Goal: Task Accomplishment & Management: Complete application form

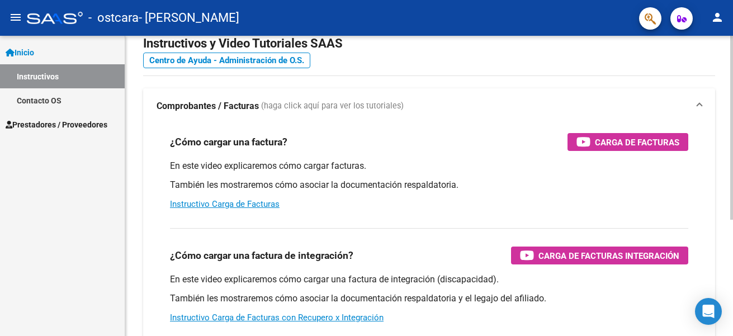
scroll to position [56, 0]
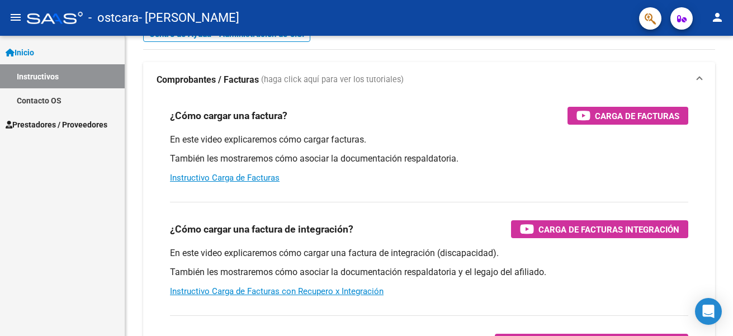
click at [87, 124] on span "Prestadores / Proveedores" at bounding box center [57, 125] width 102 height 12
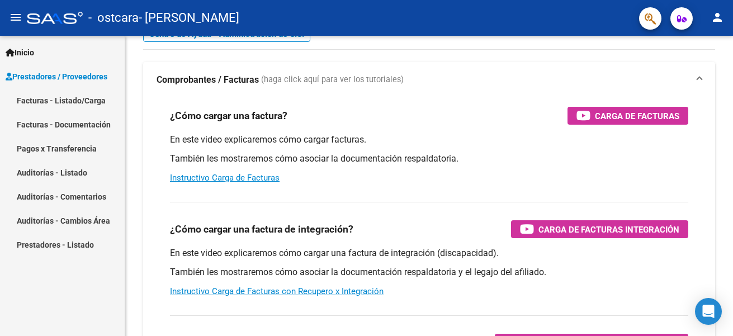
click at [83, 101] on link "Facturas - Listado/Carga" at bounding box center [62, 100] width 125 height 24
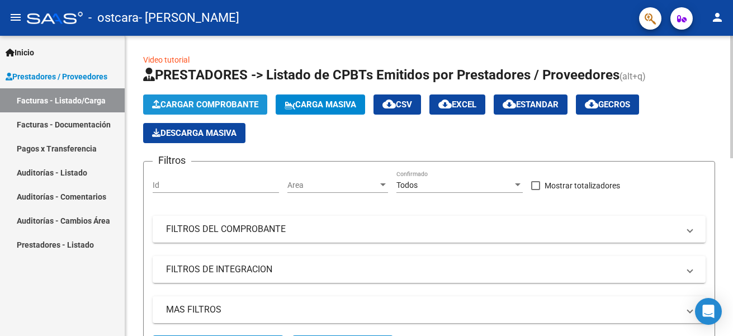
click at [202, 106] on span "Cargar Comprobante" at bounding box center [205, 105] width 106 height 10
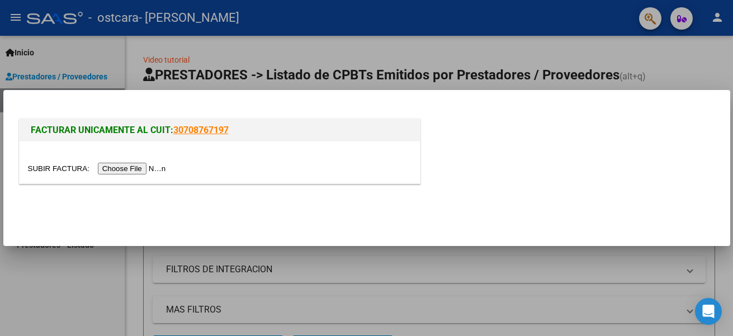
click at [133, 169] on input "file" at bounding box center [98, 169] width 141 height 12
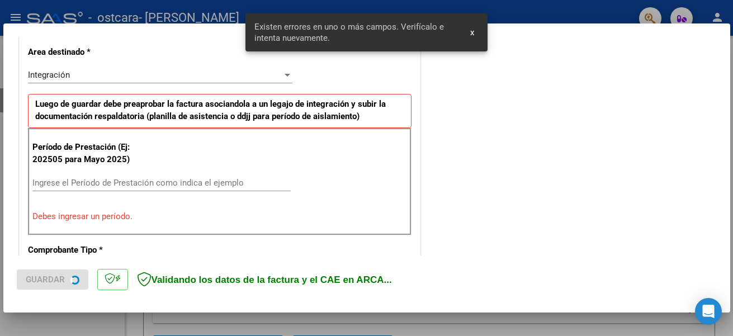
scroll to position [259, 0]
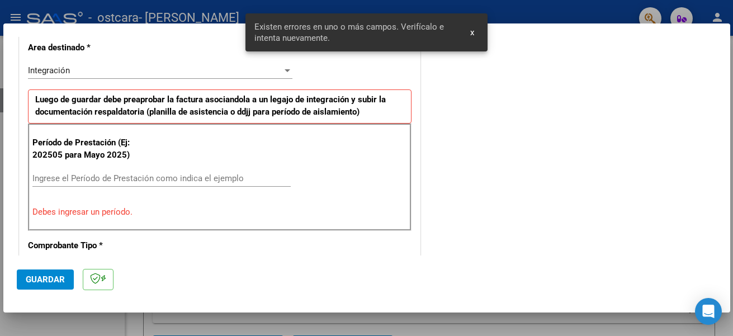
click at [105, 174] on input "Ingrese el Período de Prestación como indica el ejemplo" at bounding box center [161, 178] width 258 height 10
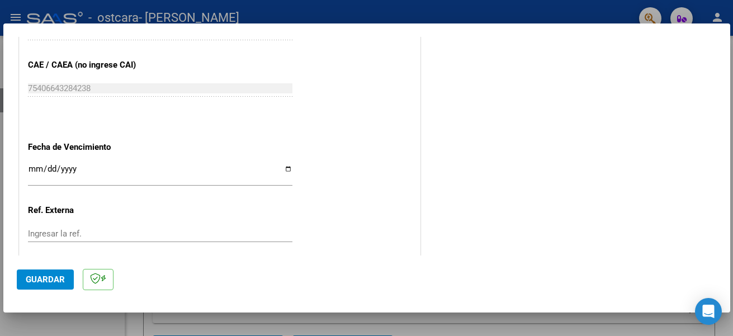
scroll to position [707, 0]
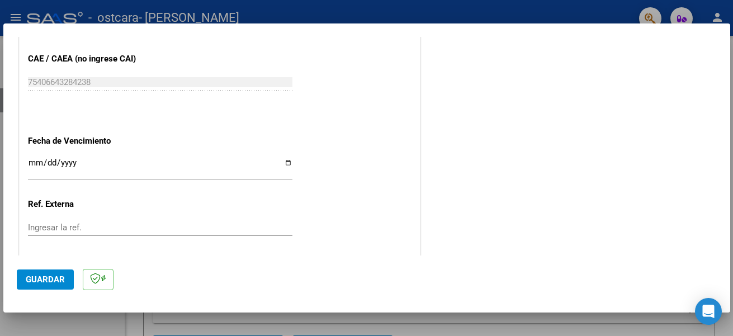
type input "202509"
click at [286, 165] on input "Ingresar la fecha" at bounding box center [160, 167] width 264 height 18
type input "[DATE]"
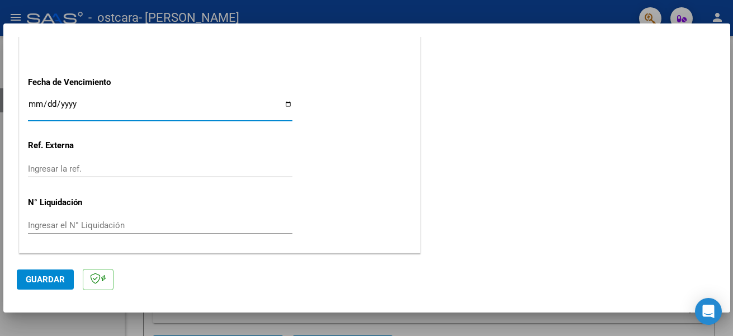
click at [48, 278] on span "Guardar" at bounding box center [45, 280] width 39 height 10
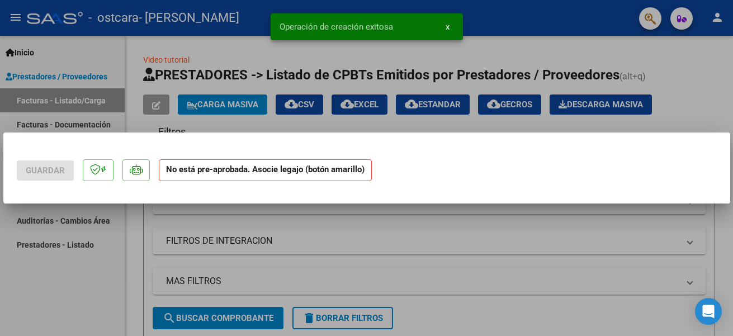
scroll to position [0, 0]
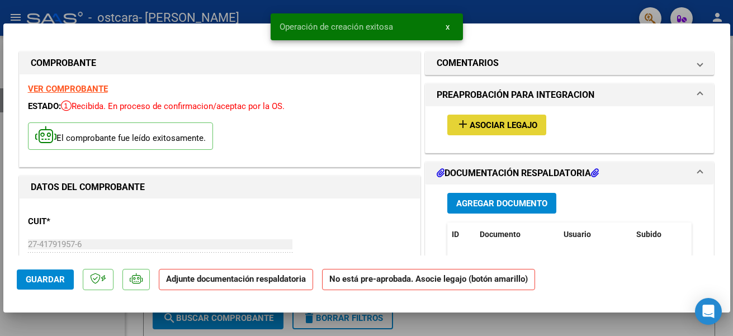
click at [506, 125] on span "Asociar Legajo" at bounding box center [504, 125] width 68 height 10
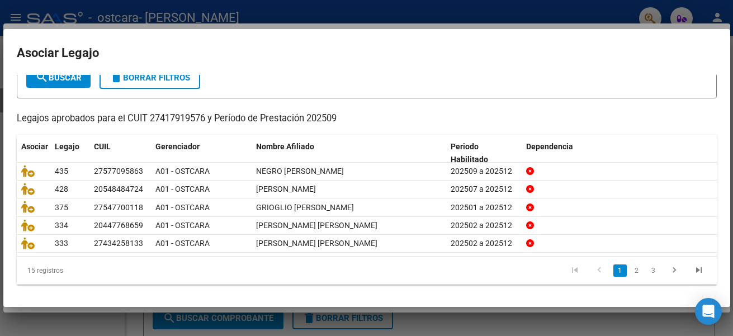
scroll to position [75, 0]
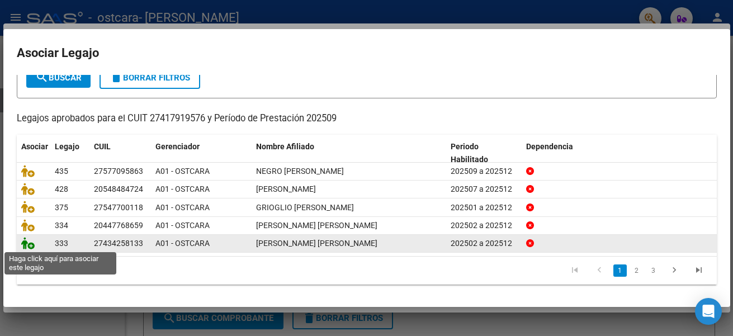
click at [26, 243] on icon at bounding box center [27, 243] width 13 height 12
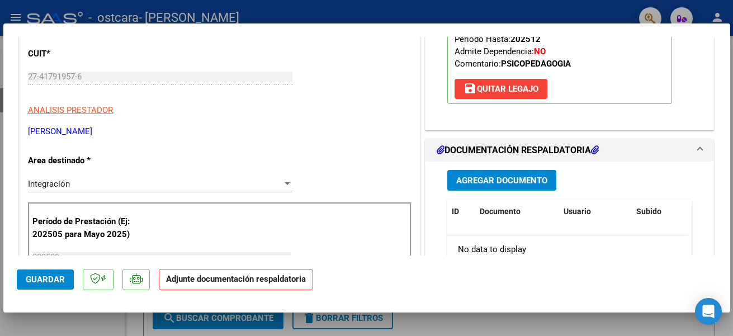
scroll to position [112, 0]
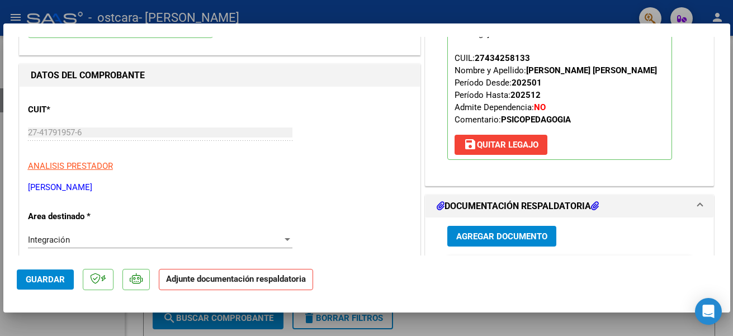
click at [503, 234] on span "Agregar Documento" at bounding box center [501, 236] width 91 height 10
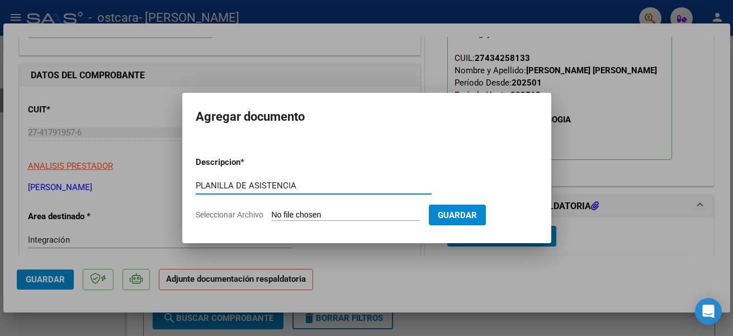
type input "PLANILLA DE ASISTENCIA"
click at [339, 216] on input "Seleccionar Archivo" at bounding box center [346, 215] width 148 height 11
type input "C:\fakepath\ASISTENCIA SETIEMBRE [PERSON_NAME].pdf"
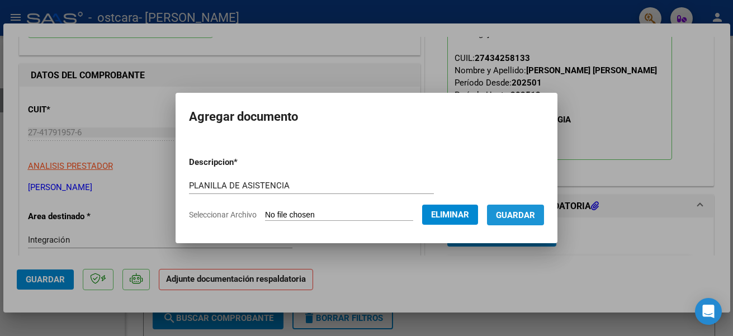
click at [523, 212] on span "Guardar" at bounding box center [515, 215] width 39 height 10
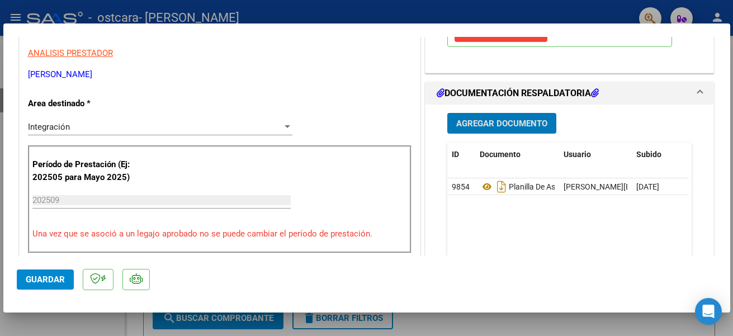
scroll to position [280, 0]
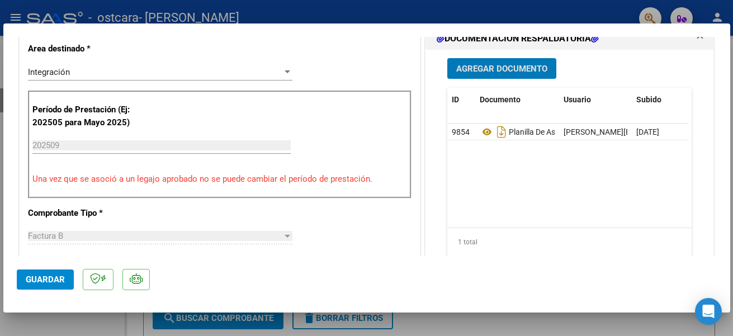
click at [50, 276] on span "Guardar" at bounding box center [45, 280] width 39 height 10
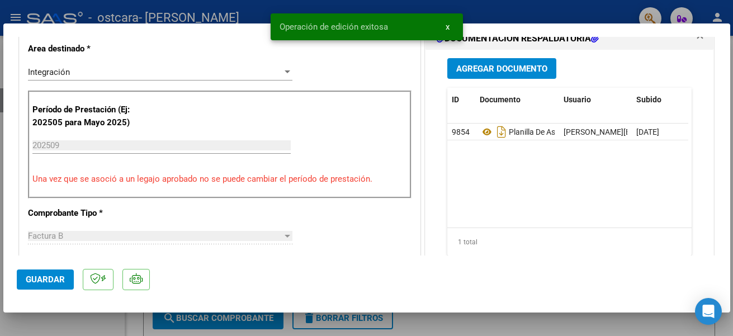
click at [133, 328] on div at bounding box center [366, 168] width 733 height 336
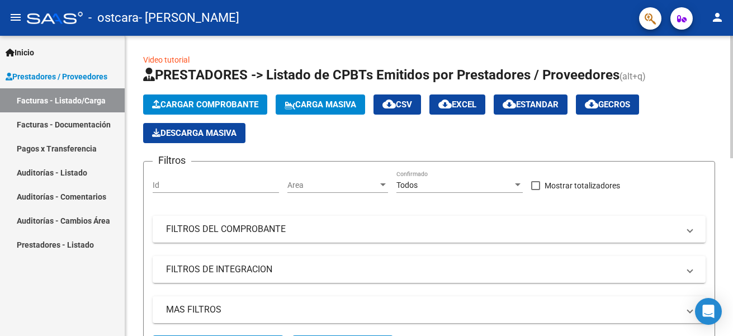
click at [240, 103] on span "Cargar Comprobante" at bounding box center [205, 105] width 106 height 10
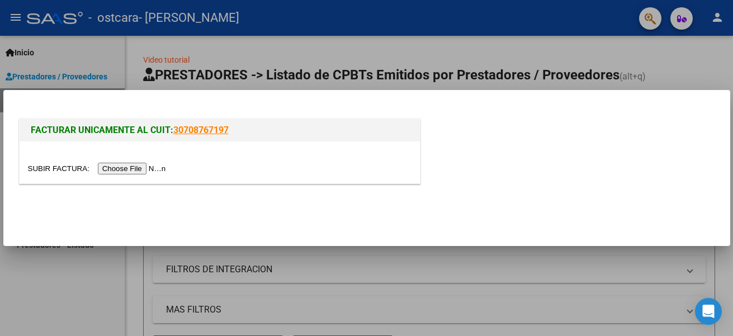
click at [168, 168] on input "file" at bounding box center [98, 169] width 141 height 12
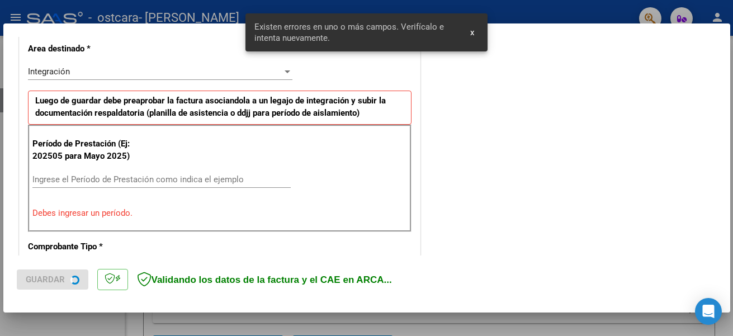
scroll to position [259, 0]
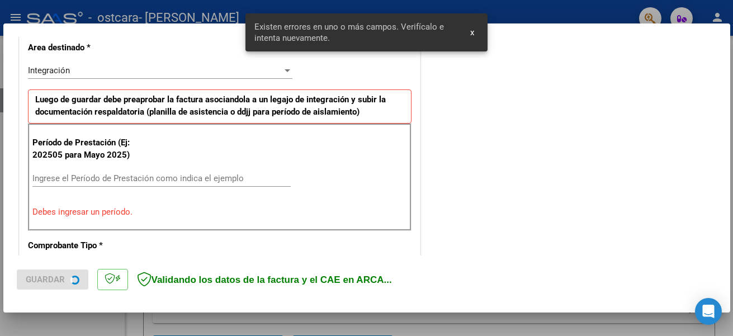
click at [123, 174] on input "Ingrese el Período de Prestación como indica el ejemplo" at bounding box center [161, 178] width 258 height 10
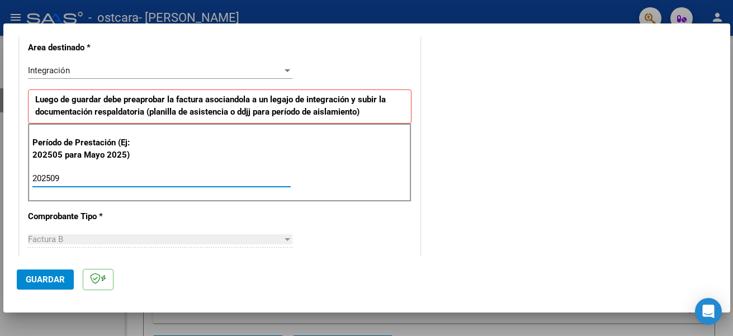
type input "202509"
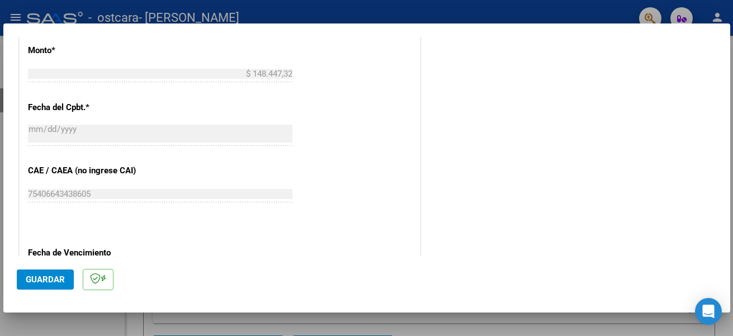
scroll to position [651, 0]
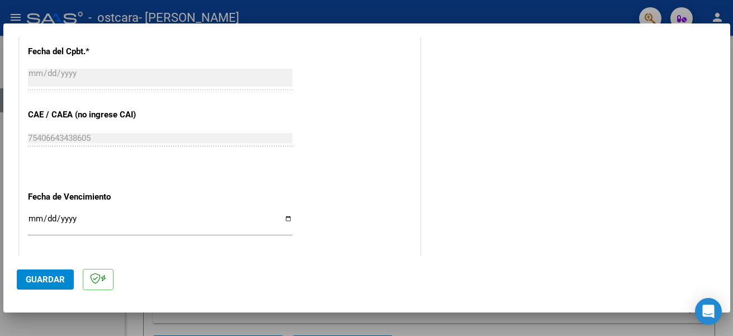
click at [285, 220] on input "Ingresar la fecha" at bounding box center [160, 223] width 264 height 18
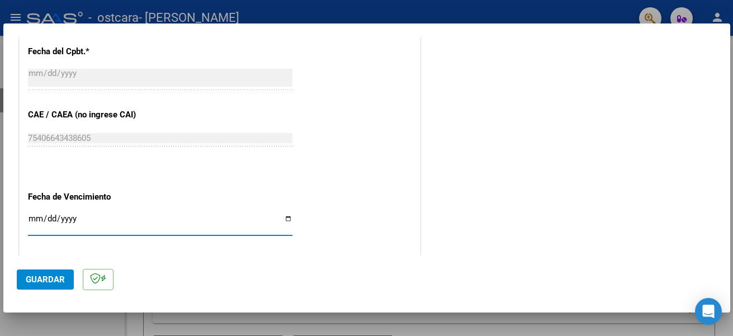
type input "[DATE]"
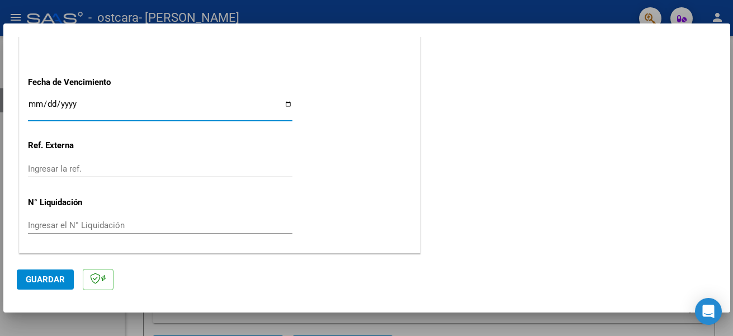
click at [32, 278] on span "Guardar" at bounding box center [45, 280] width 39 height 10
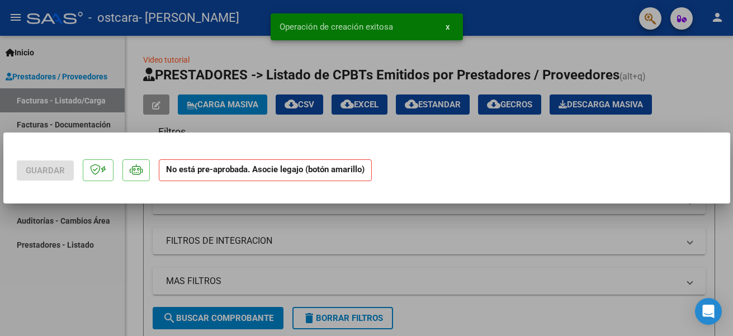
scroll to position [0, 0]
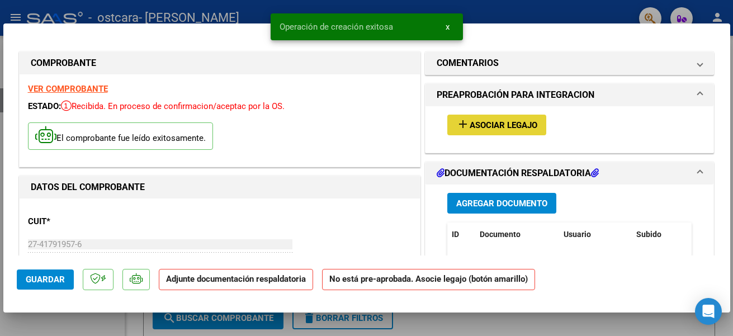
click at [473, 128] on span "Asociar Legajo" at bounding box center [504, 125] width 68 height 10
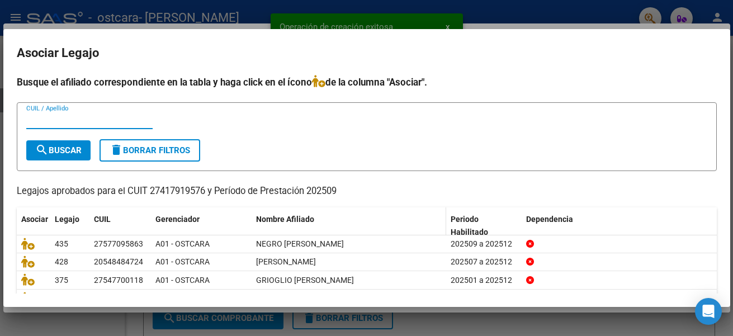
scroll to position [75, 0]
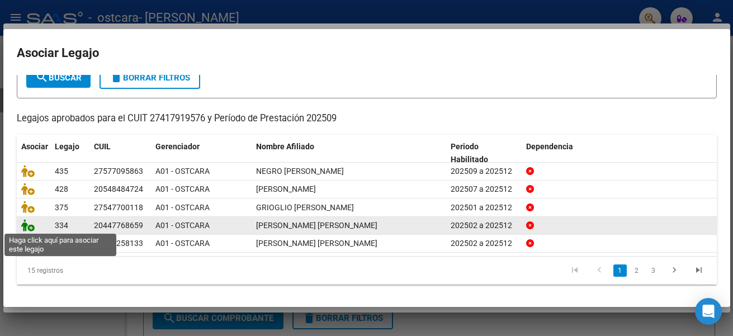
click at [27, 224] on icon at bounding box center [27, 225] width 13 height 12
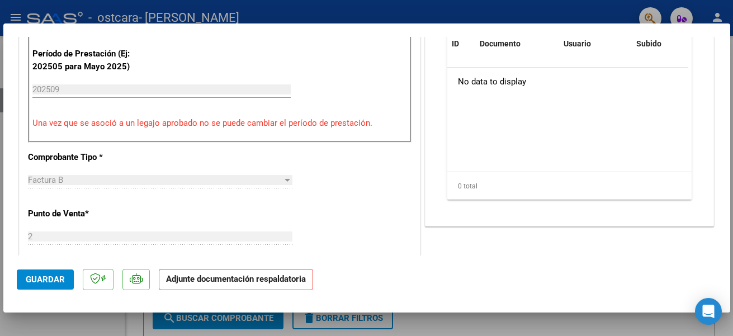
scroll to position [280, 0]
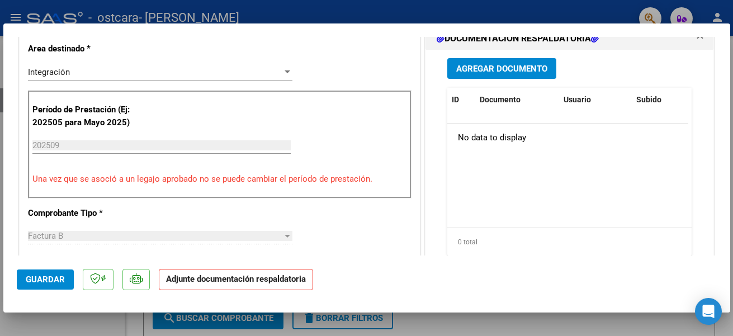
click at [483, 70] on span "Agregar Documento" at bounding box center [501, 69] width 91 height 10
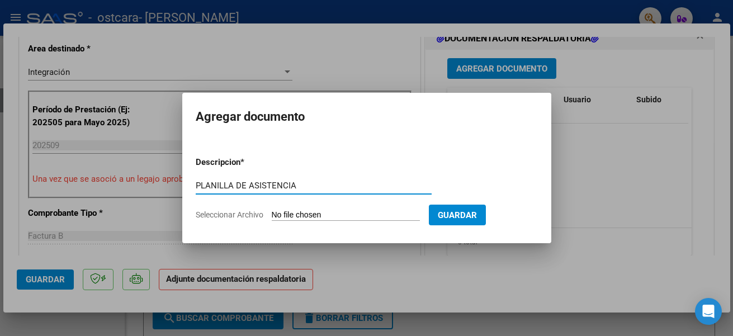
type input "PLANILLA DE ASISTENCIA"
click at [248, 218] on span "Seleccionar Archivo" at bounding box center [230, 214] width 68 height 9
click at [272, 218] on input "Seleccionar Archivo" at bounding box center [346, 215] width 148 height 11
type input "C:\fakepath\ASISTENCIA SETIEMBRE [PERSON_NAME].pdf"
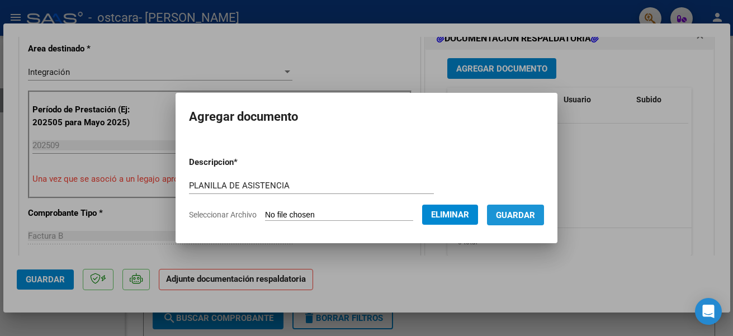
click at [522, 215] on span "Guardar" at bounding box center [515, 215] width 39 height 10
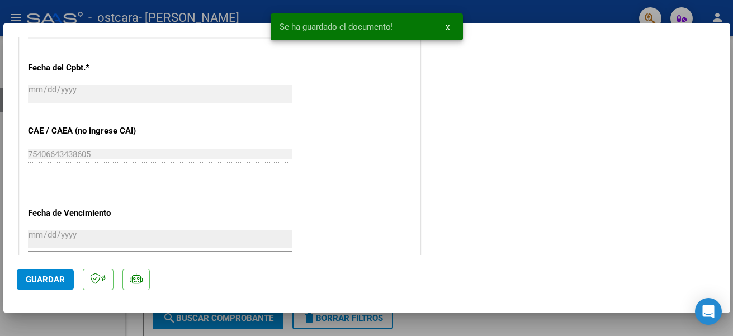
scroll to position [671, 0]
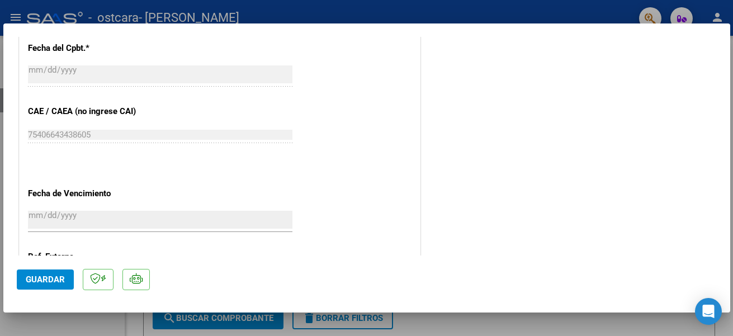
click at [53, 285] on button "Guardar" at bounding box center [45, 280] width 57 height 20
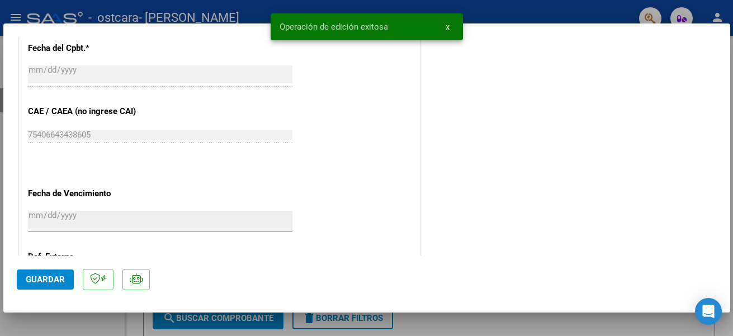
click at [463, 324] on div at bounding box center [366, 168] width 733 height 336
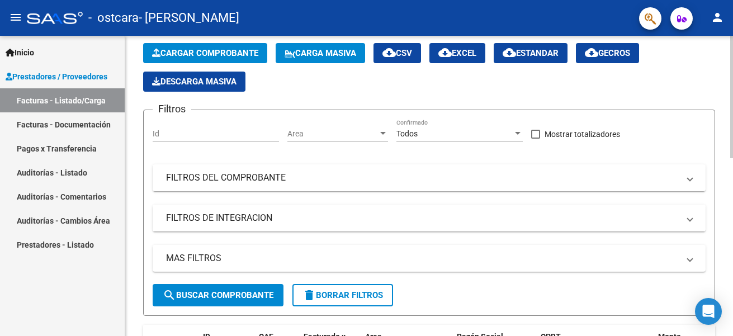
scroll to position [0, 0]
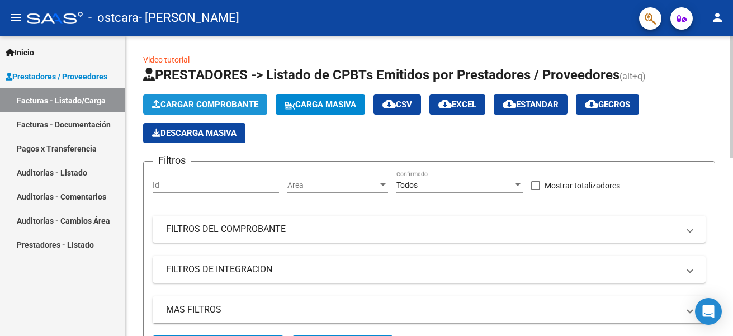
click at [233, 104] on span "Cargar Comprobante" at bounding box center [205, 105] width 106 height 10
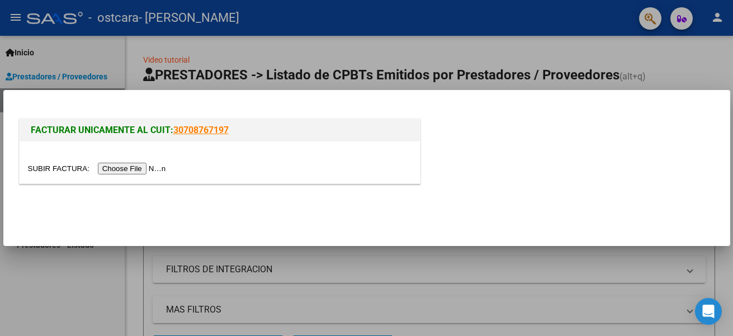
click at [148, 168] on input "file" at bounding box center [98, 169] width 141 height 12
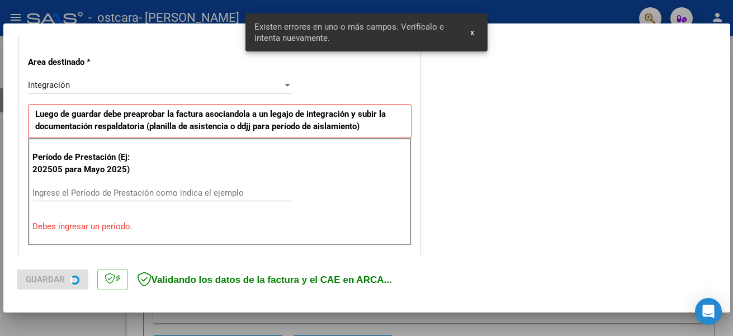
scroll to position [259, 0]
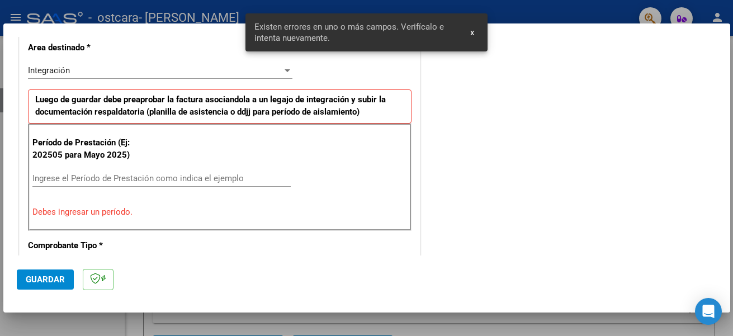
click at [106, 179] on input "Ingrese el Período de Prestación como indica el ejemplo" at bounding box center [161, 178] width 258 height 10
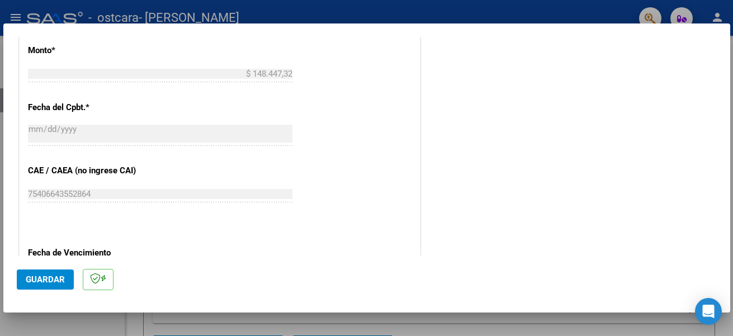
scroll to position [651, 0]
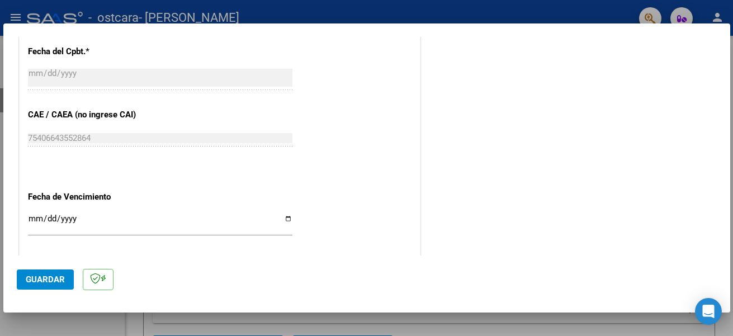
type input "202509"
click at [282, 218] on input "Ingresar la fecha" at bounding box center [160, 223] width 264 height 18
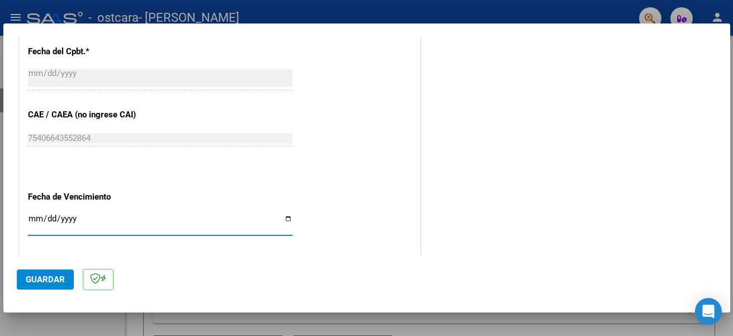
type input "[DATE]"
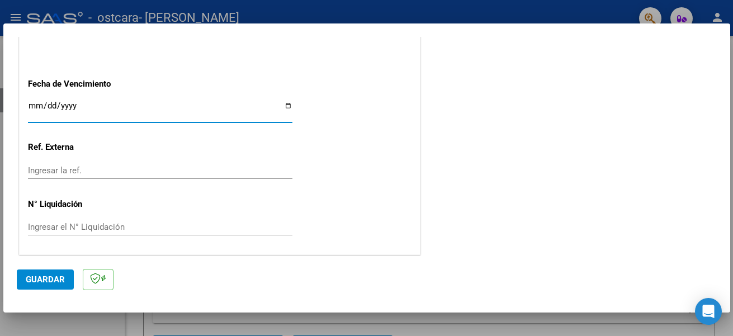
scroll to position [765, 0]
click at [48, 275] on span "Guardar" at bounding box center [45, 280] width 39 height 10
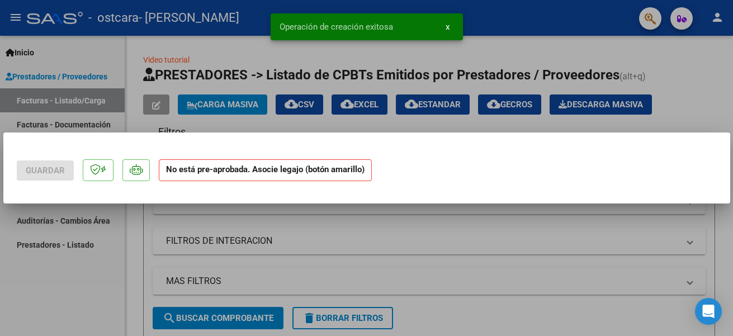
scroll to position [0, 0]
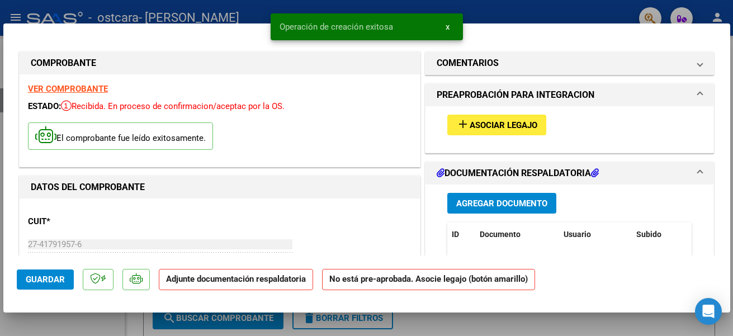
click at [470, 122] on span "Asociar Legajo" at bounding box center [504, 125] width 68 height 10
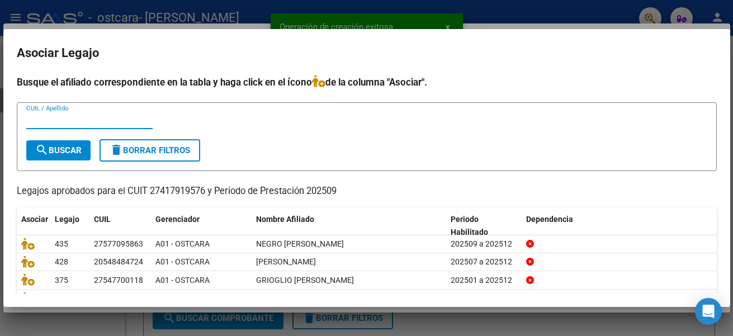
scroll to position [75, 0]
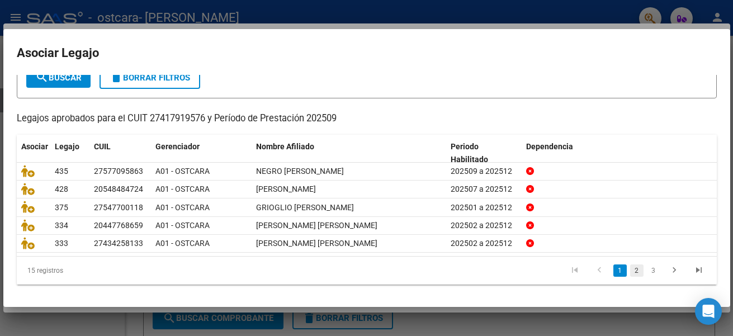
click at [630, 270] on link "2" at bounding box center [636, 270] width 13 height 12
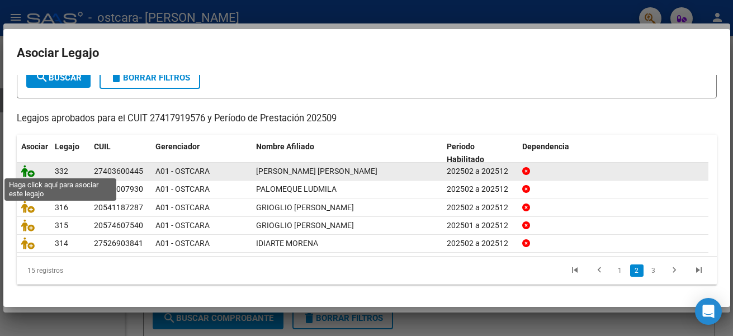
click at [30, 171] on icon at bounding box center [27, 171] width 13 height 12
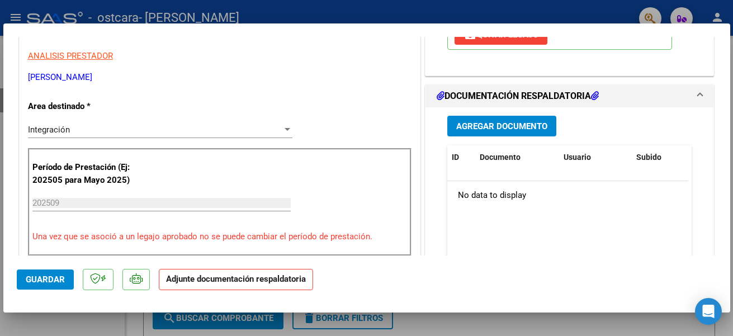
scroll to position [224, 0]
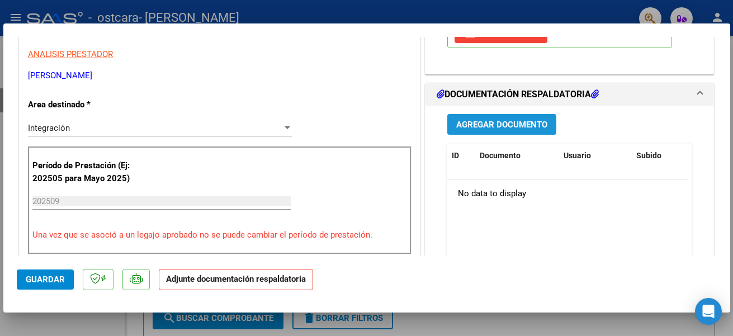
click at [483, 130] on span "Agregar Documento" at bounding box center [501, 125] width 91 height 10
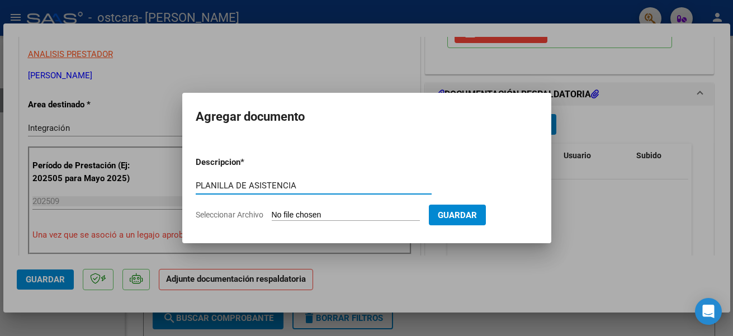
type input "PLANILLA DE ASISTENCIA"
click at [295, 213] on input "Seleccionar Archivo" at bounding box center [346, 215] width 148 height 11
type input "C:\fakepath\ASISTENCIA SETIEMBRE [PERSON_NAME].pdf"
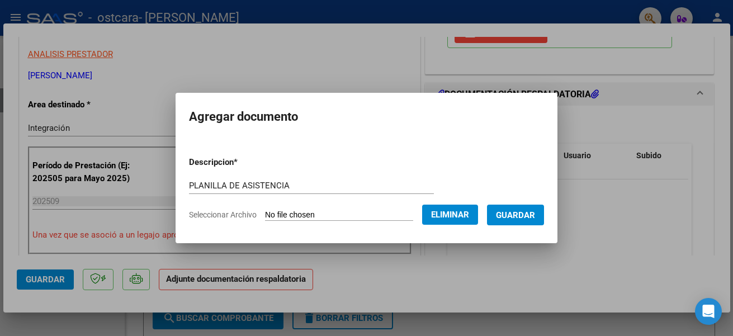
click at [522, 216] on span "Guardar" at bounding box center [515, 215] width 39 height 10
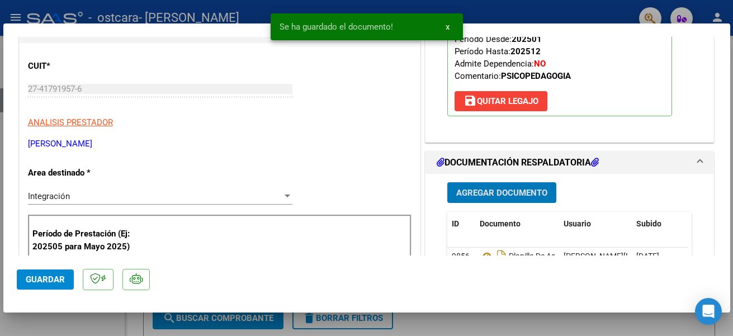
scroll to position [335, 0]
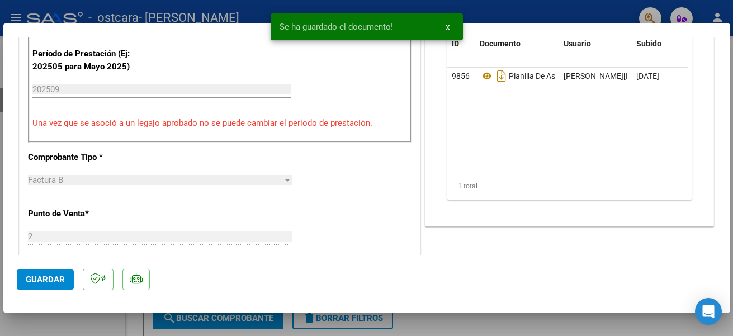
click at [471, 316] on div at bounding box center [366, 168] width 733 height 336
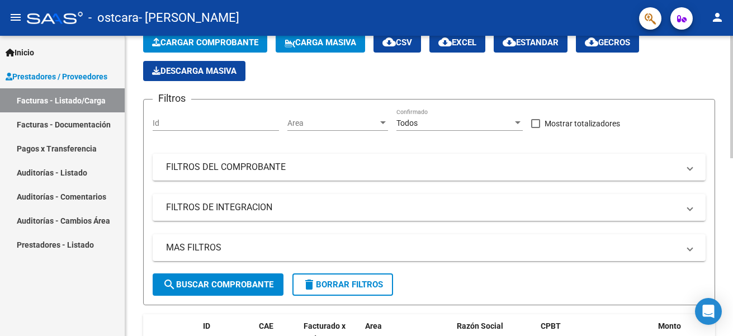
scroll to position [56, 0]
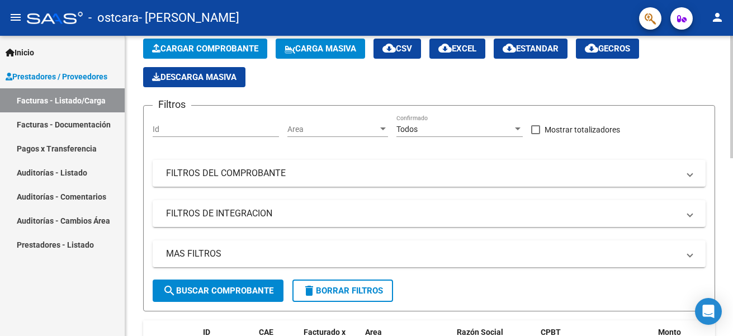
click at [226, 78] on span "Descarga Masiva" at bounding box center [194, 77] width 84 height 10
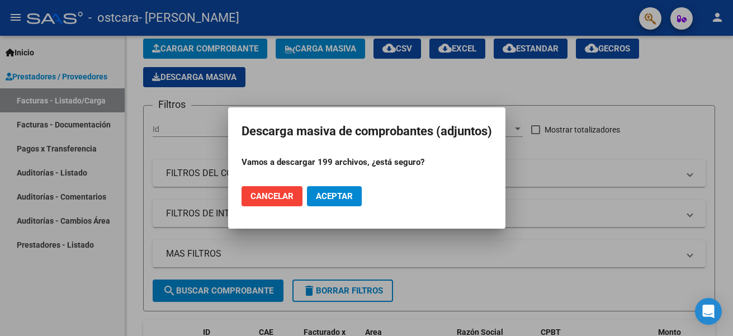
click at [277, 193] on span "Cancelar" at bounding box center [272, 196] width 43 height 10
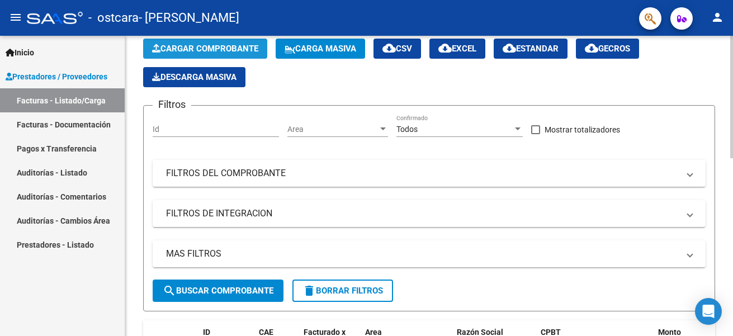
click at [194, 45] on span "Cargar Comprobante" at bounding box center [205, 49] width 106 height 10
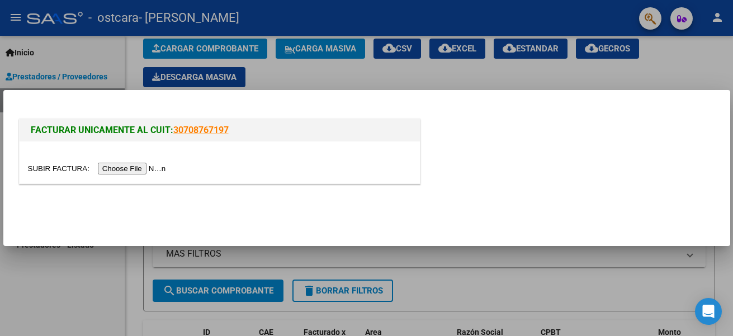
click at [160, 170] on input "file" at bounding box center [98, 169] width 141 height 12
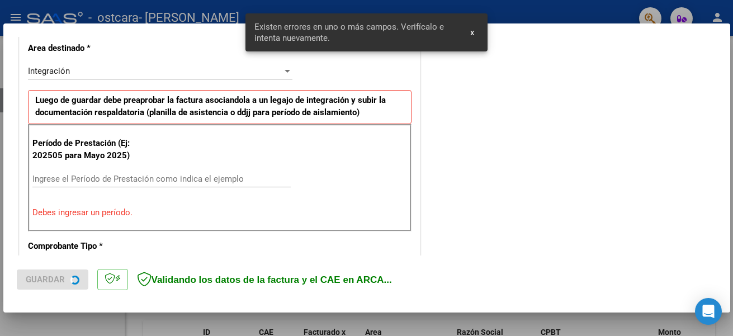
scroll to position [259, 0]
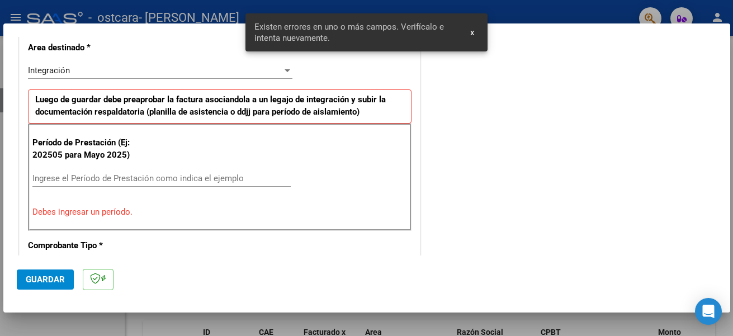
click at [142, 177] on input "Ingrese el Período de Prestación como indica el ejemplo" at bounding box center [161, 178] width 258 height 10
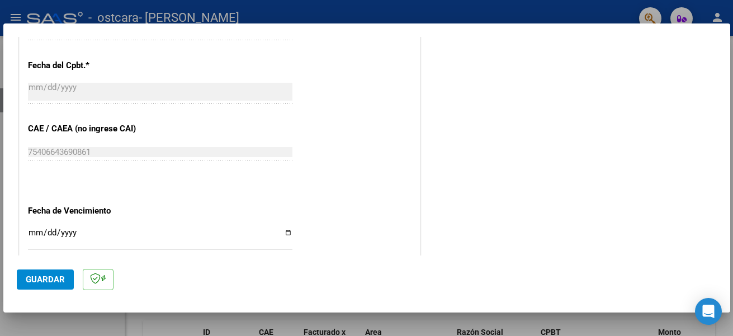
scroll to position [651, 0]
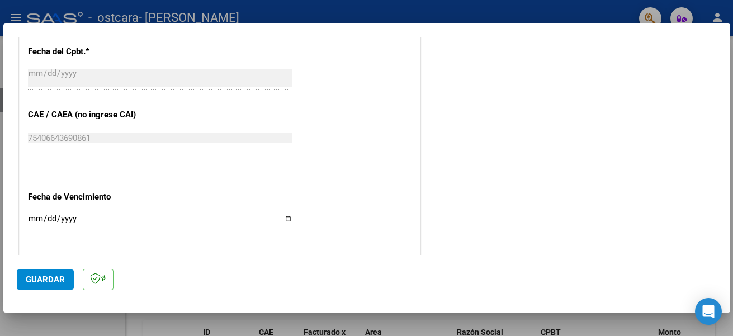
type input "202509"
click at [284, 219] on input "Ingresar la fecha" at bounding box center [160, 223] width 264 height 18
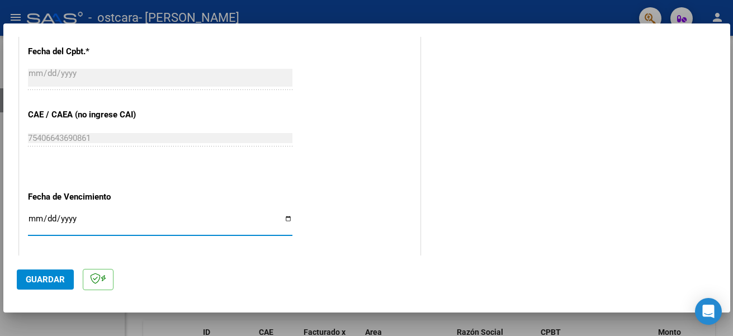
type input "[DATE]"
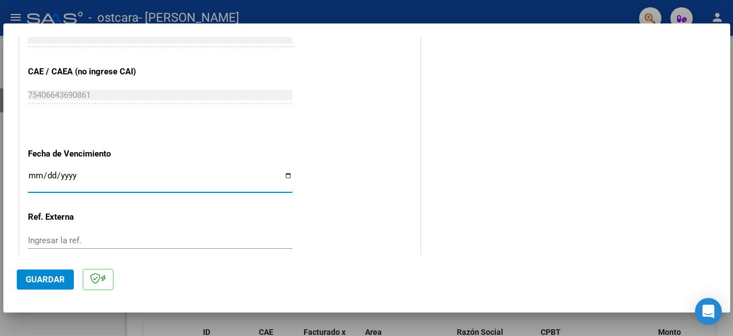
scroll to position [765, 0]
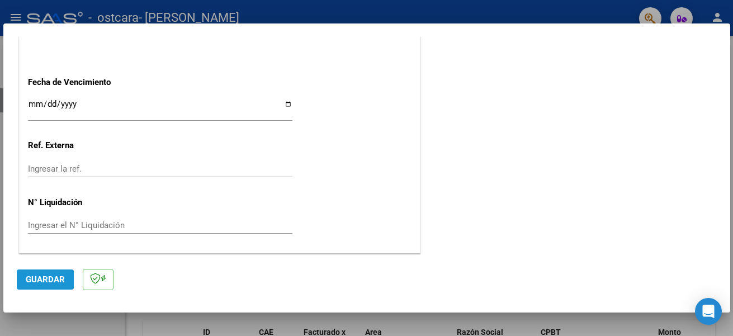
click at [46, 277] on span "Guardar" at bounding box center [45, 280] width 39 height 10
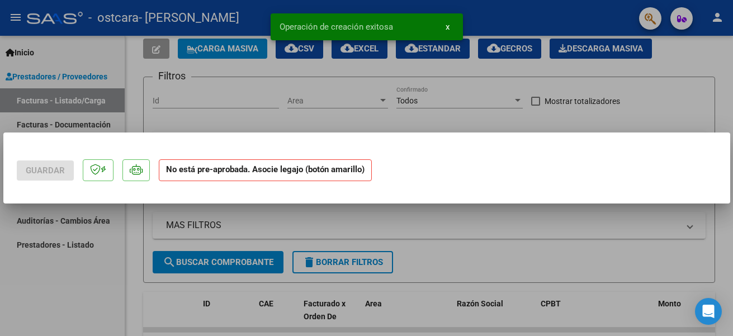
scroll to position [0, 0]
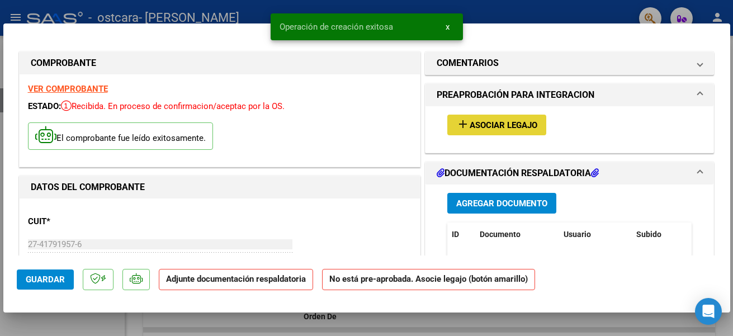
click at [511, 117] on button "add Asociar Legajo" at bounding box center [496, 125] width 99 height 21
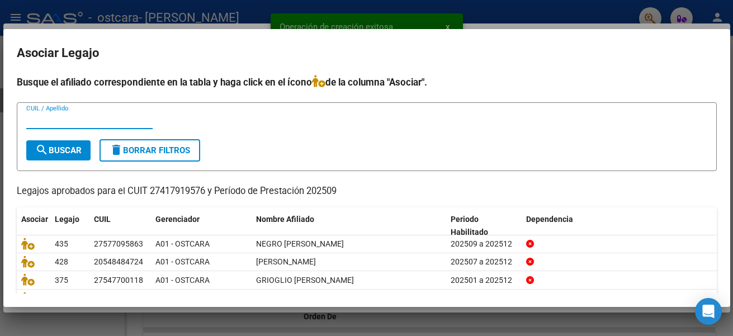
scroll to position [75, 0]
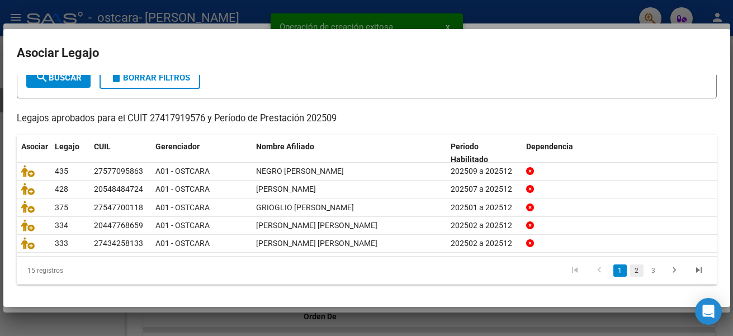
click at [630, 273] on link "2" at bounding box center [636, 270] width 13 height 12
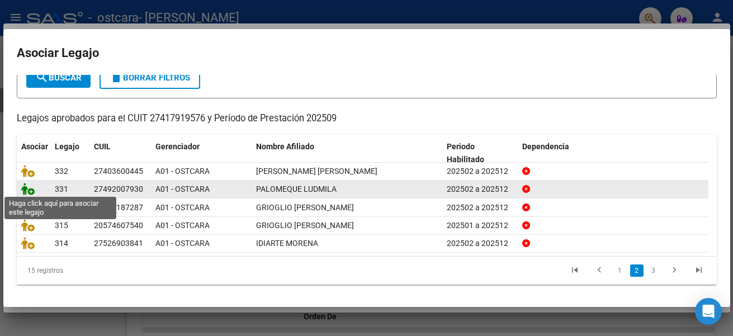
click at [28, 185] on icon at bounding box center [27, 189] width 13 height 12
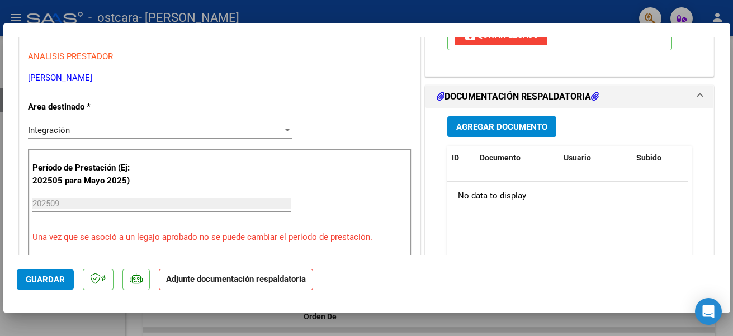
scroll to position [224, 0]
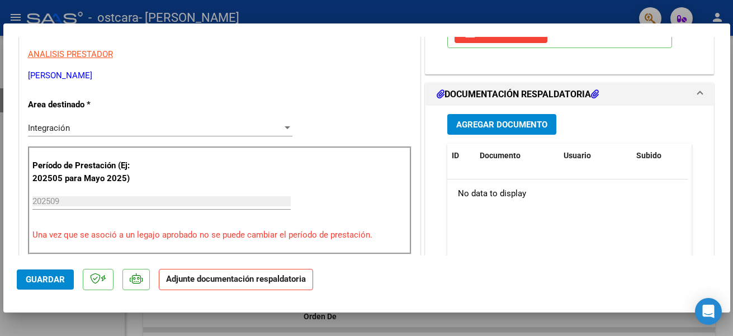
click at [474, 123] on span "Agregar Documento" at bounding box center [501, 125] width 91 height 10
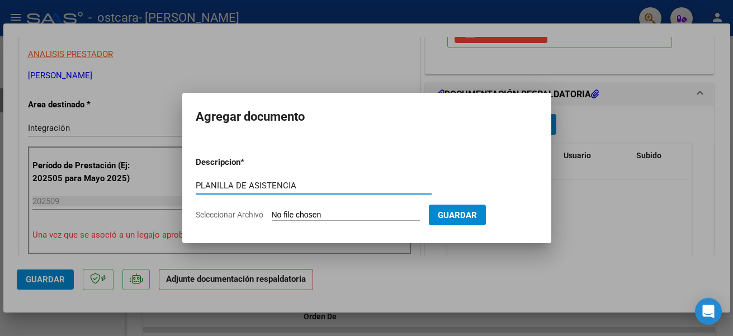
type input "PLANILLA DE ASISTENCIA"
click at [303, 215] on input "Seleccionar Archivo" at bounding box center [346, 215] width 148 height 11
type input "C:\fakepath\ASISTENCIA SETIEMBRE [PERSON_NAME].pdf"
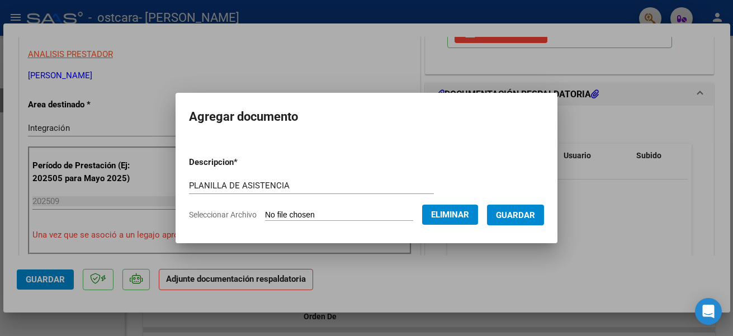
click at [533, 215] on span "Guardar" at bounding box center [515, 215] width 39 height 10
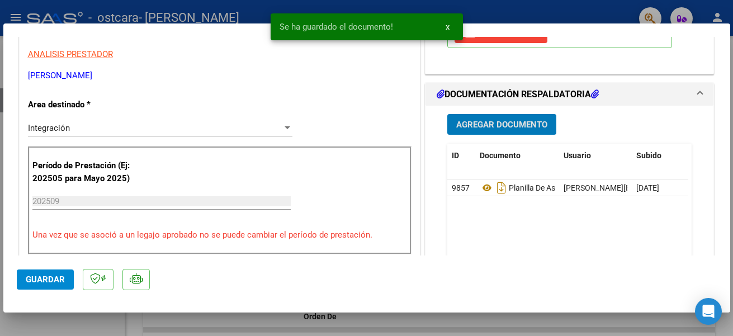
click at [63, 282] on span "Guardar" at bounding box center [45, 280] width 39 height 10
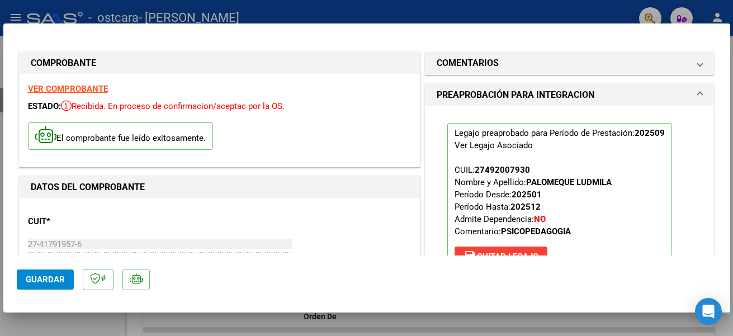
scroll to position [112, 0]
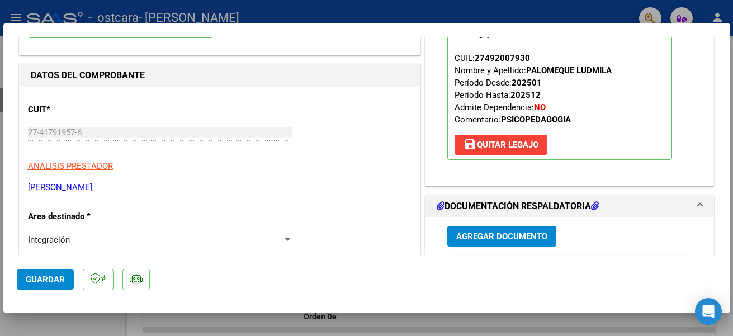
click at [398, 328] on div at bounding box center [366, 168] width 733 height 336
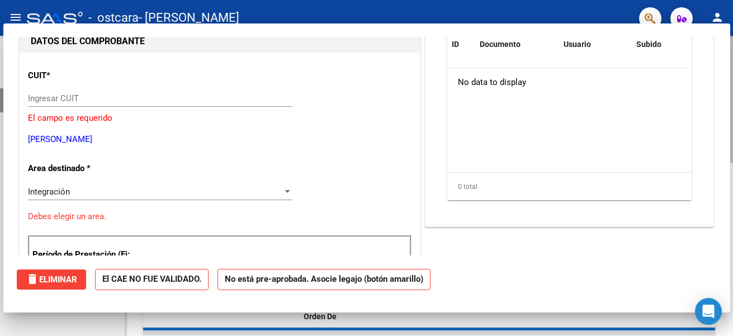
scroll to position [0, 0]
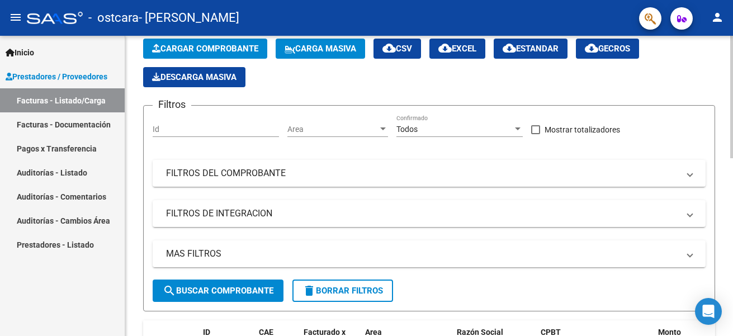
click at [239, 45] on span "Cargar Comprobante" at bounding box center [205, 49] width 106 height 10
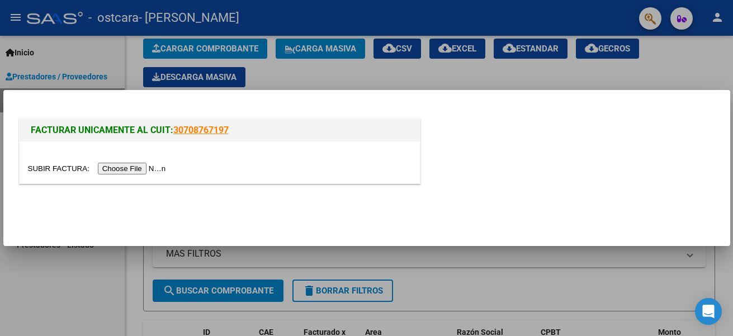
click at [160, 166] on input "file" at bounding box center [98, 169] width 141 height 12
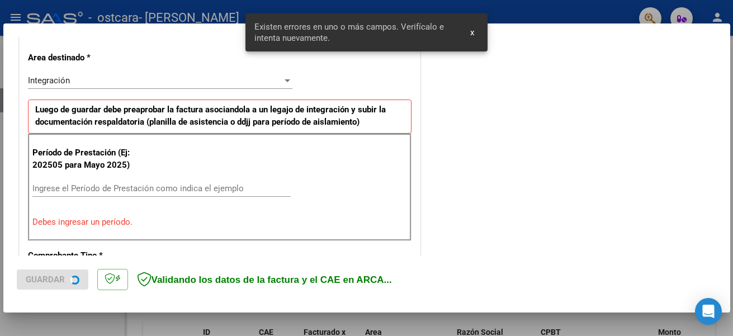
scroll to position [259, 0]
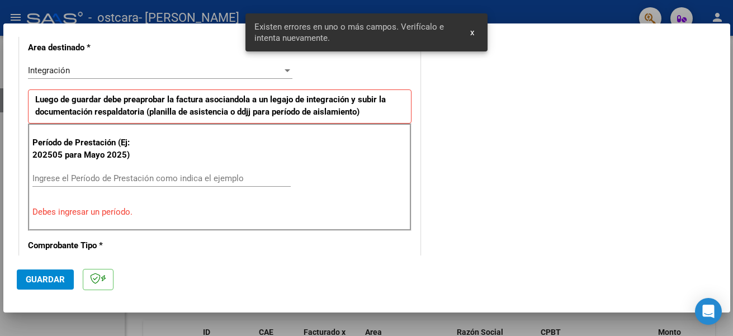
click at [95, 179] on input "Ingrese el Período de Prestación como indica el ejemplo" at bounding box center [161, 178] width 258 height 10
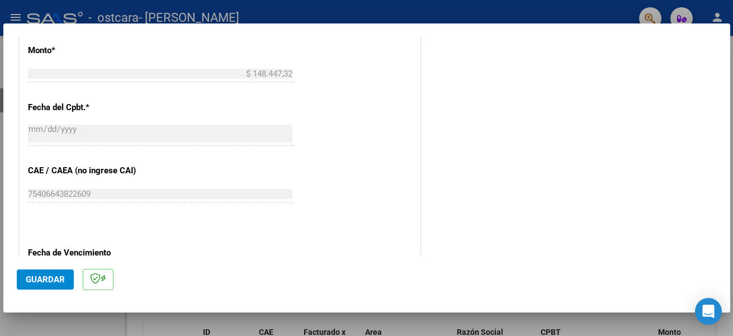
scroll to position [651, 0]
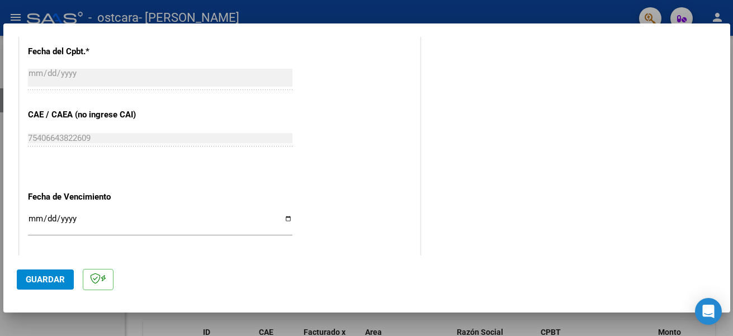
type input "202509"
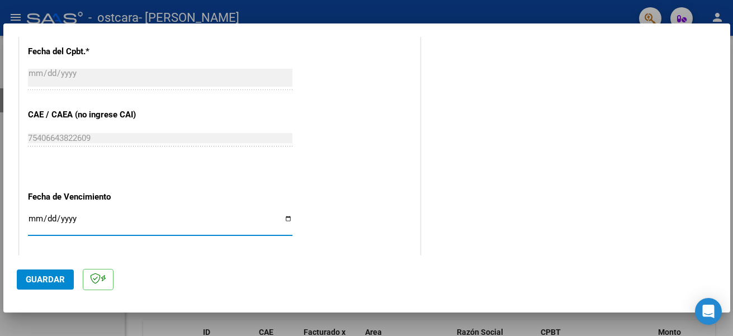
click at [284, 218] on input "Ingresar la fecha" at bounding box center [160, 223] width 264 height 18
type input "[DATE]"
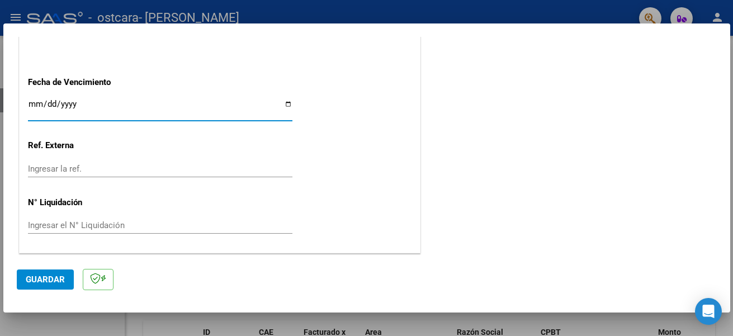
click at [42, 280] on span "Guardar" at bounding box center [45, 280] width 39 height 10
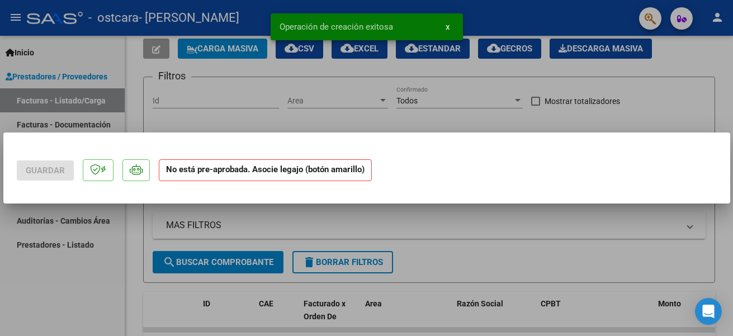
scroll to position [0, 0]
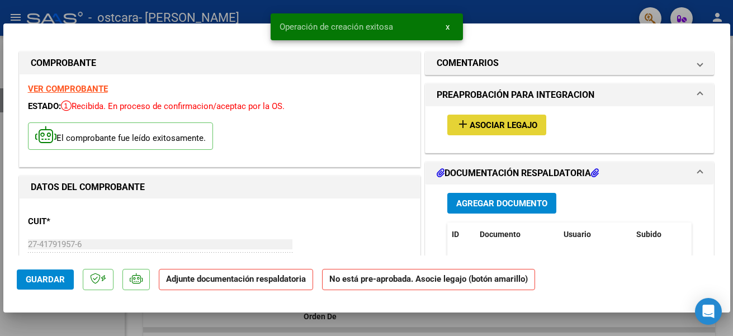
click at [485, 123] on span "Asociar Legajo" at bounding box center [504, 125] width 68 height 10
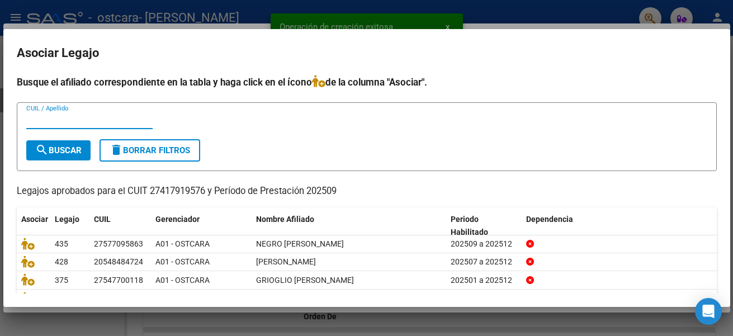
scroll to position [75, 0]
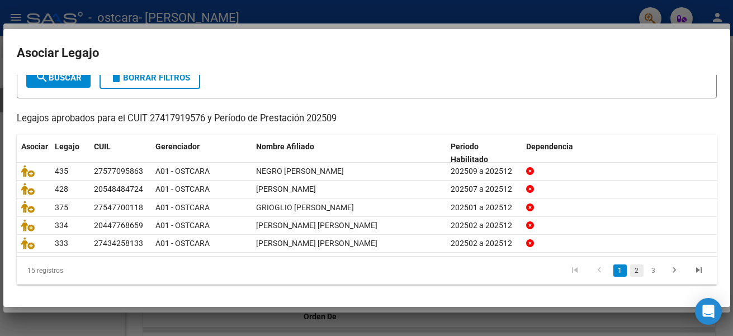
click at [630, 268] on link "2" at bounding box center [636, 270] width 13 height 12
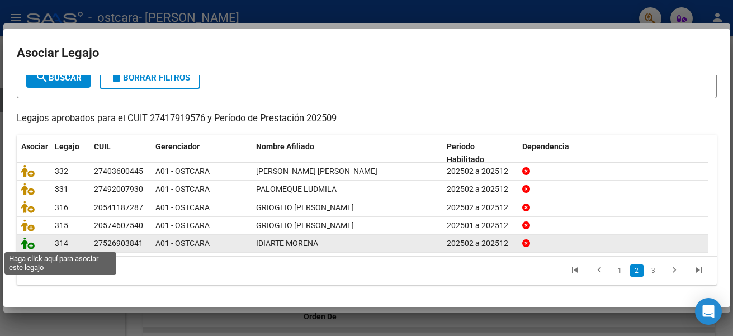
click at [29, 247] on icon at bounding box center [27, 243] width 13 height 12
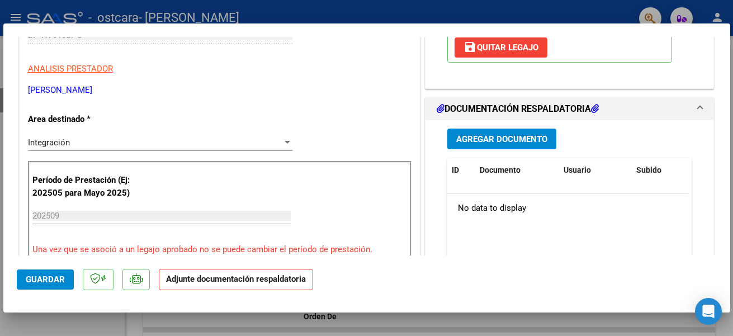
scroll to position [224, 0]
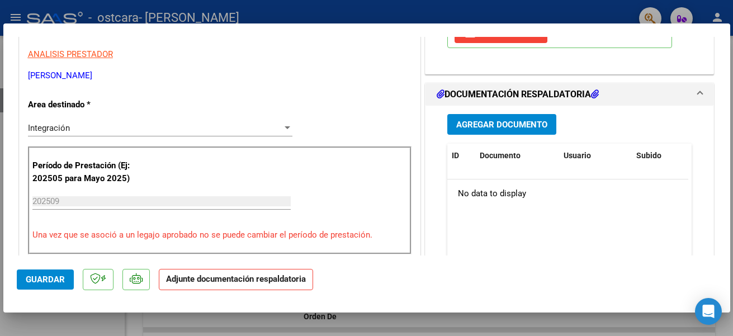
click at [464, 124] on span "Agregar Documento" at bounding box center [501, 125] width 91 height 10
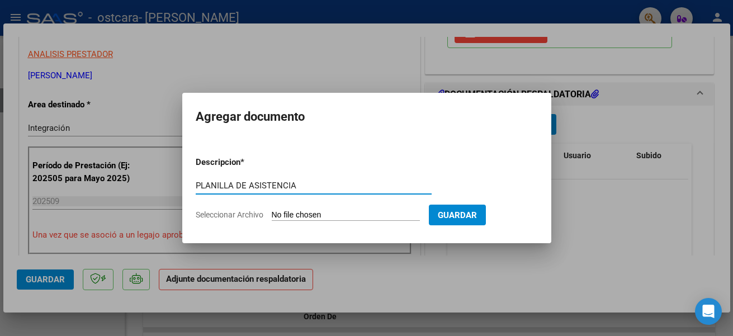
type input "PLANILLA DE ASISTENCIA"
click at [295, 214] on input "Seleccionar Archivo" at bounding box center [346, 215] width 148 height 11
type input "C:\fakepath\ASISTENCIA SETIEMBRE IDIARTE MORENA.pdf"
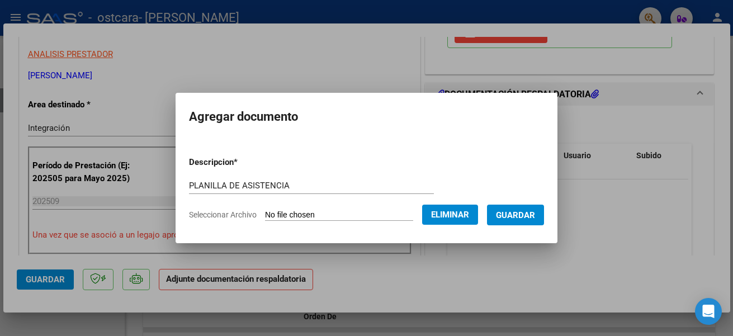
click at [524, 214] on span "Guardar" at bounding box center [515, 215] width 39 height 10
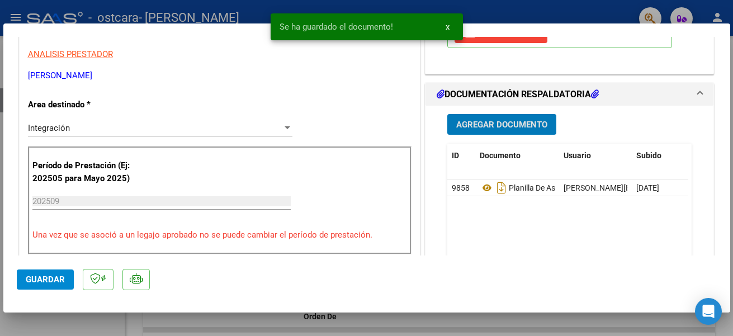
click at [412, 328] on div at bounding box center [366, 168] width 733 height 336
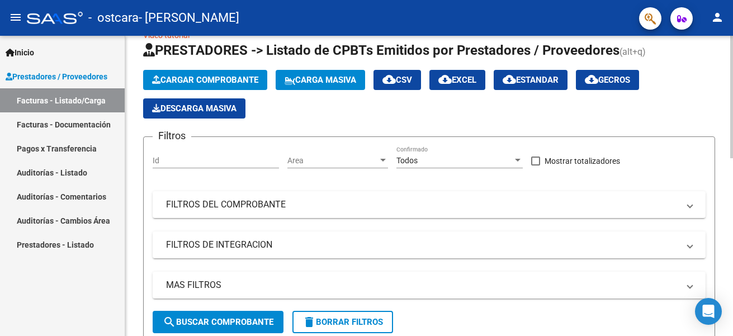
scroll to position [0, 0]
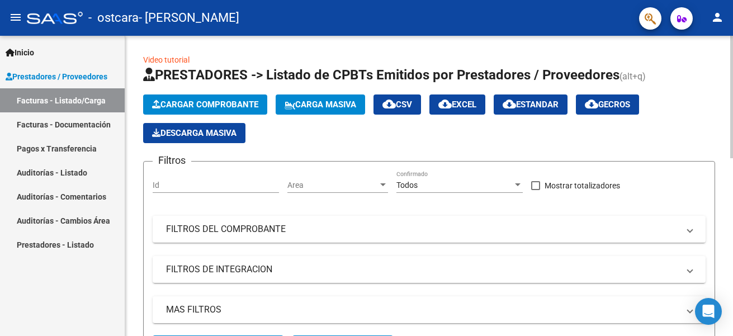
click at [196, 103] on span "Cargar Comprobante" at bounding box center [205, 105] width 106 height 10
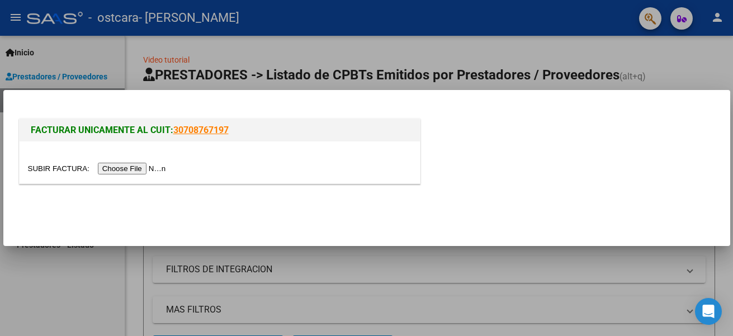
click at [150, 166] on input "file" at bounding box center [98, 169] width 141 height 12
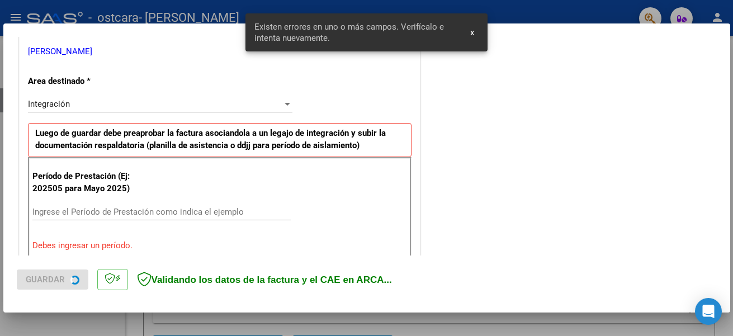
scroll to position [259, 0]
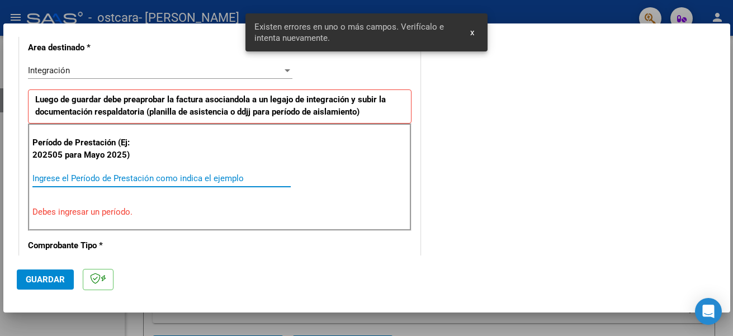
click at [130, 177] on input "Ingrese el Período de Prestación como indica el ejemplo" at bounding box center [161, 178] width 258 height 10
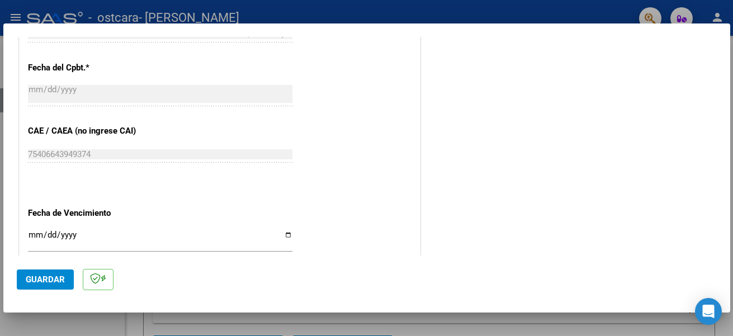
scroll to position [651, 0]
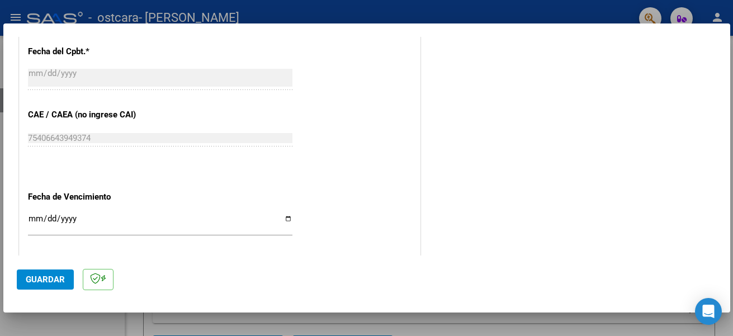
type input "202509"
click at [285, 222] on input "Ingresar la fecha" at bounding box center [160, 223] width 264 height 18
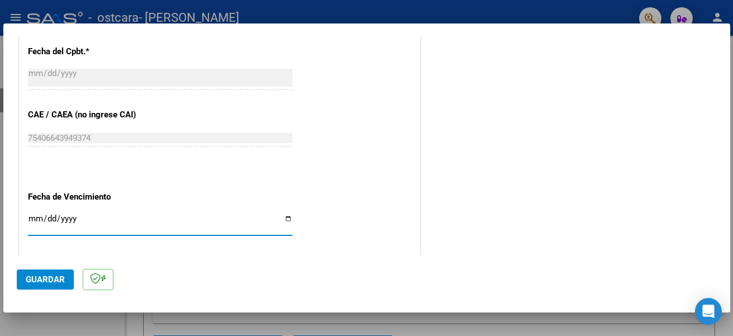
type input "[DATE]"
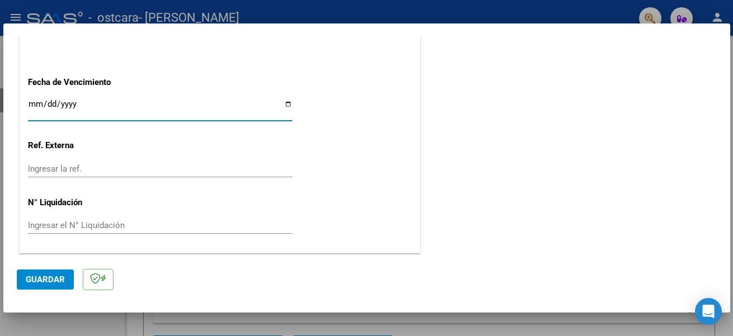
click at [48, 276] on span "Guardar" at bounding box center [45, 280] width 39 height 10
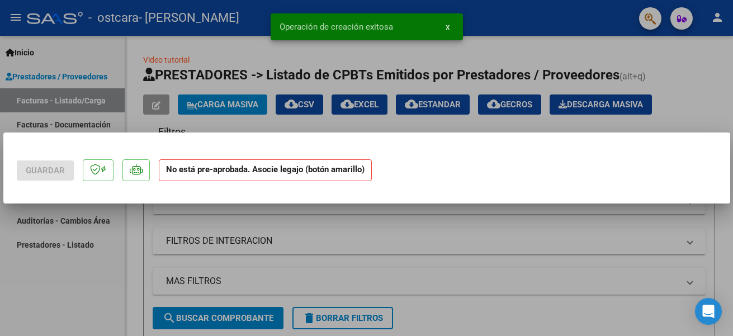
scroll to position [0, 0]
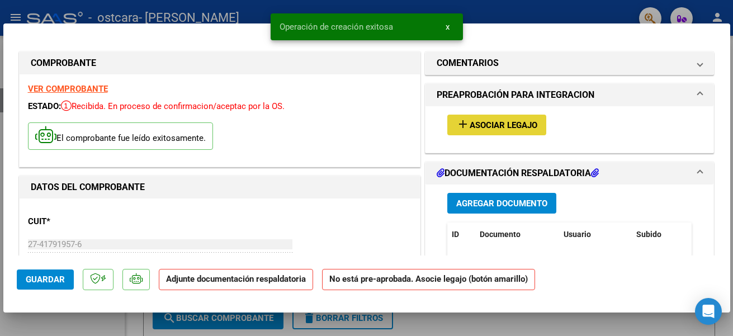
click at [473, 123] on span "Asociar Legajo" at bounding box center [504, 125] width 68 height 10
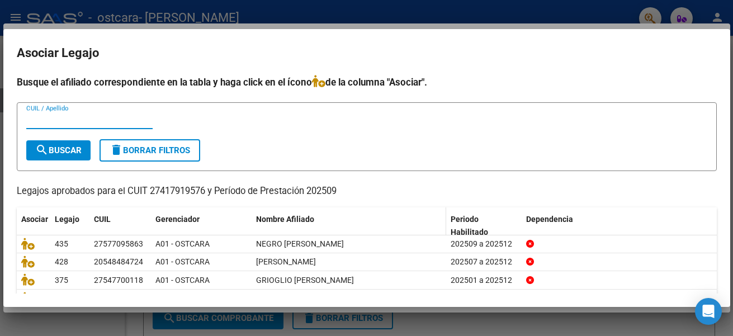
scroll to position [56, 0]
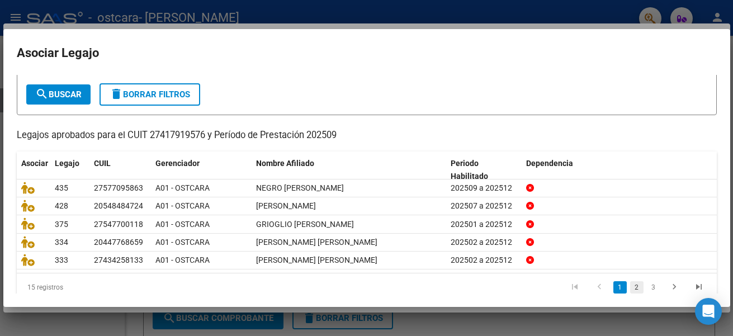
click at [630, 290] on link "2" at bounding box center [636, 287] width 13 height 12
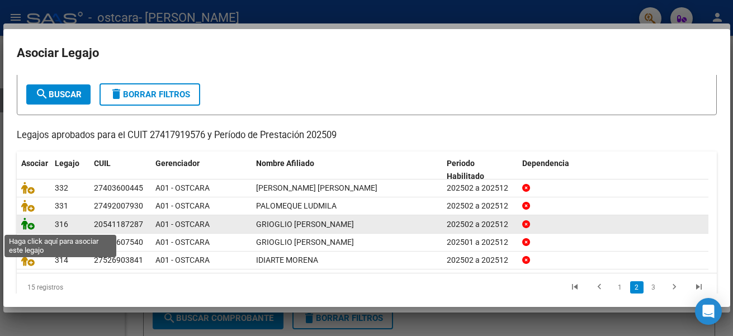
click at [31, 226] on icon at bounding box center [27, 224] width 13 height 12
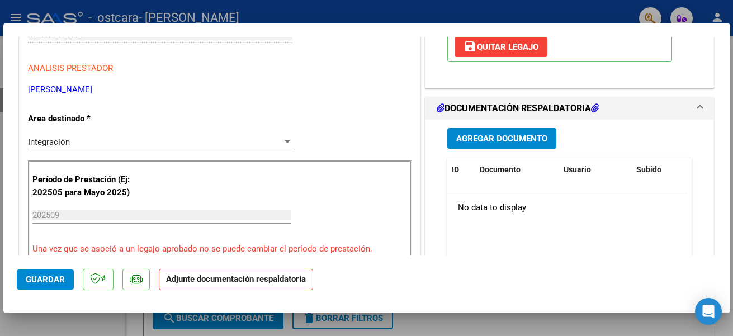
scroll to position [224, 0]
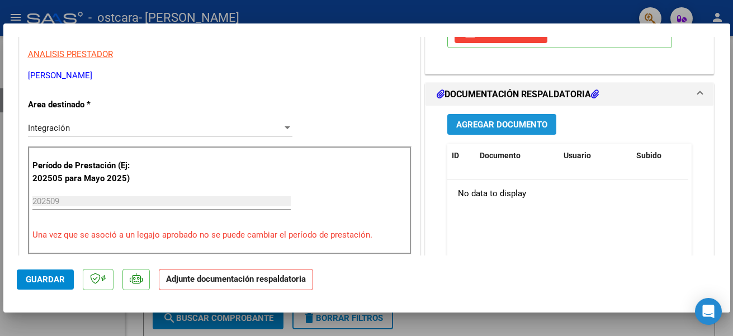
click at [478, 124] on span "Agregar Documento" at bounding box center [501, 125] width 91 height 10
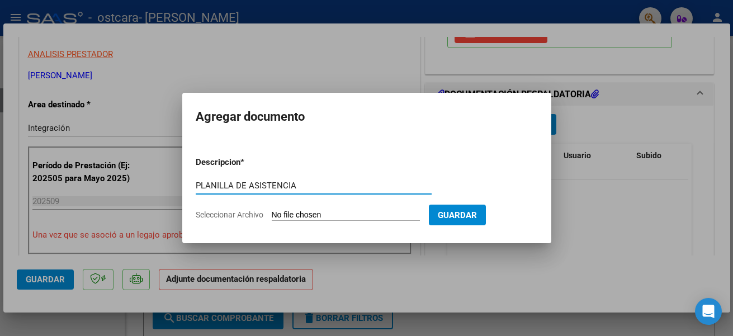
type input "PLANILLA DE ASISTENCIA"
click at [305, 211] on input "Seleccionar Archivo" at bounding box center [346, 215] width 148 height 11
type input "C:\fakepath\ASISTENCIA SETIEMBRE GRIOGLIO [PERSON_NAME].pdf"
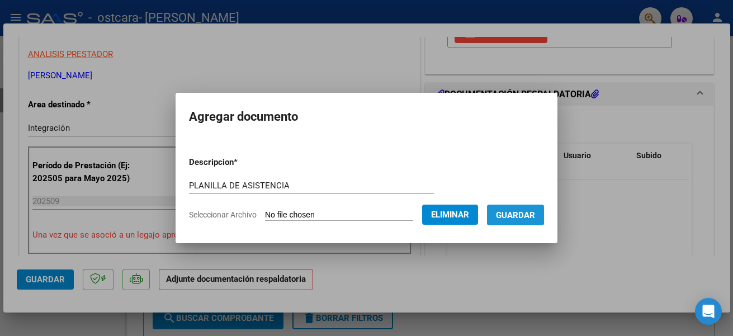
click at [515, 218] on span "Guardar" at bounding box center [515, 215] width 39 height 10
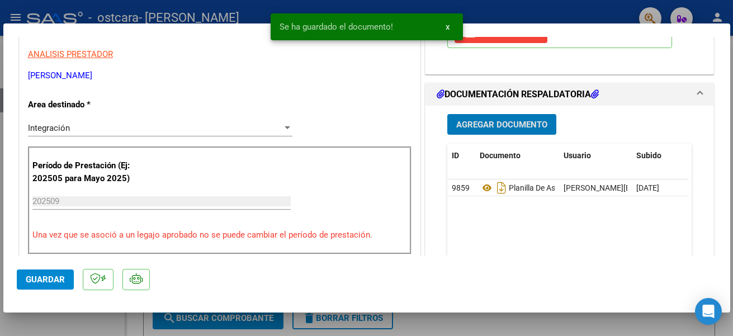
scroll to position [280, 0]
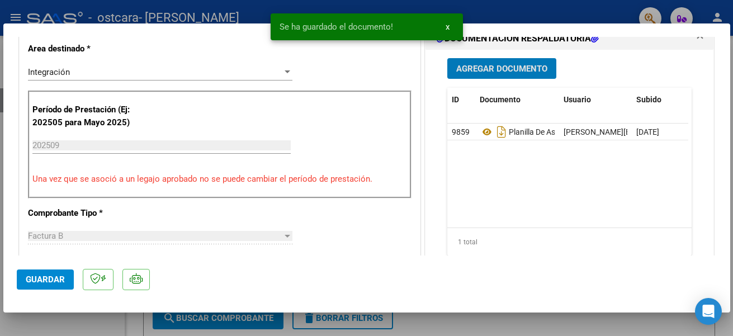
click at [33, 275] on span "Guardar" at bounding box center [45, 280] width 39 height 10
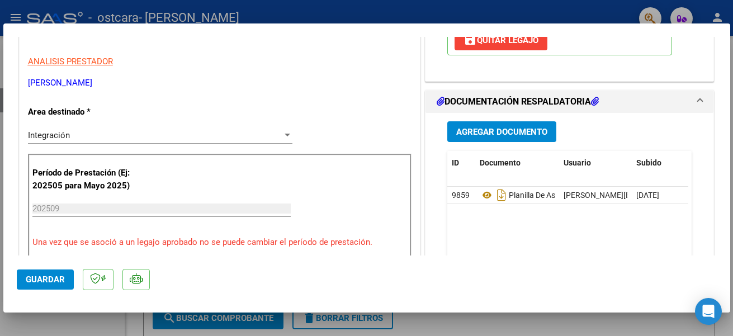
scroll to position [224, 0]
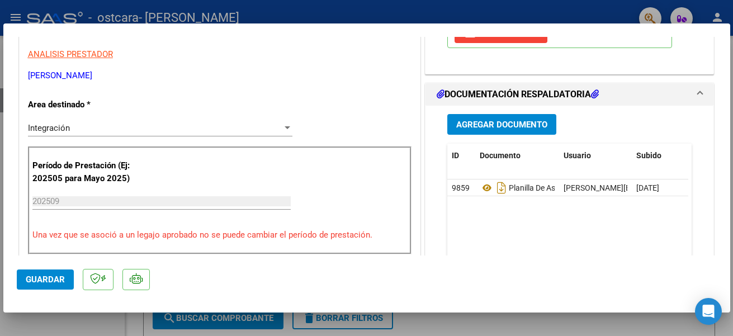
click at [48, 282] on span "Guardar" at bounding box center [45, 280] width 39 height 10
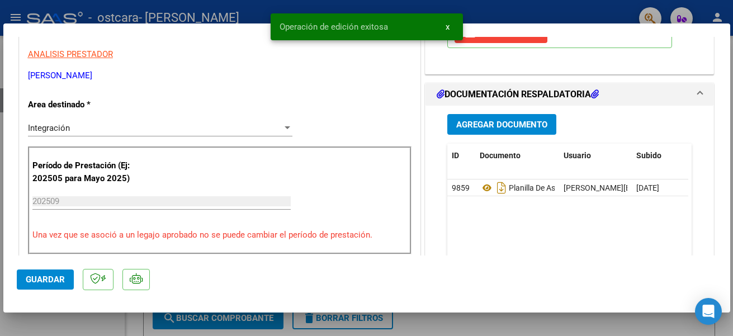
click at [75, 333] on div at bounding box center [366, 168] width 733 height 336
type input "$ 0,00"
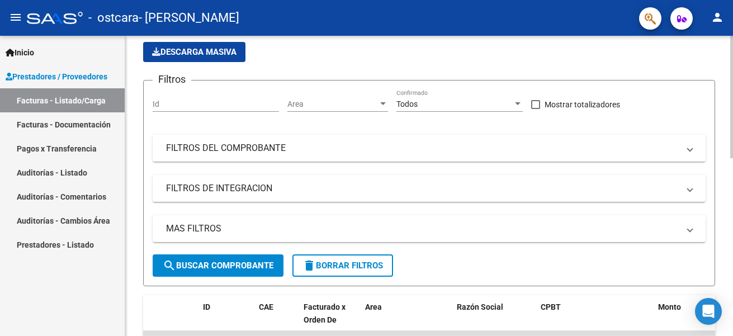
scroll to position [56, 0]
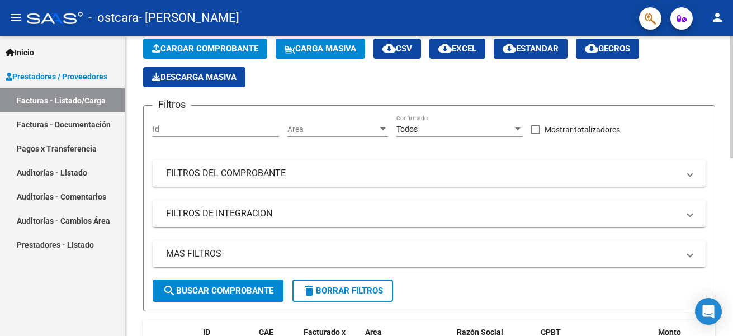
click at [214, 48] on span "Cargar Comprobante" at bounding box center [205, 49] width 106 height 10
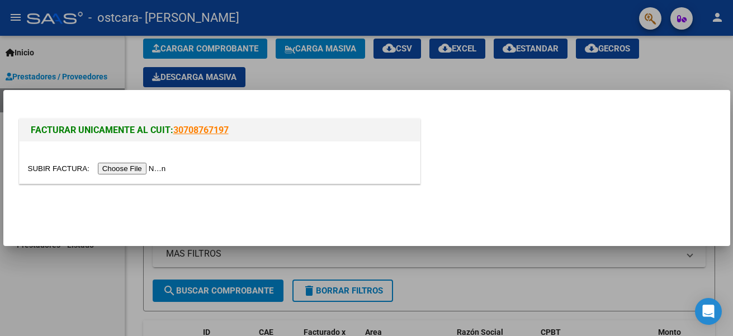
click at [153, 171] on input "file" at bounding box center [98, 169] width 141 height 12
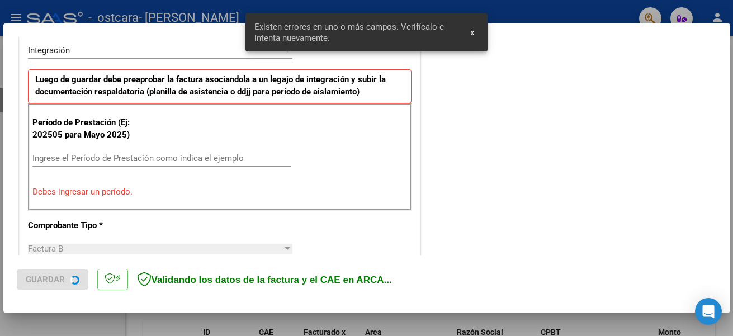
scroll to position [280, 0]
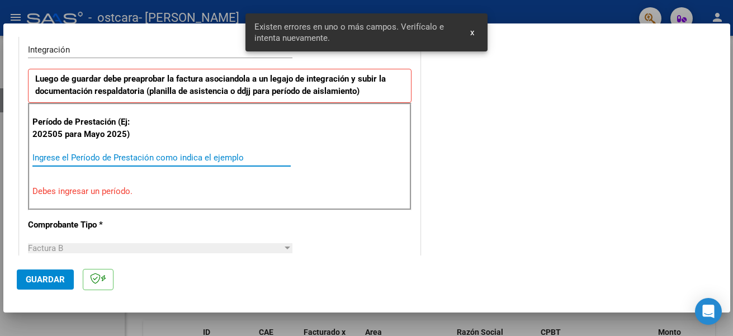
click at [122, 155] on input "Ingrese el Período de Prestación como indica el ejemplo" at bounding box center [161, 158] width 258 height 10
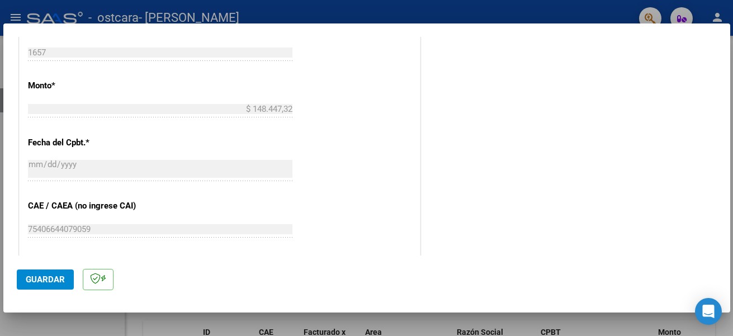
scroll to position [672, 0]
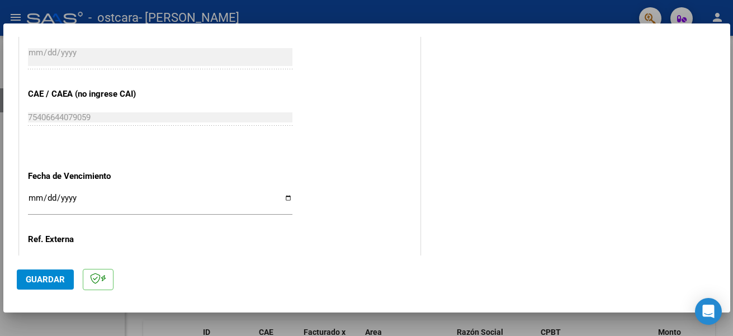
type input "202509"
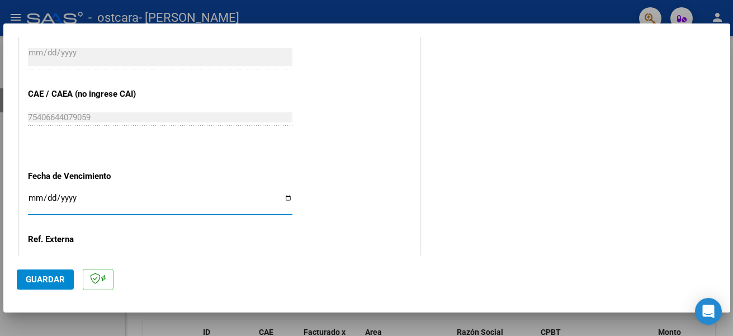
click at [288, 197] on input "Ingresar la fecha" at bounding box center [160, 202] width 264 height 18
type input "[DATE]"
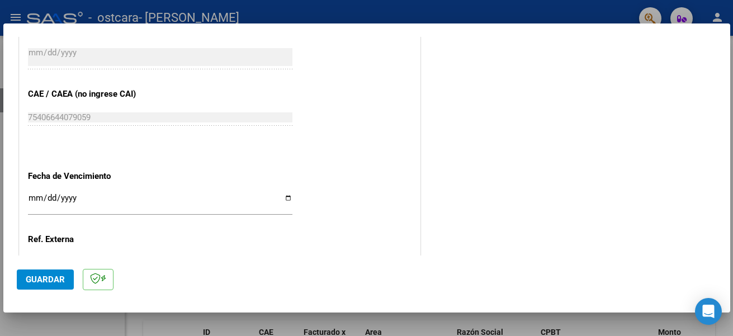
scroll to position [765, 0]
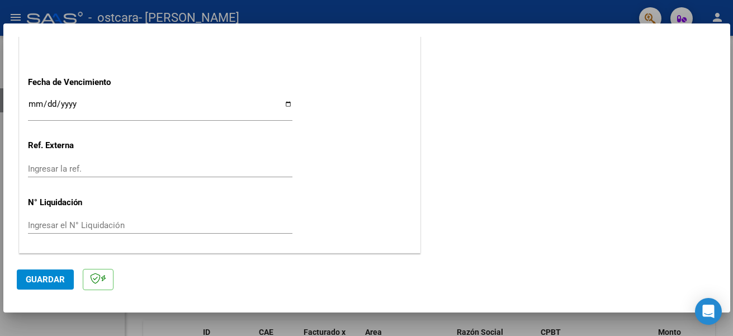
click at [35, 273] on button "Guardar" at bounding box center [45, 280] width 57 height 20
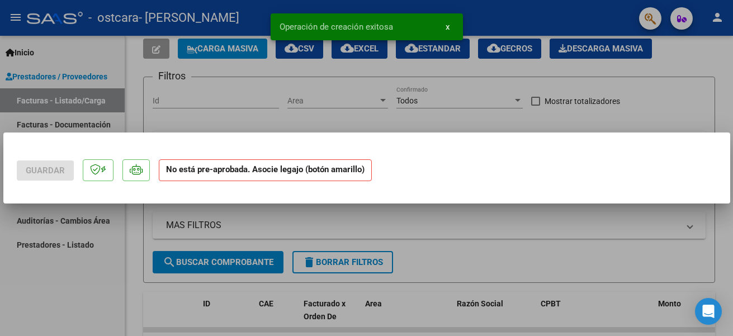
scroll to position [0, 0]
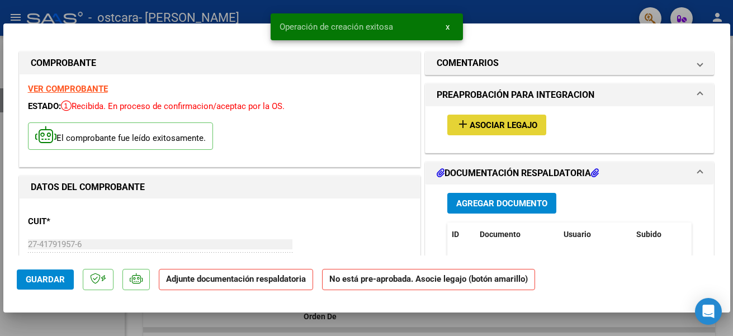
click at [482, 125] on span "Asociar Legajo" at bounding box center [504, 125] width 68 height 10
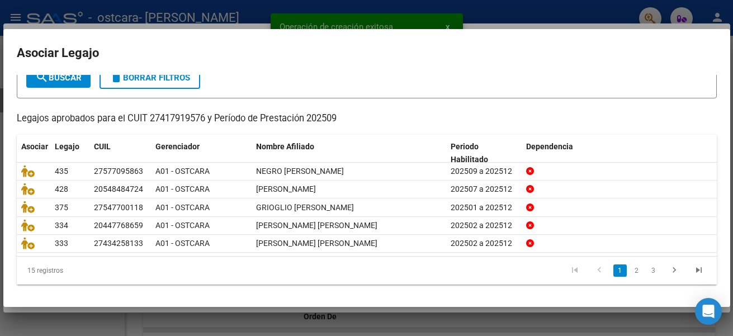
scroll to position [75, 0]
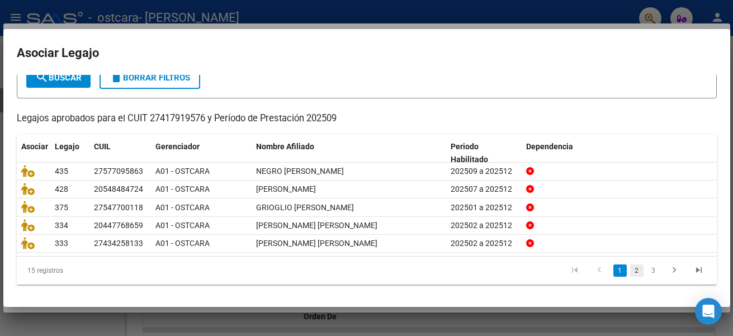
click at [630, 270] on link "2" at bounding box center [636, 270] width 13 height 12
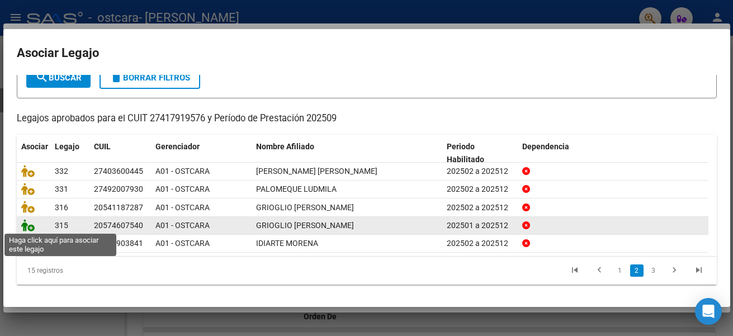
click at [27, 225] on icon at bounding box center [27, 225] width 13 height 12
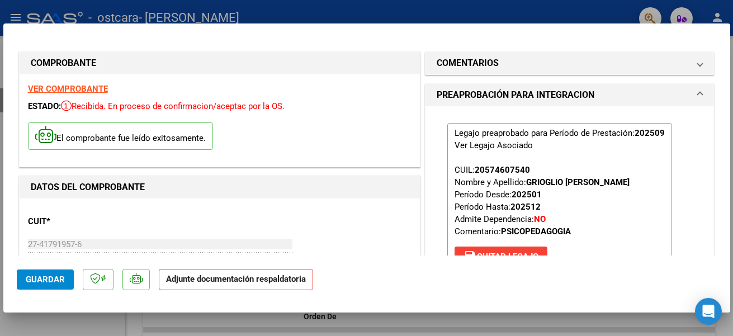
scroll to position [112, 0]
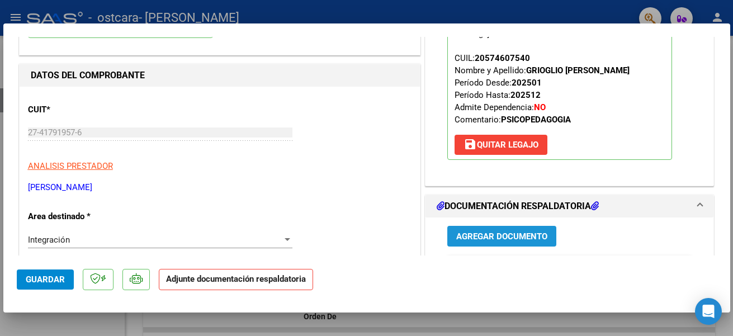
click at [507, 238] on span "Agregar Documento" at bounding box center [501, 236] width 91 height 10
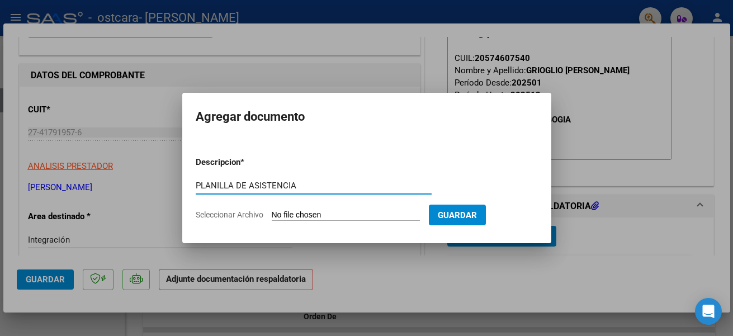
type input "PLANILLA DE ASISTENCIA"
click at [301, 217] on input "Seleccionar Archivo" at bounding box center [346, 215] width 148 height 11
type input "C:\fakepath\ASISTENCIA SETIEMBRE [PERSON_NAME].pdf"
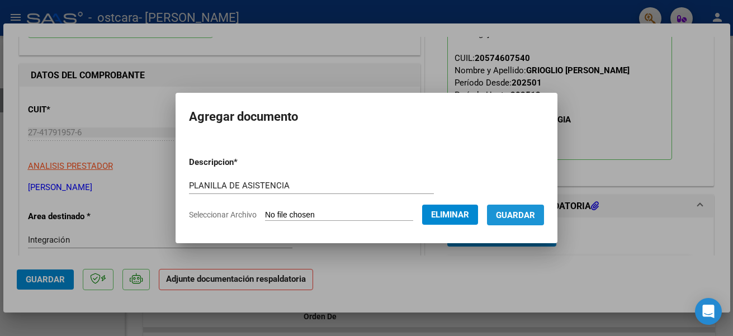
click at [519, 211] on span "Guardar" at bounding box center [515, 215] width 39 height 10
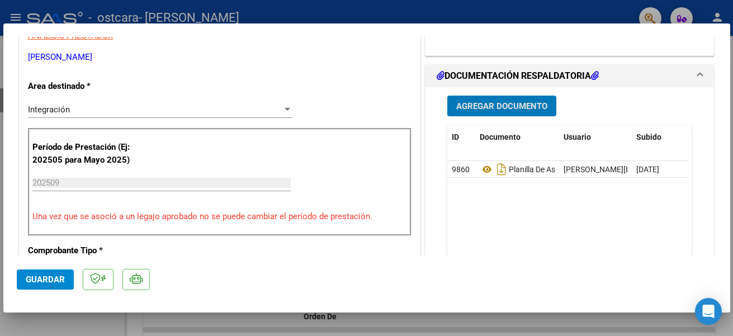
scroll to position [168, 0]
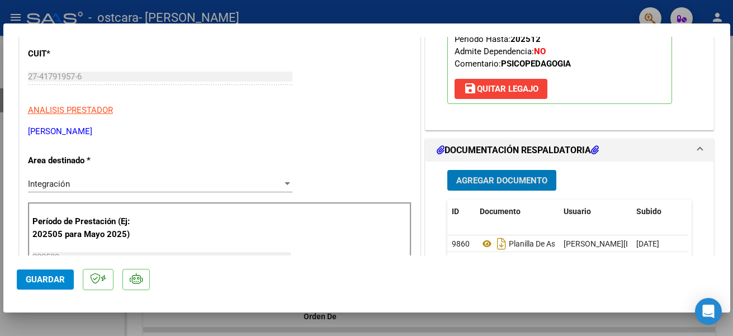
click at [30, 278] on span "Guardar" at bounding box center [45, 280] width 39 height 10
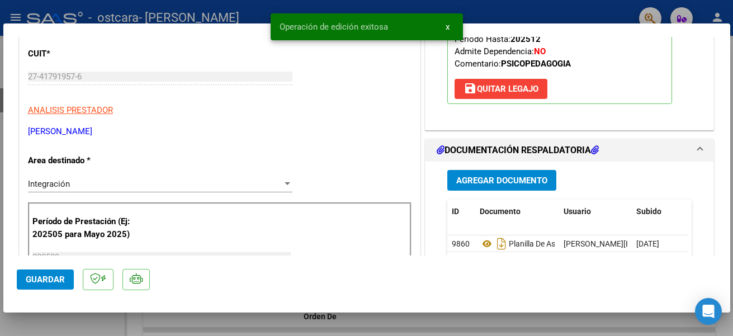
click at [490, 332] on div at bounding box center [366, 168] width 733 height 336
type input "$ 0,00"
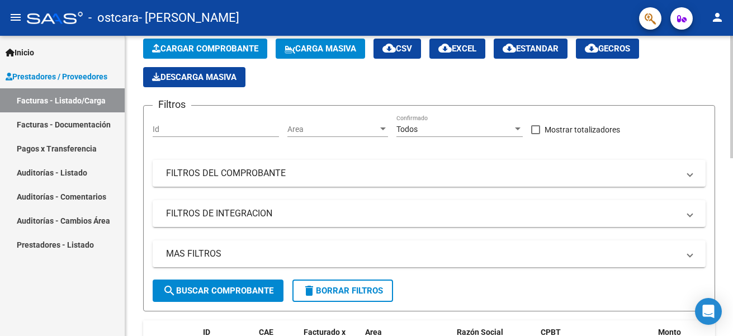
click at [202, 50] on span "Cargar Comprobante" at bounding box center [205, 49] width 106 height 10
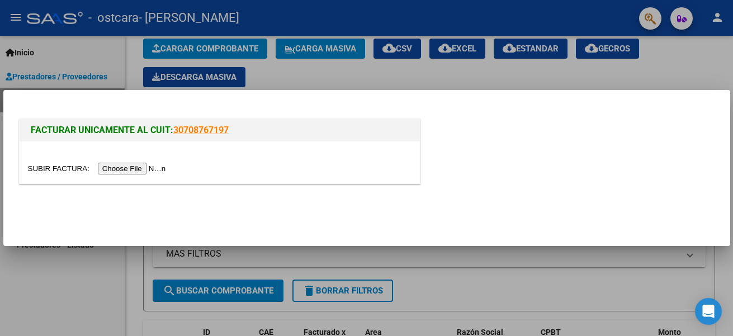
click at [146, 165] on input "file" at bounding box center [98, 169] width 141 height 12
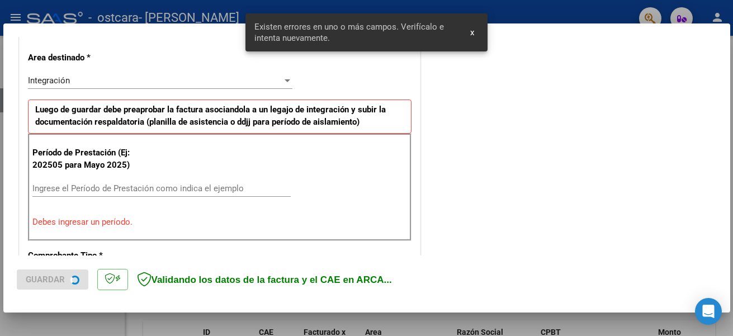
scroll to position [259, 0]
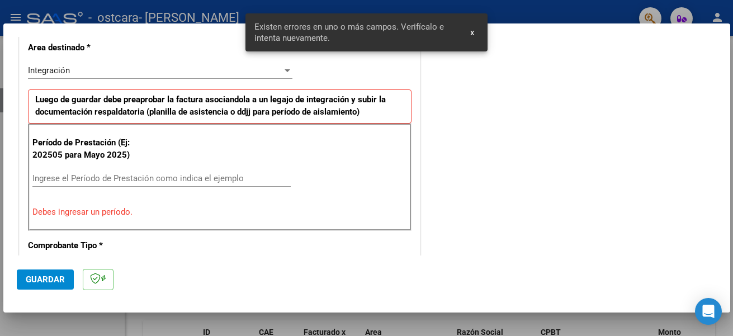
click at [106, 178] on input "Ingrese el Período de Prestación como indica el ejemplo" at bounding box center [161, 178] width 258 height 10
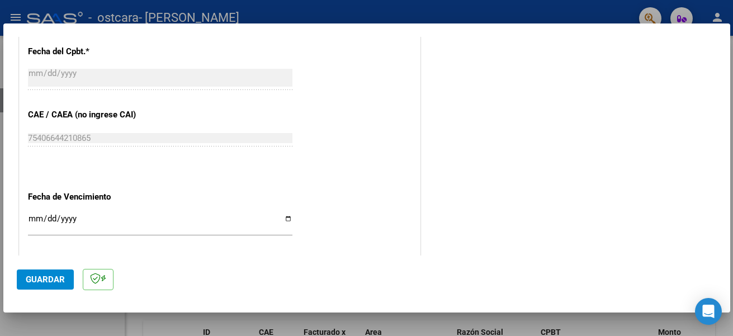
scroll to position [707, 0]
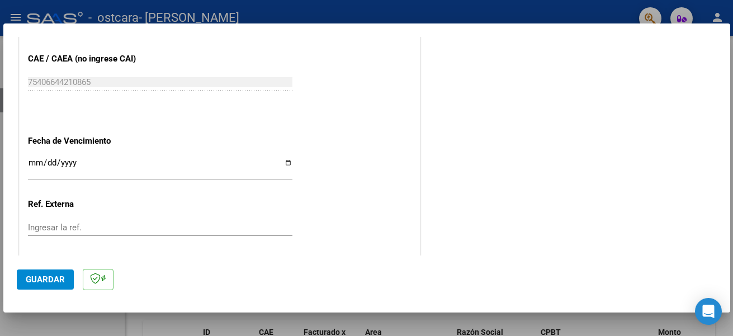
type input "202509"
click at [282, 163] on input "Ingresar la fecha" at bounding box center [160, 167] width 264 height 18
type input "[DATE]"
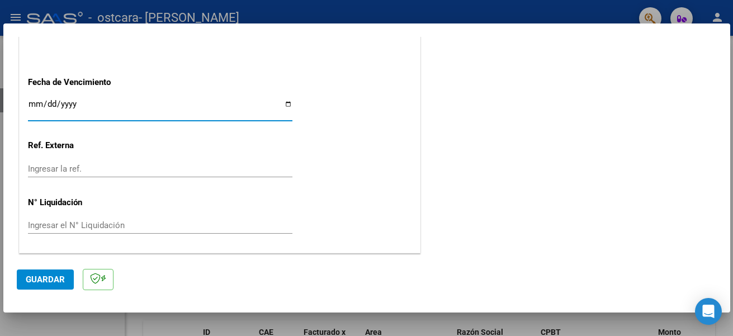
click at [48, 280] on span "Guardar" at bounding box center [45, 280] width 39 height 10
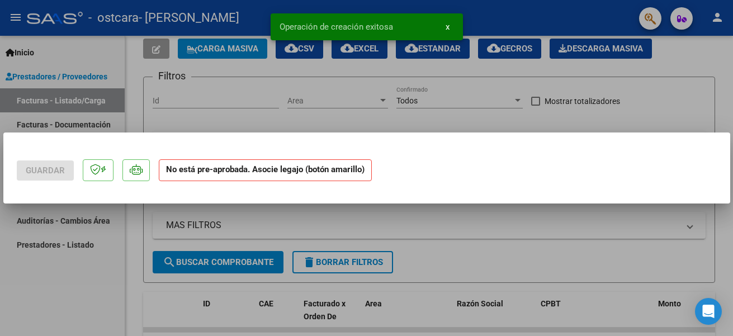
scroll to position [0, 0]
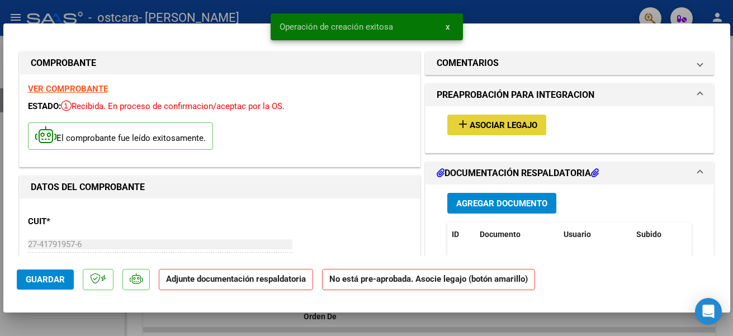
click at [470, 125] on span "Asociar Legajo" at bounding box center [504, 125] width 68 height 10
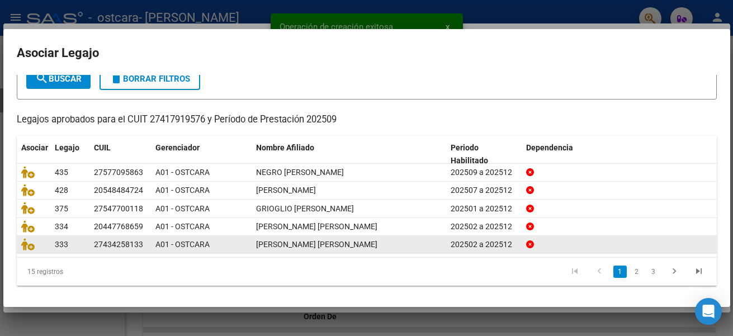
scroll to position [75, 0]
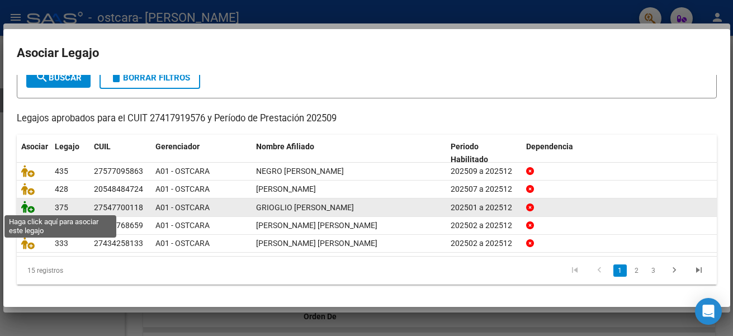
click at [27, 208] on icon at bounding box center [27, 207] width 13 height 12
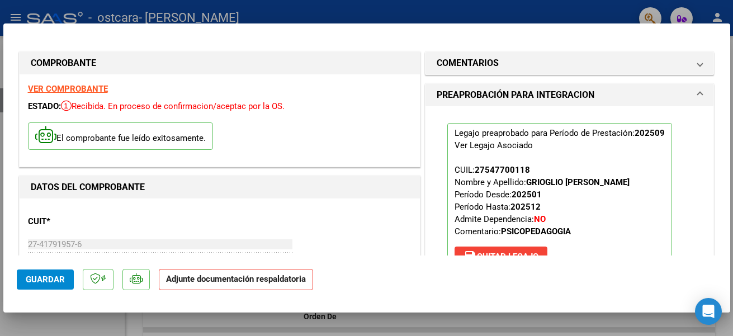
scroll to position [112, 0]
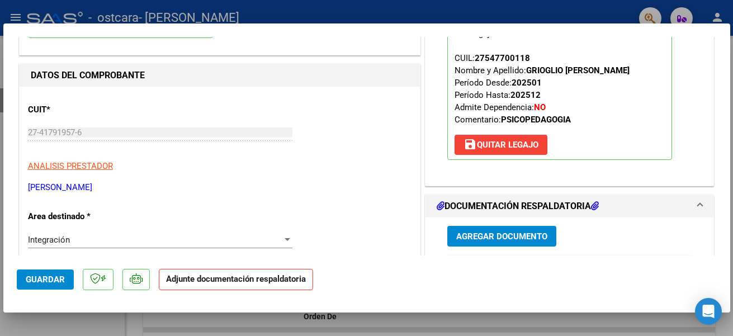
click at [465, 234] on span "Agregar Documento" at bounding box center [501, 236] width 91 height 10
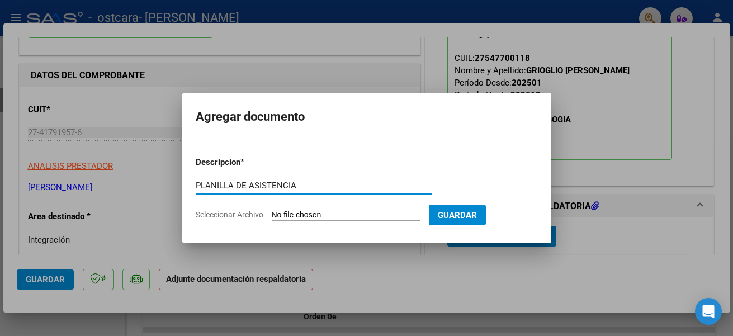
type input "PLANILLA DE ASISTENCIA"
click at [283, 217] on input "Seleccionar Archivo" at bounding box center [346, 215] width 148 height 11
type input "C:\fakepath\ASISTENCIA SETIEMBRE GRIOGLIO [PERSON_NAME].pdf"
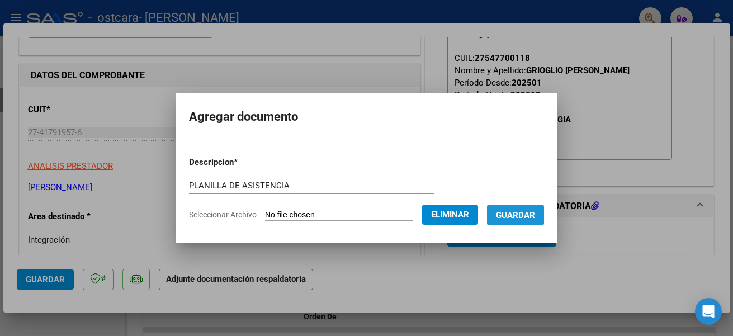
click at [516, 212] on span "Guardar" at bounding box center [515, 215] width 39 height 10
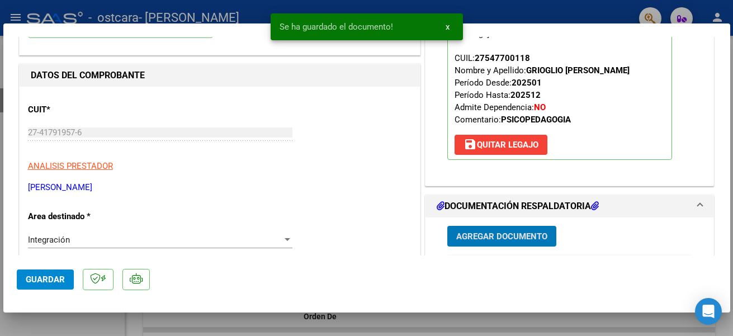
click at [47, 279] on span "Guardar" at bounding box center [45, 280] width 39 height 10
click at [474, 320] on div at bounding box center [366, 168] width 733 height 336
type input "$ 0,00"
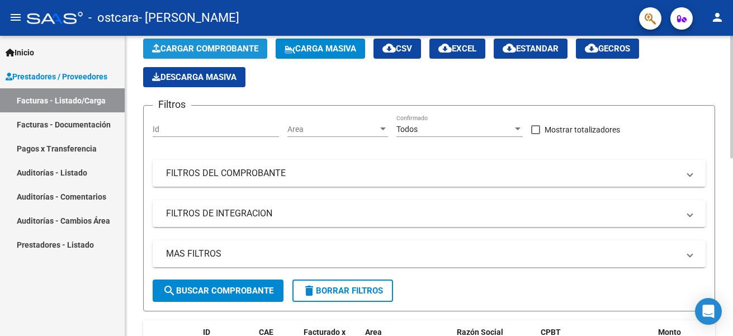
click at [224, 46] on span "Cargar Comprobante" at bounding box center [205, 49] width 106 height 10
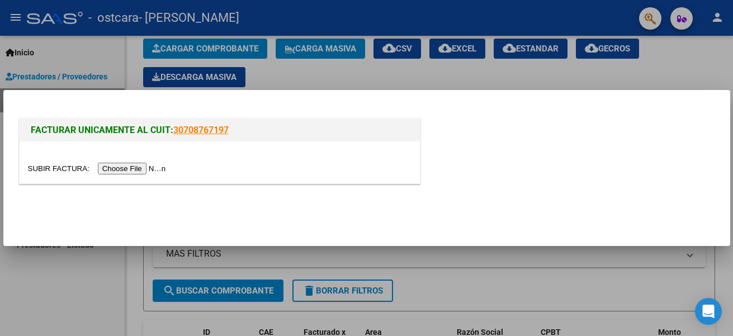
click at [144, 173] on input "file" at bounding box center [98, 169] width 141 height 12
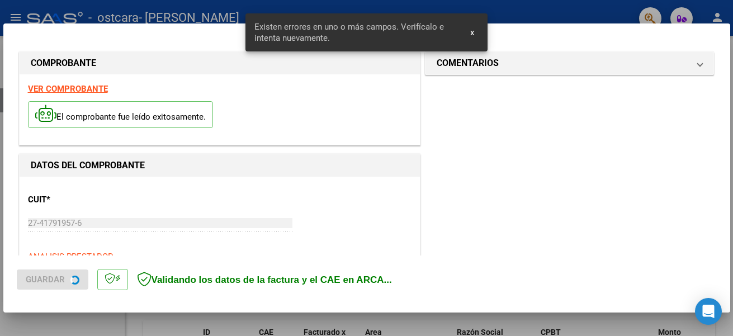
scroll to position [259, 0]
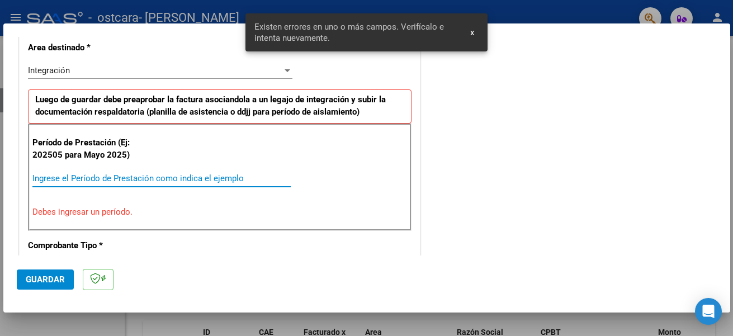
click at [100, 181] on input "Ingrese el Período de Prestación como indica el ejemplo" at bounding box center [161, 178] width 258 height 10
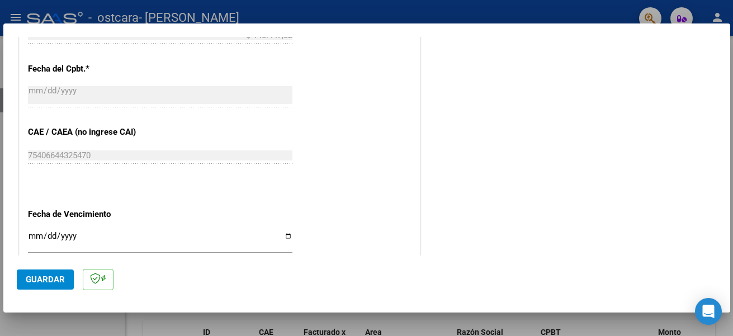
scroll to position [651, 0]
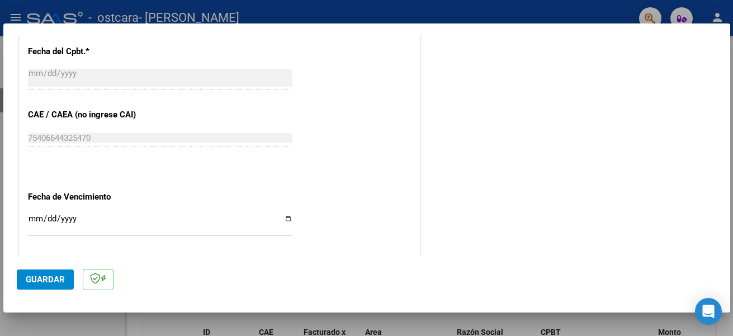
type input "202509"
click at [283, 220] on input "Ingresar la fecha" at bounding box center [160, 223] width 264 height 18
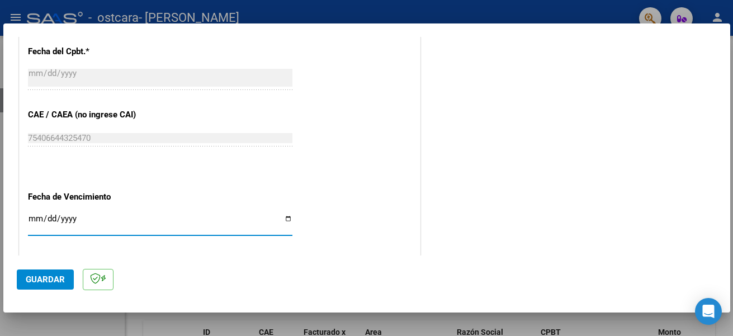
type input "[DATE]"
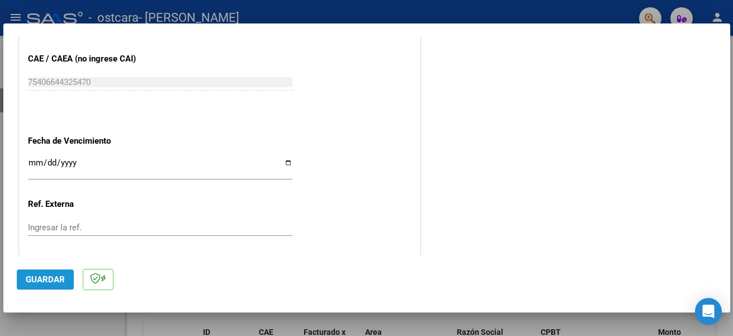
click at [34, 276] on span "Guardar" at bounding box center [45, 280] width 39 height 10
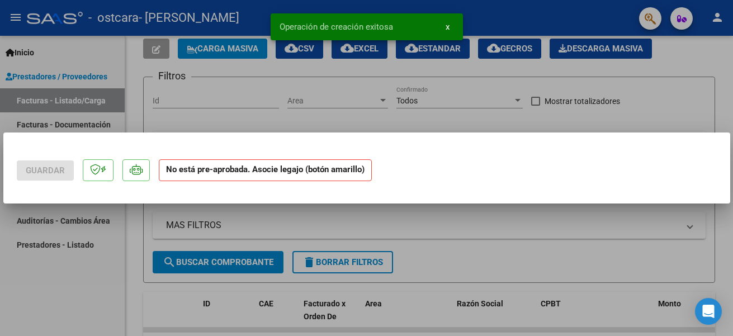
scroll to position [0, 0]
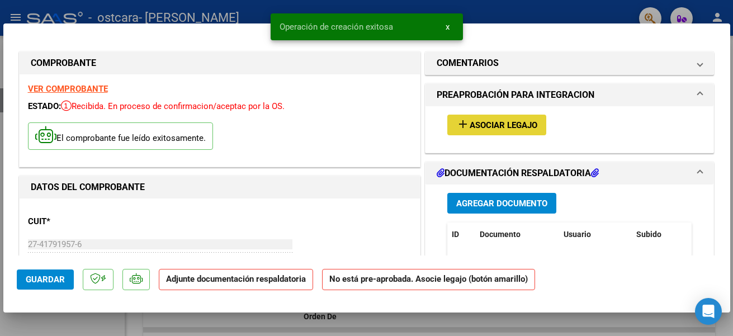
click at [470, 124] on span "Asociar Legajo" at bounding box center [504, 125] width 68 height 10
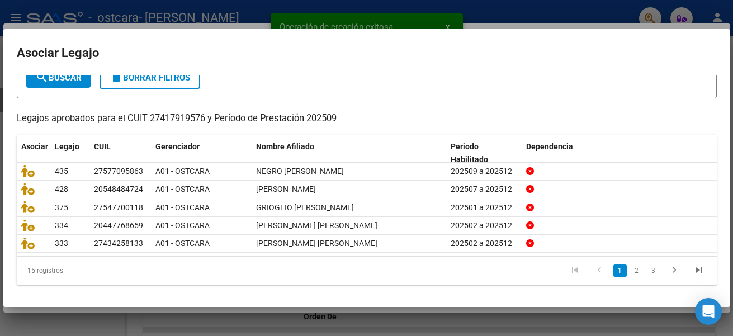
scroll to position [75, 0]
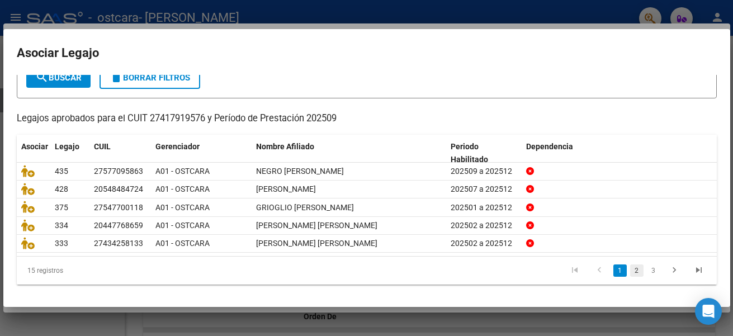
click at [630, 271] on link "2" at bounding box center [636, 270] width 13 height 12
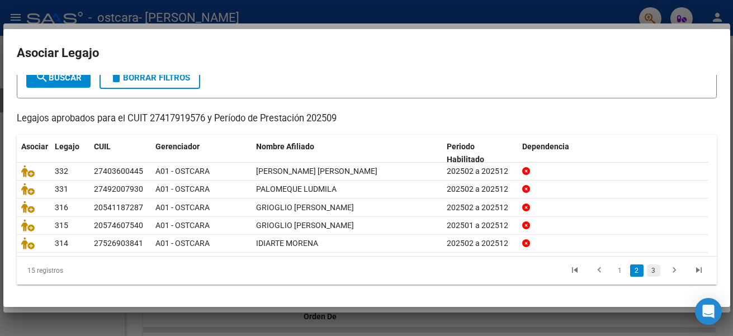
click at [647, 272] on link "3" at bounding box center [653, 270] width 13 height 12
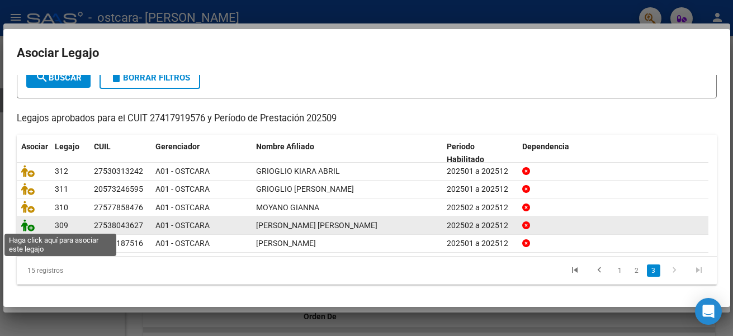
click at [28, 225] on icon at bounding box center [27, 225] width 13 height 12
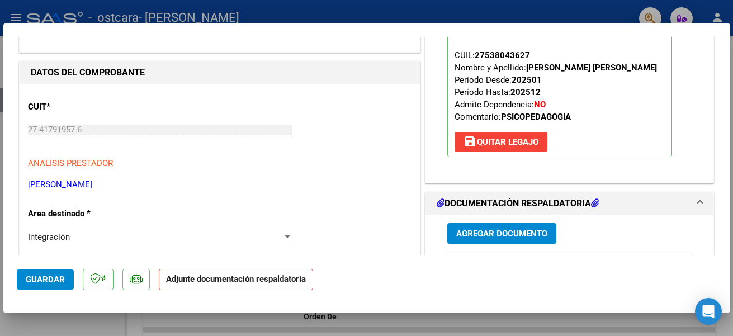
scroll to position [168, 0]
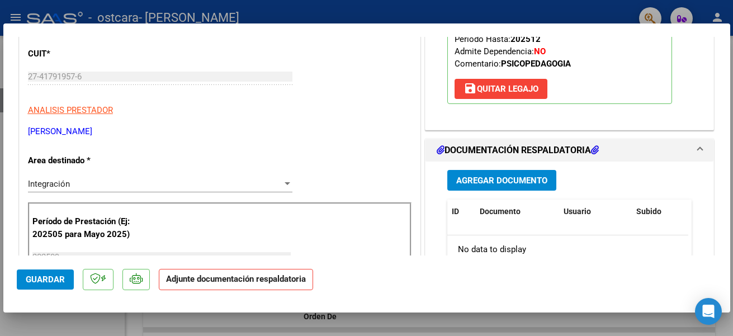
click at [467, 184] on span "Agregar Documento" at bounding box center [501, 181] width 91 height 10
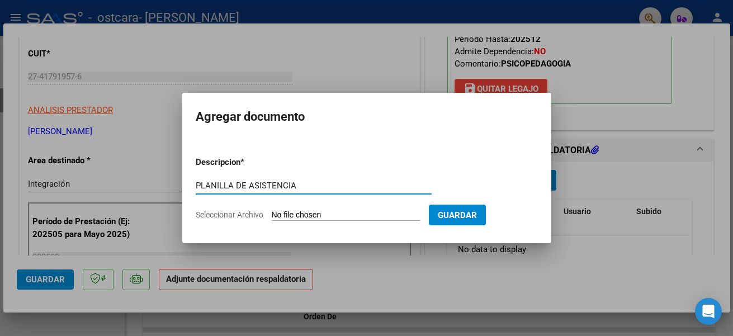
type input "PLANILLA DE ASISTENCIA"
click at [301, 218] on input "Seleccionar Archivo" at bounding box center [346, 215] width 148 height 11
type input "C:\fakepath\ASISTENCIA SETIEMBRE [PERSON_NAME] AINARA.pdf"
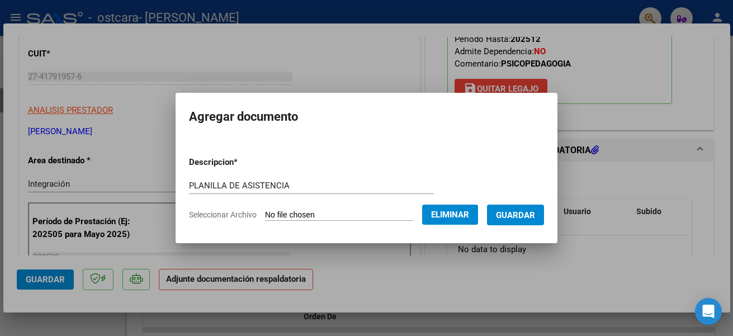
click at [531, 218] on span "Guardar" at bounding box center [515, 215] width 39 height 10
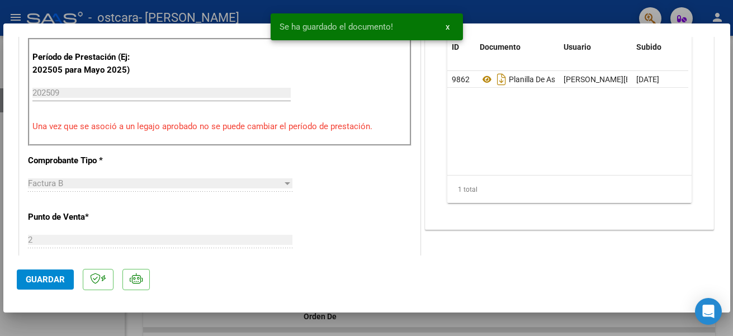
scroll to position [335, 0]
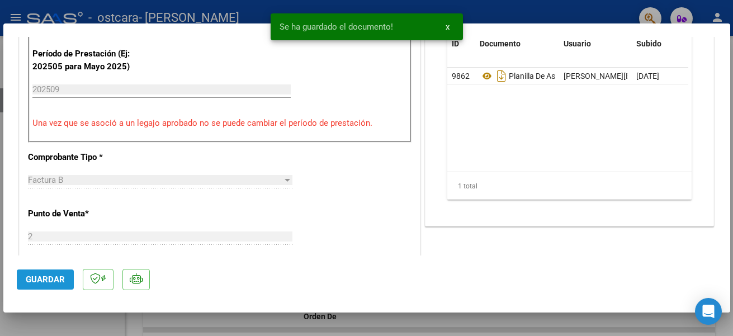
click at [45, 283] on span "Guardar" at bounding box center [45, 280] width 39 height 10
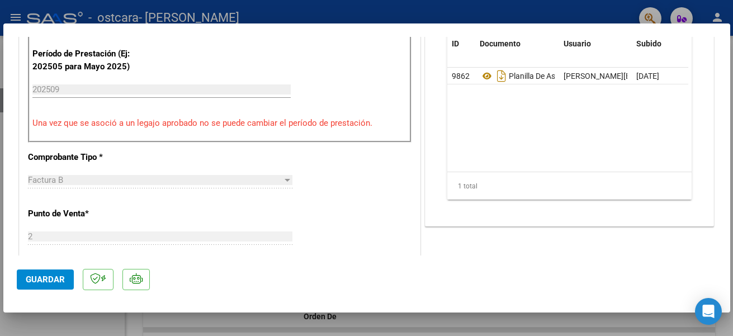
click at [320, 324] on div at bounding box center [366, 168] width 733 height 336
type input "$ 0,00"
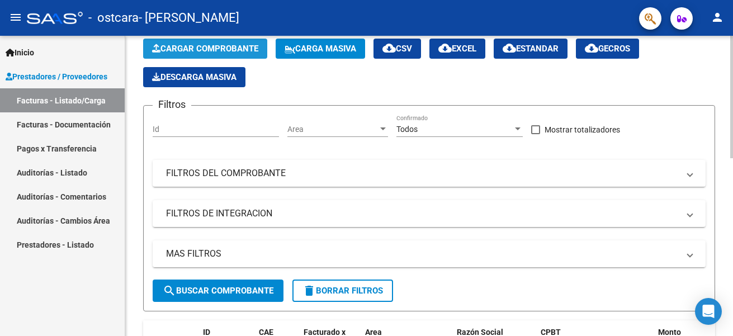
click at [229, 44] on span "Cargar Comprobante" at bounding box center [205, 49] width 106 height 10
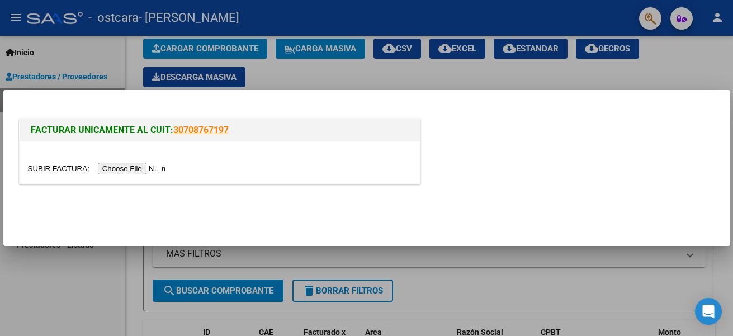
click at [155, 167] on input "file" at bounding box center [98, 169] width 141 height 12
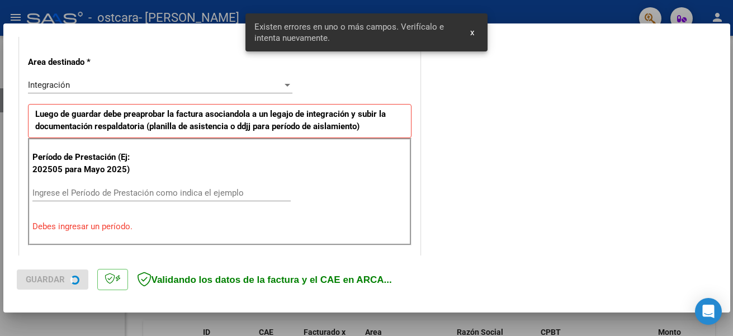
scroll to position [259, 0]
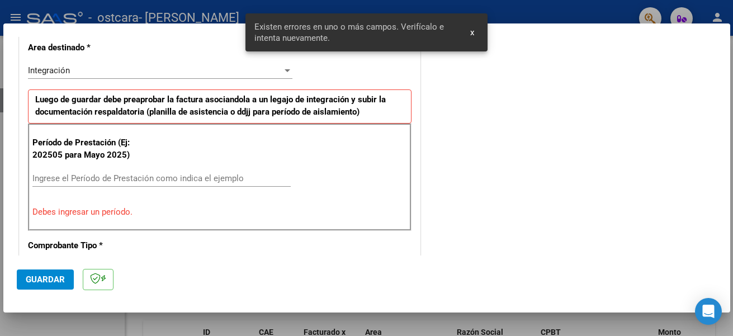
click at [135, 176] on input "Ingrese el Período de Prestación como indica el ejemplo" at bounding box center [161, 178] width 258 height 10
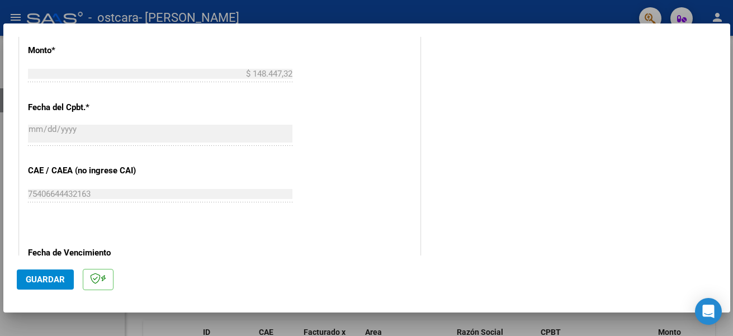
scroll to position [707, 0]
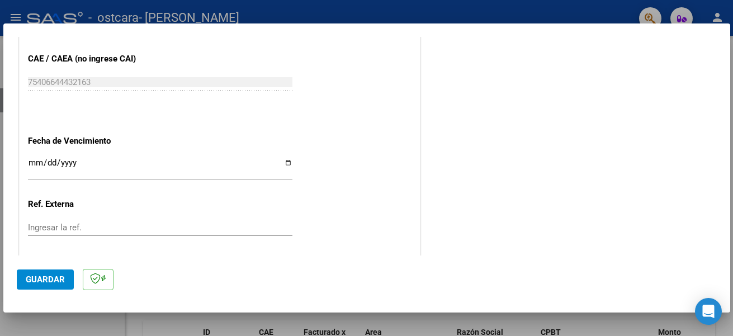
type input "202509"
click at [283, 165] on input "Ingresar la fecha" at bounding box center [160, 167] width 264 height 18
type input "[DATE]"
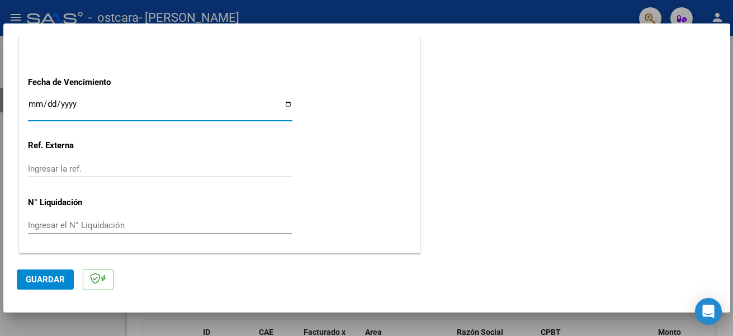
click at [148, 323] on div at bounding box center [366, 168] width 733 height 336
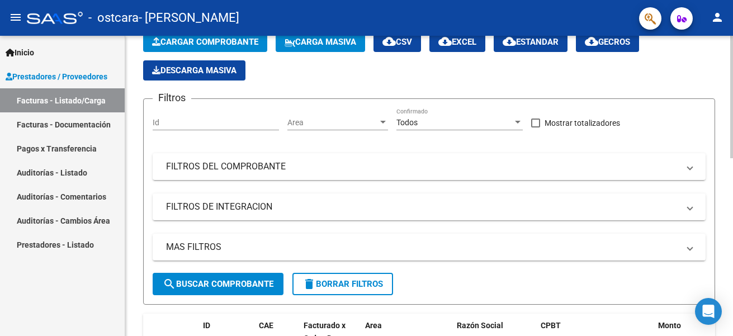
scroll to position [0, 0]
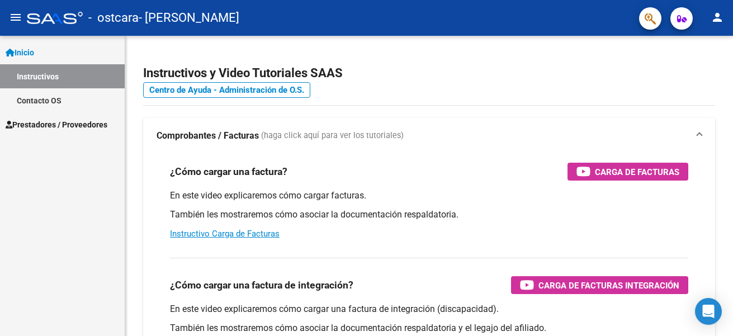
click at [79, 121] on span "Prestadores / Proveedores" at bounding box center [57, 125] width 102 height 12
click at [48, 125] on span "Prestadores / Proveedores" at bounding box center [57, 125] width 102 height 12
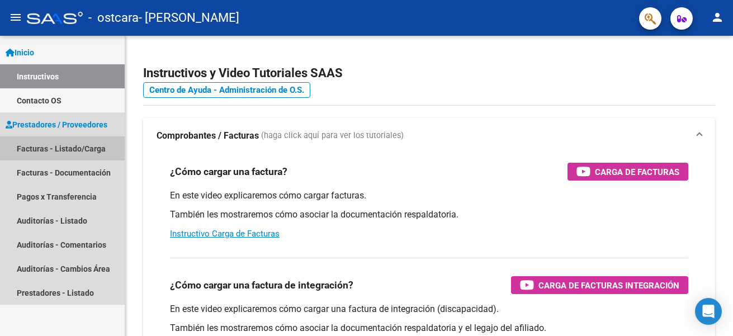
click at [74, 146] on link "Facturas - Listado/Carga" at bounding box center [62, 148] width 125 height 24
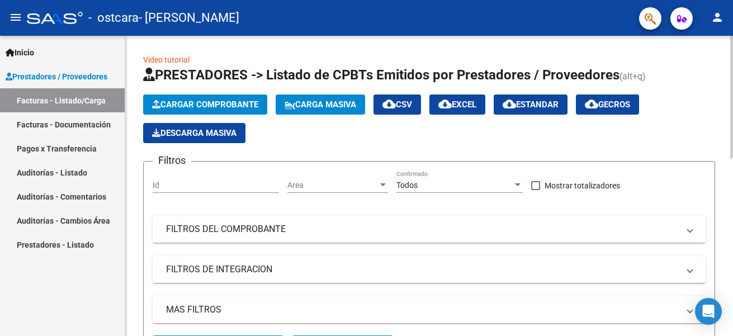
click at [176, 106] on span "Cargar Comprobante" at bounding box center [205, 105] width 106 height 10
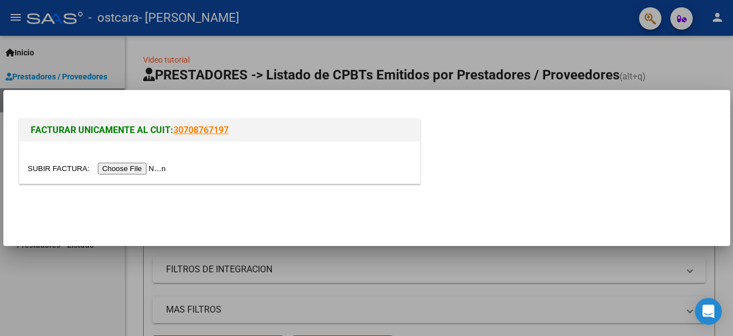
click at [155, 167] on input "file" at bounding box center [98, 169] width 141 height 12
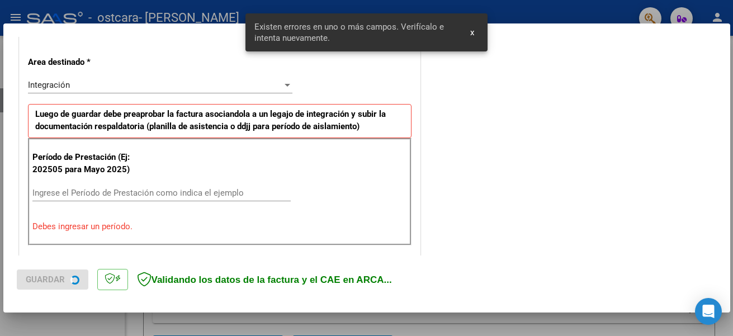
scroll to position [259, 0]
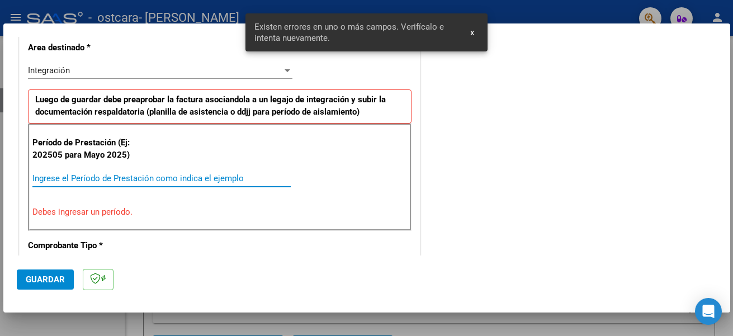
click at [149, 179] on input "Ingrese el Período de Prestación como indica el ejemplo" at bounding box center [161, 178] width 258 height 10
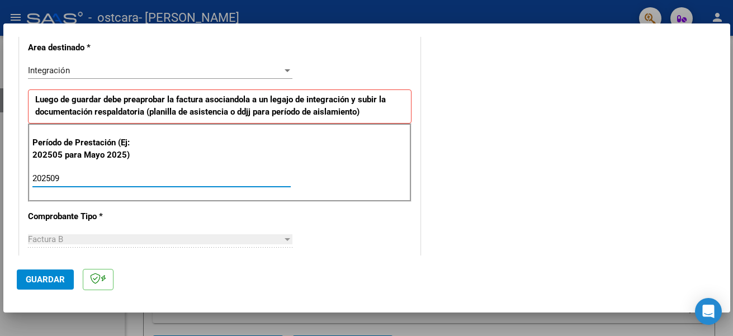
type input "202509"
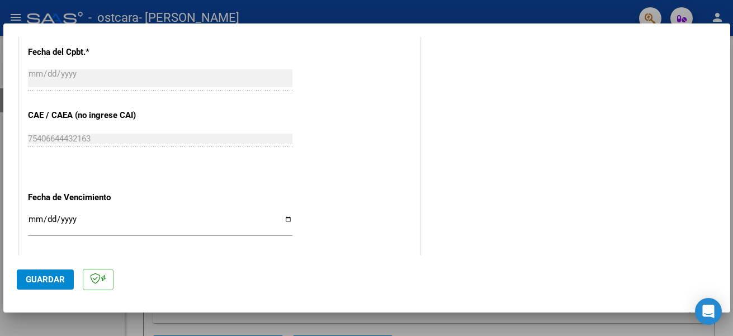
scroll to position [651, 0]
click at [283, 219] on input "Ingresar la fecha" at bounding box center [160, 223] width 264 height 18
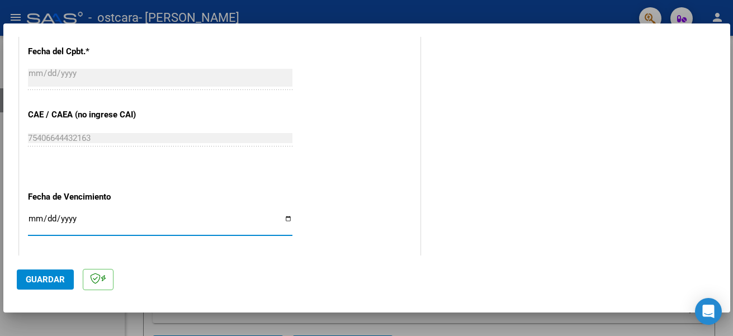
type input "[DATE]"
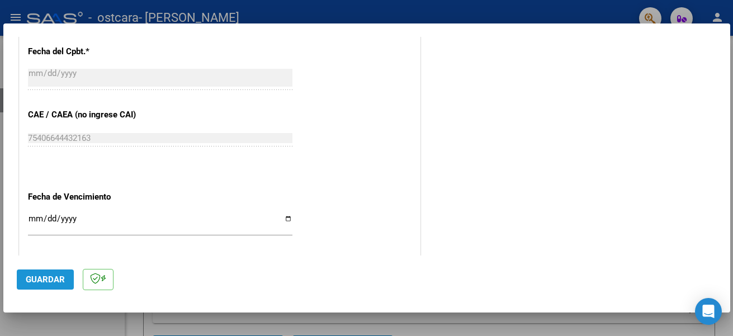
click at [53, 273] on button "Guardar" at bounding box center [45, 280] width 57 height 20
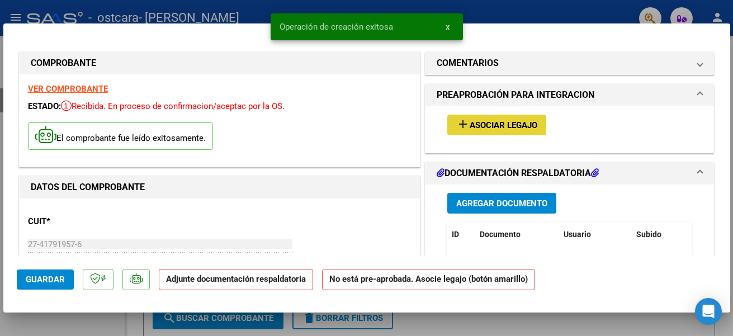
click at [473, 127] on span "Asociar Legajo" at bounding box center [504, 125] width 68 height 10
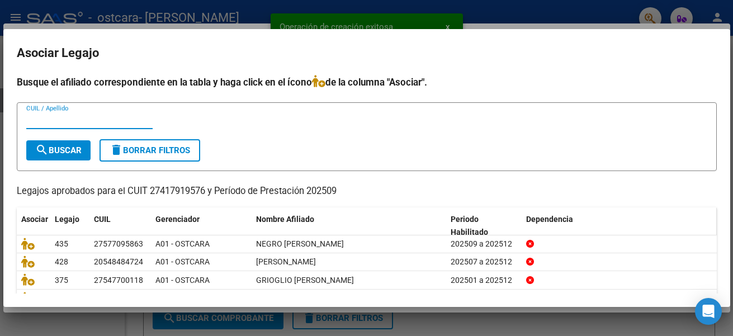
scroll to position [75, 0]
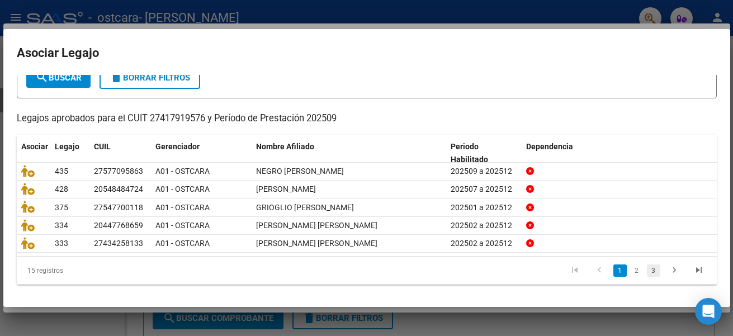
click at [648, 273] on link "3" at bounding box center [653, 270] width 13 height 12
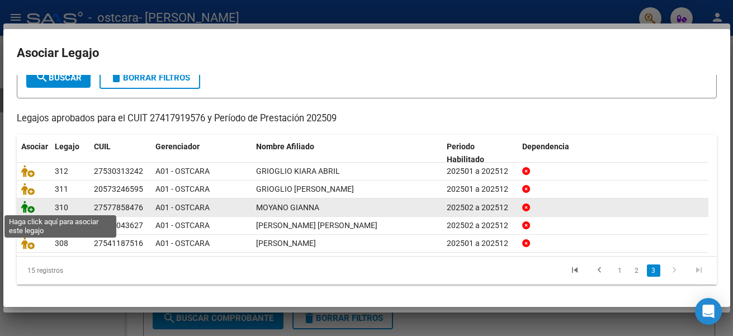
click at [30, 205] on icon at bounding box center [27, 207] width 13 height 12
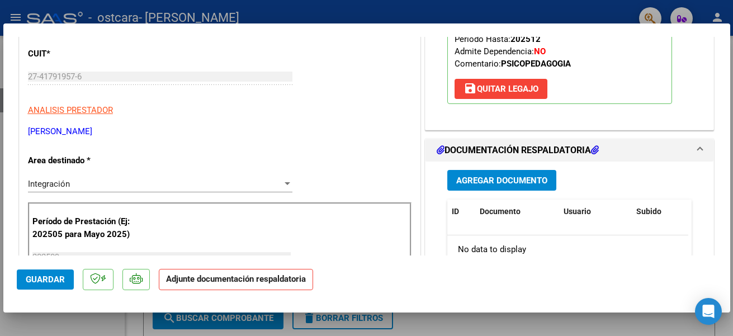
scroll to position [224, 0]
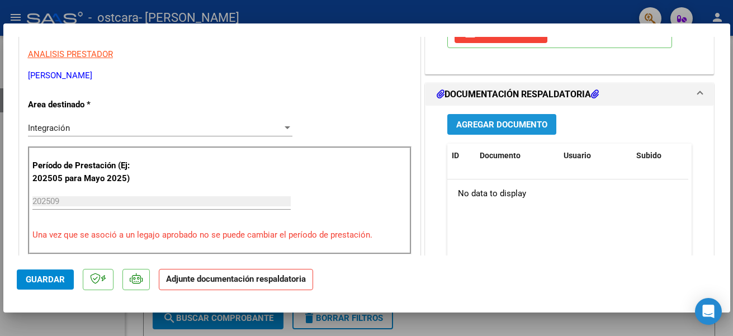
click at [495, 129] on span "Agregar Documento" at bounding box center [501, 125] width 91 height 10
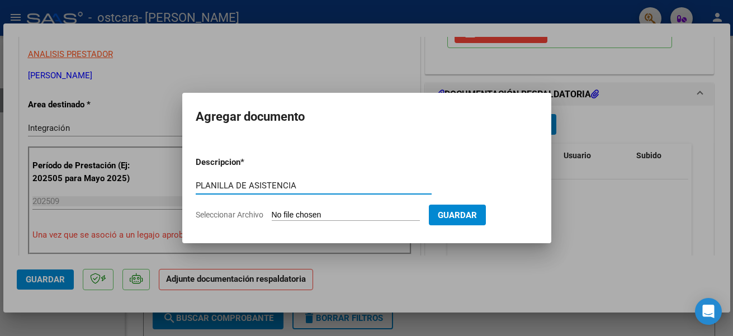
type input "PLANILLA DE ASISTENCIA"
click at [264, 216] on app-file-uploader "Seleccionar Archivo" at bounding box center [312, 215] width 233 height 10
click at [255, 214] on span "Seleccionar Archivo" at bounding box center [230, 214] width 68 height 9
click at [272, 214] on input "Seleccionar Archivo" at bounding box center [346, 215] width 148 height 11
type input "C:\fakepath\ASISTENCIA SETIEMBRE [PERSON_NAME].pdf"
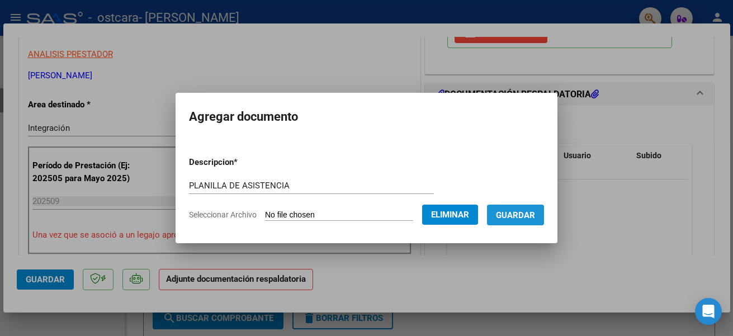
click at [517, 212] on span "Guardar" at bounding box center [515, 215] width 39 height 10
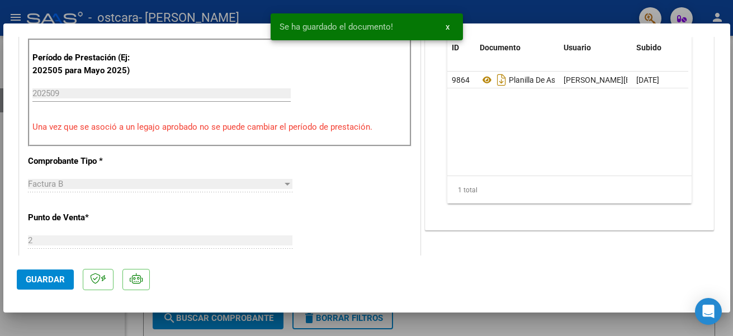
scroll to position [335, 0]
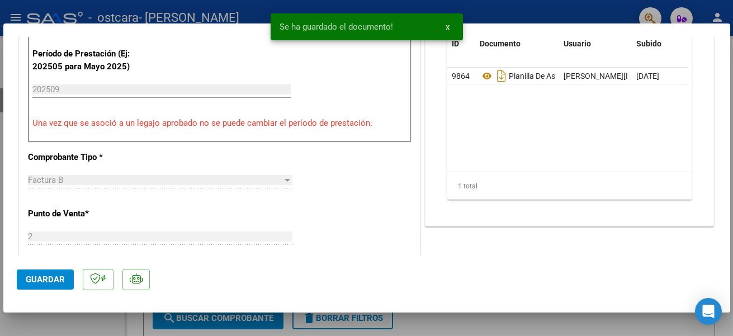
click at [45, 282] on span "Guardar" at bounding box center [45, 280] width 39 height 10
click at [507, 326] on div at bounding box center [366, 168] width 733 height 336
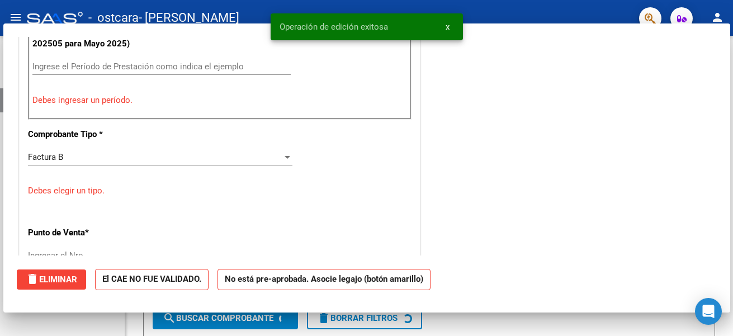
scroll to position [0, 0]
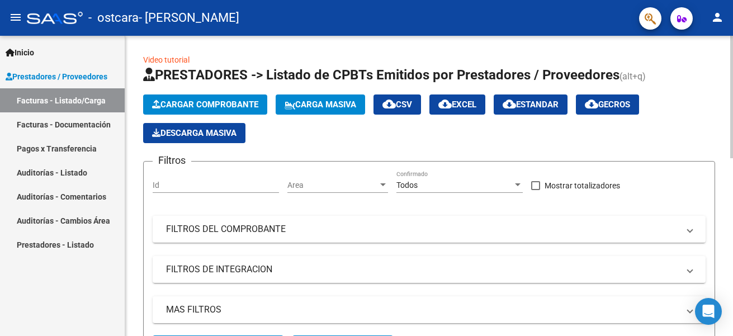
click at [205, 98] on button "Cargar Comprobante" at bounding box center [205, 104] width 124 height 20
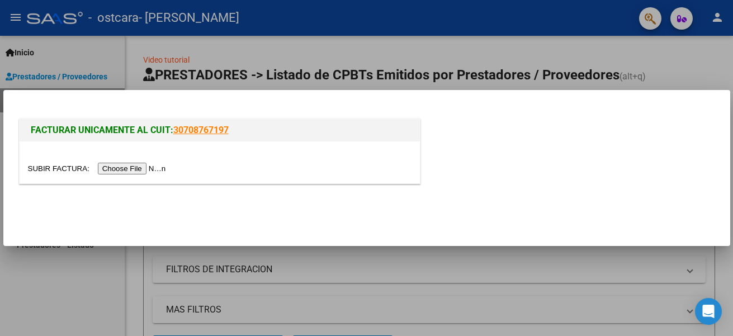
click at [157, 168] on input "file" at bounding box center [98, 169] width 141 height 12
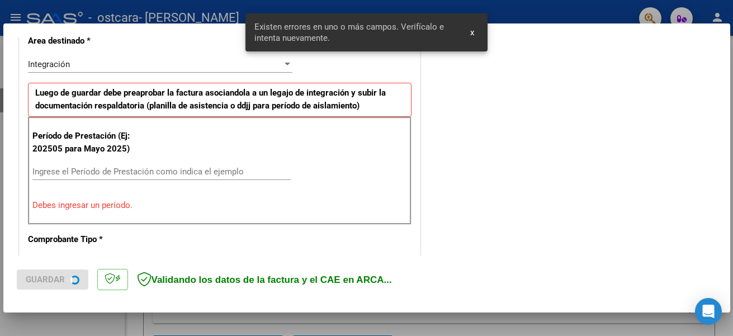
scroll to position [259, 0]
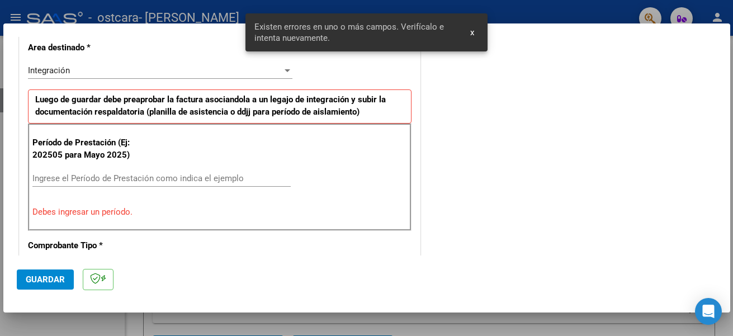
click at [113, 182] on input "Ingrese el Período de Prestación como indica el ejemplo" at bounding box center [161, 178] width 258 height 10
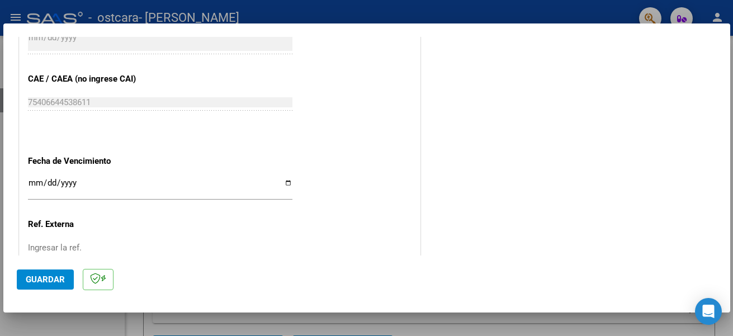
scroll to position [707, 0]
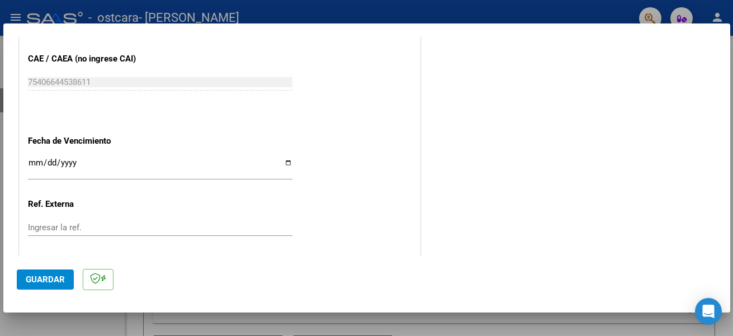
type input "202509"
click at [283, 163] on input "Ingresar la fecha" at bounding box center [160, 167] width 264 height 18
type input "[DATE]"
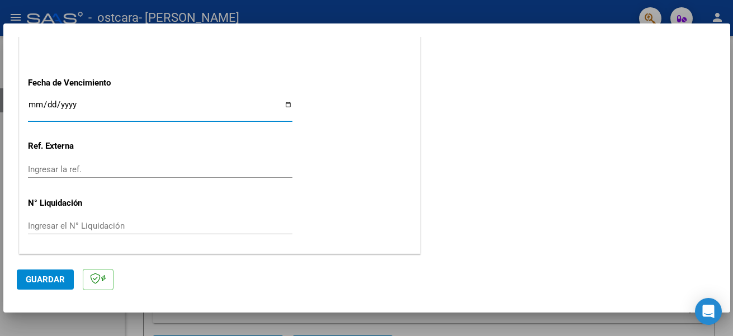
scroll to position [765, 0]
click at [37, 275] on span "Guardar" at bounding box center [45, 280] width 39 height 10
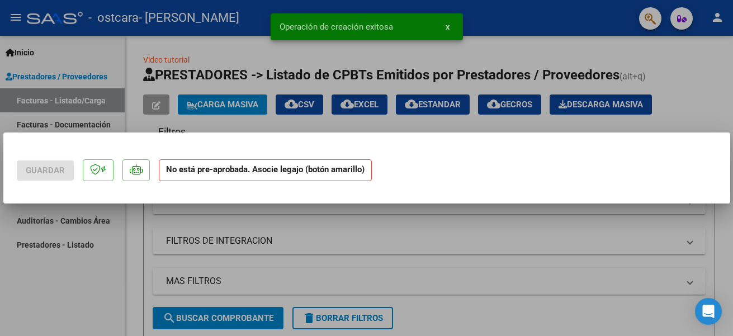
scroll to position [0, 0]
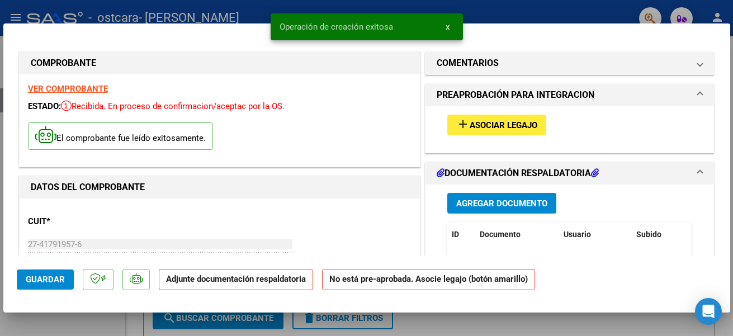
click at [457, 125] on mat-icon "add" at bounding box center [462, 123] width 13 height 13
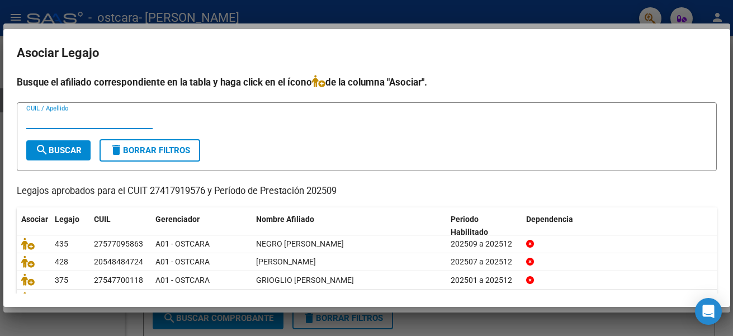
scroll to position [75, 0]
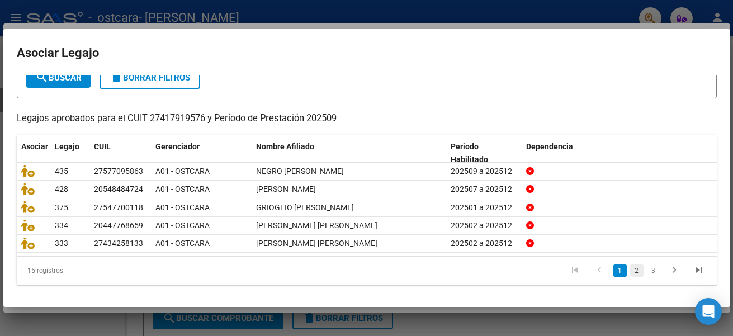
click at [631, 273] on link "2" at bounding box center [636, 270] width 13 height 12
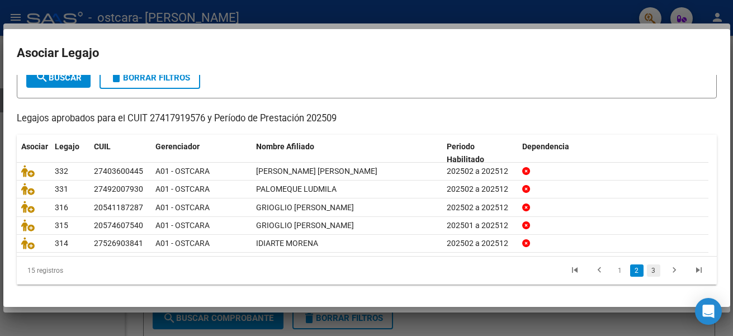
click at [647, 272] on link "3" at bounding box center [653, 270] width 13 height 12
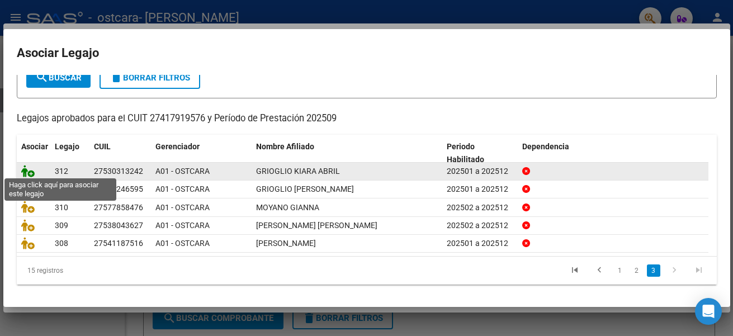
click at [26, 167] on icon at bounding box center [27, 171] width 13 height 12
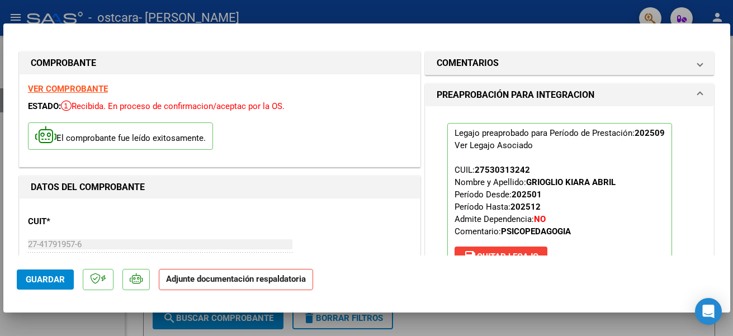
scroll to position [112, 0]
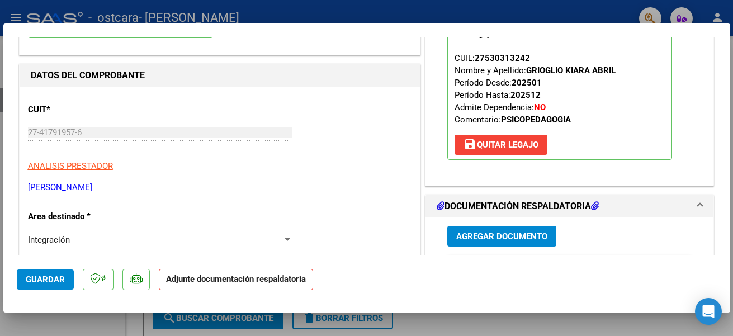
click at [502, 233] on span "Agregar Documento" at bounding box center [501, 236] width 91 height 10
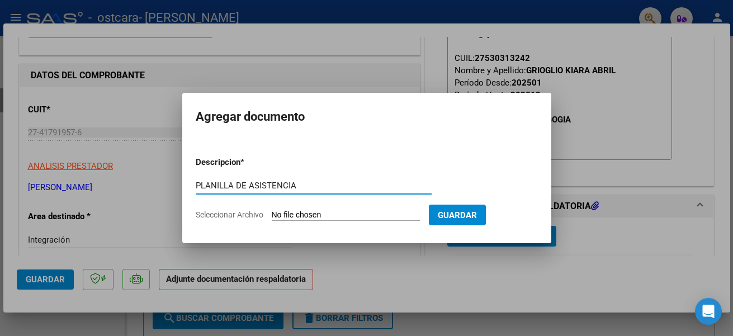
type input "PLANILLA DE ASISTENCIA"
click at [304, 215] on input "Seleccionar Archivo" at bounding box center [346, 215] width 148 height 11
type input "C:\fakepath\ASISTENCIA SETIEMBRE [PERSON_NAME].pdf"
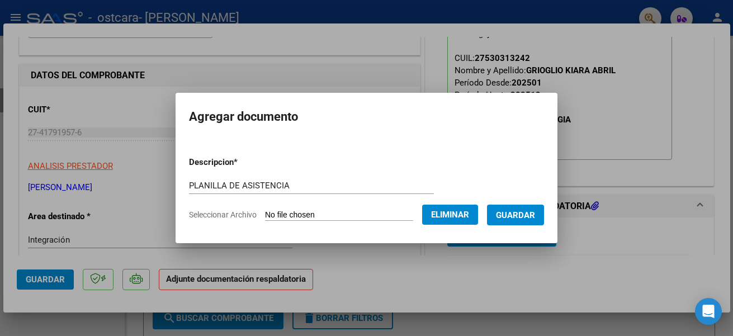
click at [526, 212] on span "Guardar" at bounding box center [515, 215] width 39 height 10
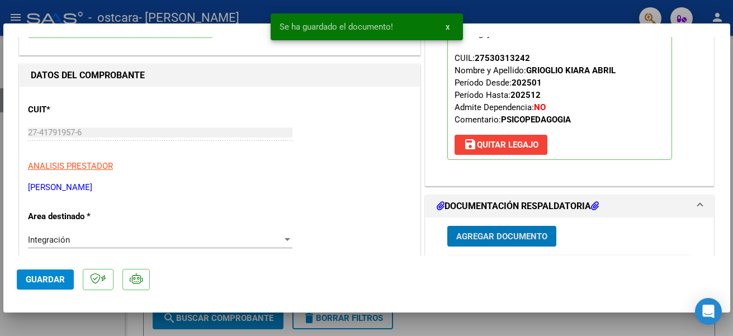
click at [54, 281] on span "Guardar" at bounding box center [45, 280] width 39 height 10
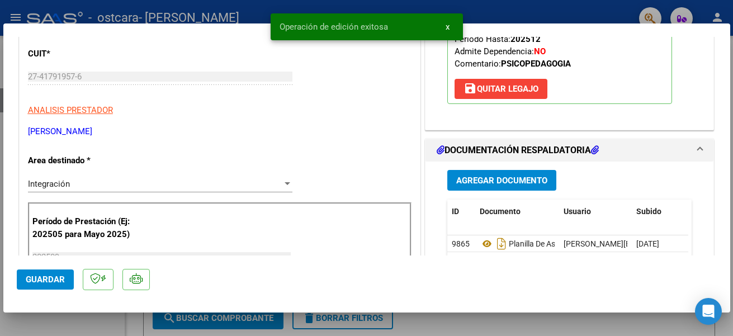
click at [424, 318] on div at bounding box center [366, 168] width 733 height 336
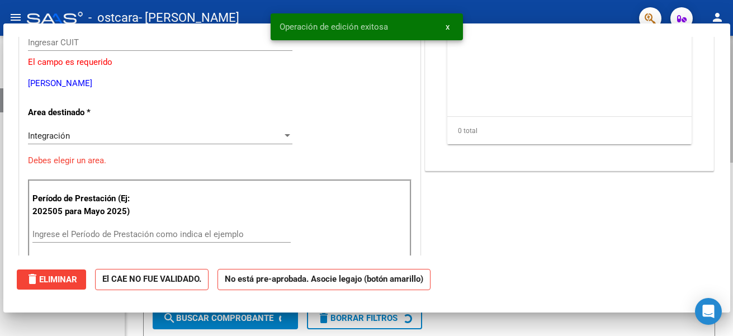
scroll to position [0, 0]
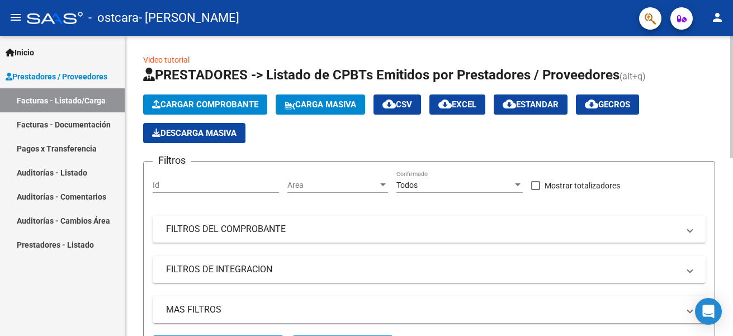
click at [239, 102] on span "Cargar Comprobante" at bounding box center [205, 105] width 106 height 10
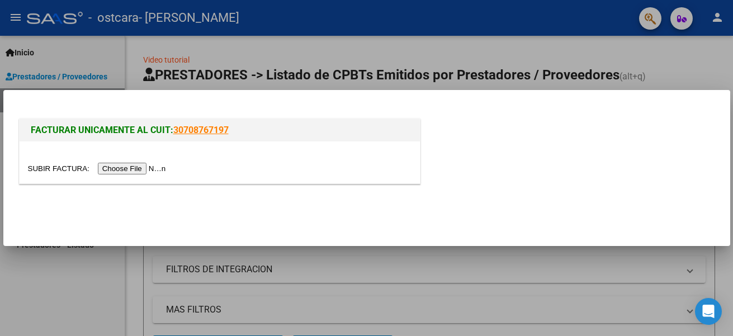
click at [122, 167] on input "file" at bounding box center [98, 169] width 141 height 12
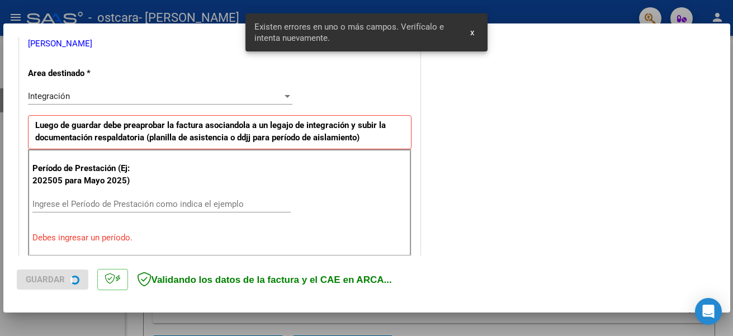
scroll to position [259, 0]
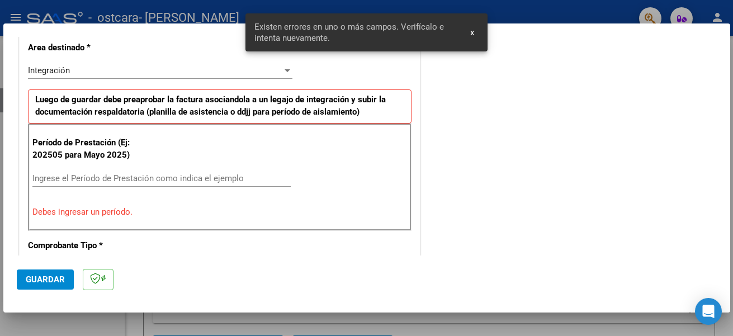
click at [124, 178] on input "Ingrese el Período de Prestación como indica el ejemplo" at bounding box center [161, 178] width 258 height 10
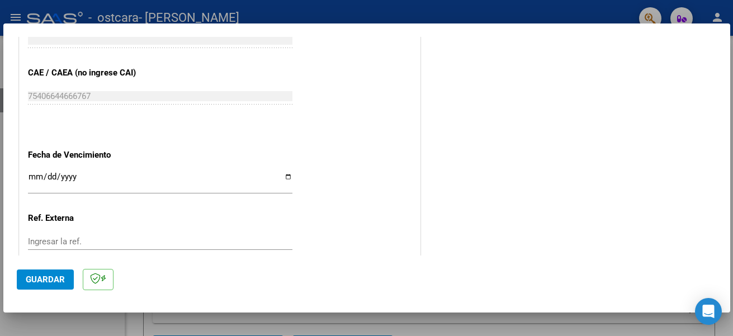
scroll to position [707, 0]
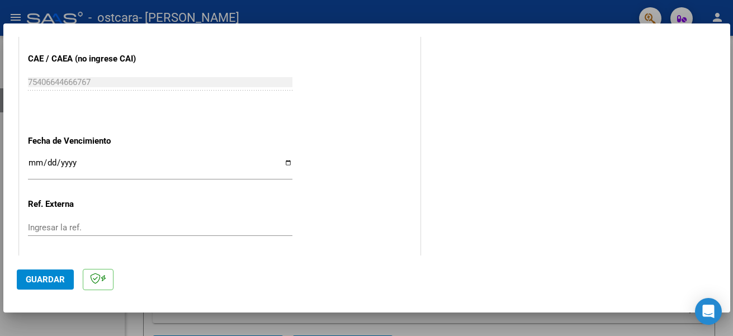
type input "202509"
click at [285, 161] on input "Ingresar la fecha" at bounding box center [160, 167] width 264 height 18
type input "[DATE]"
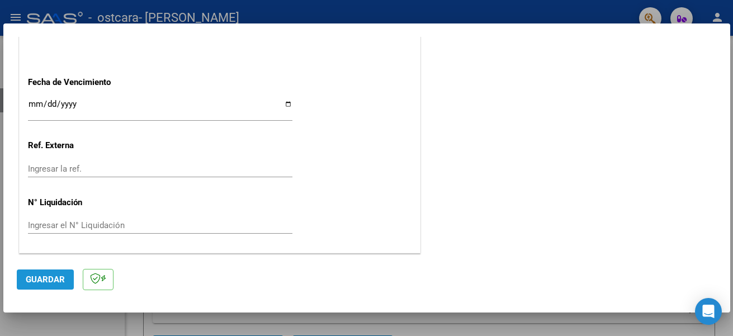
click at [54, 283] on span "Guardar" at bounding box center [45, 280] width 39 height 10
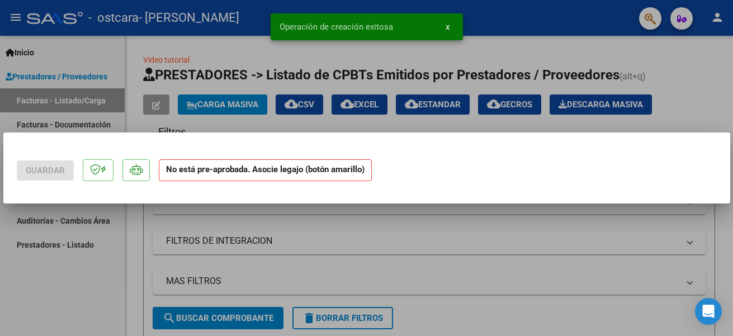
scroll to position [0, 0]
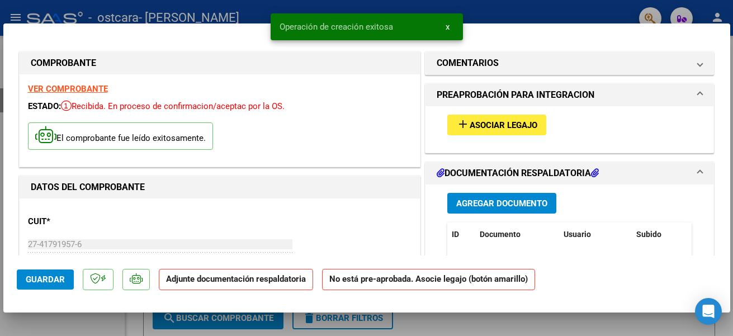
click at [470, 124] on span "Asociar Legajo" at bounding box center [504, 125] width 68 height 10
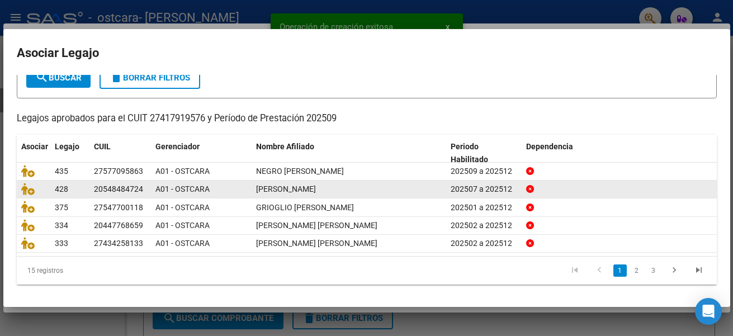
scroll to position [75, 0]
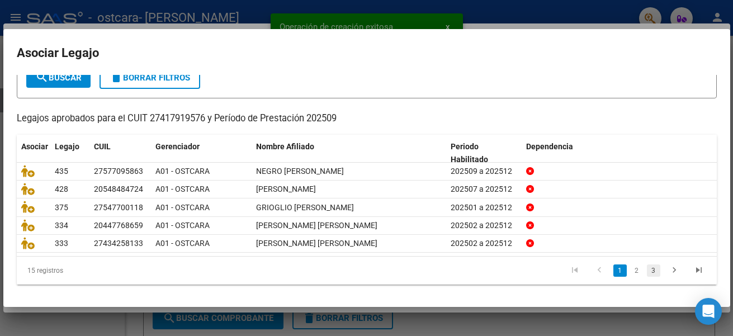
click at [647, 271] on link "3" at bounding box center [653, 270] width 13 height 12
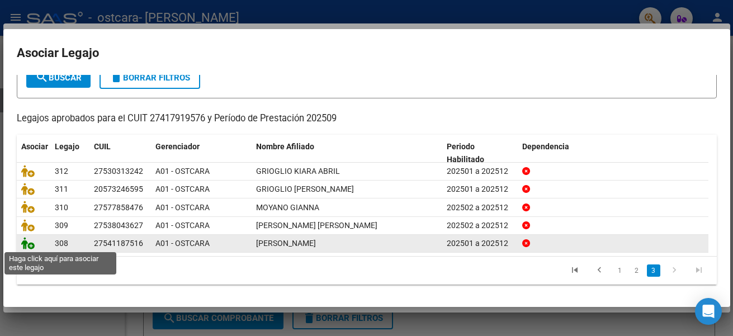
click at [30, 243] on icon at bounding box center [27, 243] width 13 height 12
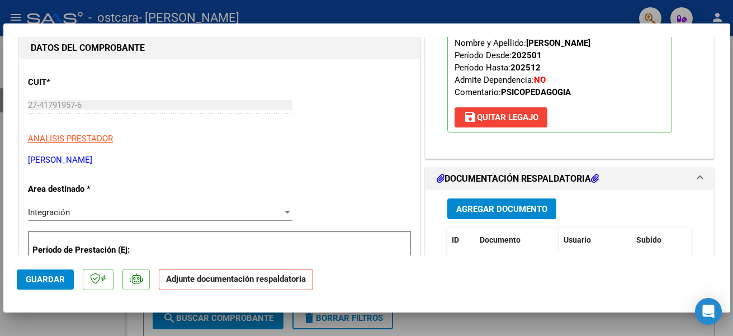
scroll to position [168, 0]
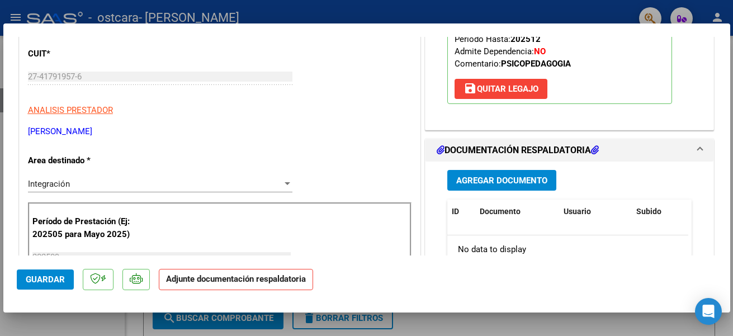
click at [486, 179] on span "Agregar Documento" at bounding box center [501, 181] width 91 height 10
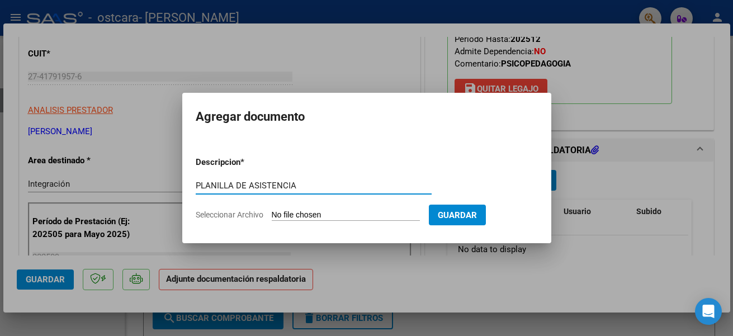
type input "PLANILLA DE ASISTENCIA"
click at [244, 215] on span "Seleccionar Archivo" at bounding box center [230, 214] width 68 height 9
click at [272, 215] on input "Seleccionar Archivo" at bounding box center [346, 215] width 148 height 11
type input "C:\fakepath\ASISTENCIA SETIEMBRE [PERSON_NAME].pdf"
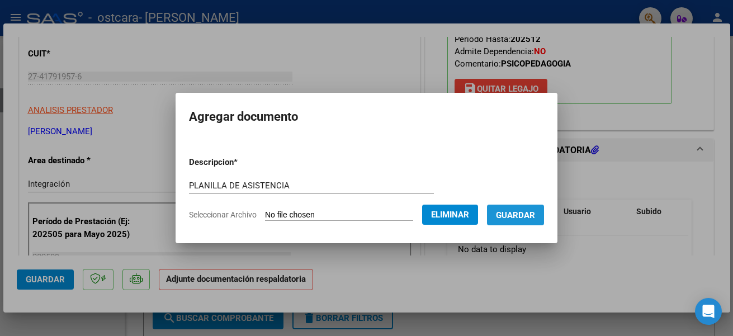
click at [518, 215] on span "Guardar" at bounding box center [515, 215] width 39 height 10
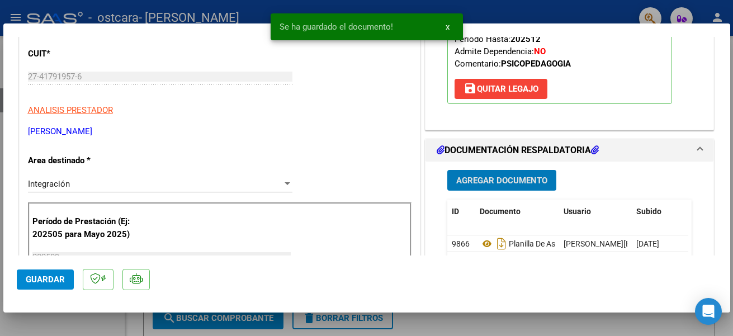
click at [51, 277] on span "Guardar" at bounding box center [45, 280] width 39 height 10
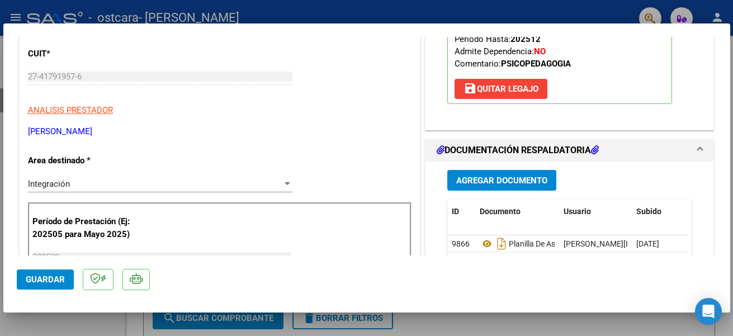
click at [441, 322] on div at bounding box center [366, 168] width 733 height 336
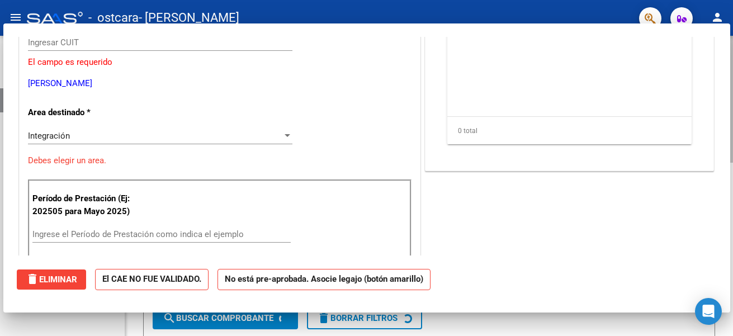
scroll to position [0, 0]
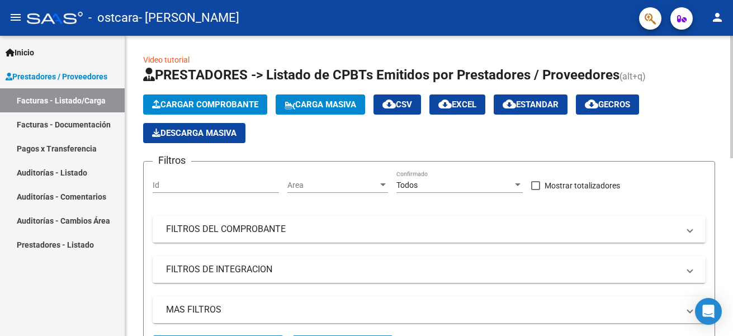
click at [182, 101] on span "Cargar Comprobante" at bounding box center [205, 105] width 106 height 10
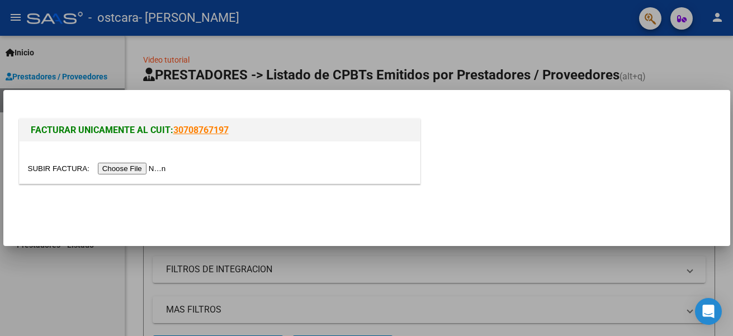
click at [146, 167] on input "file" at bounding box center [98, 169] width 141 height 12
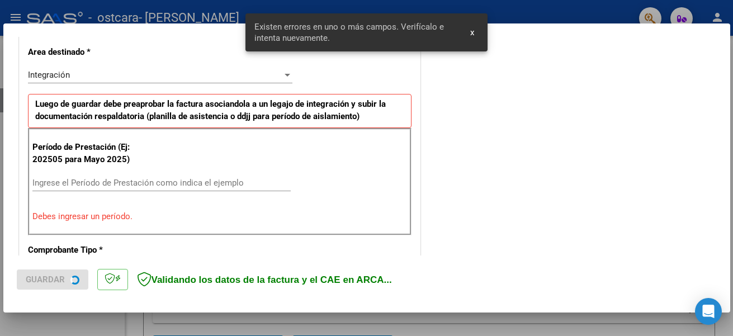
scroll to position [259, 0]
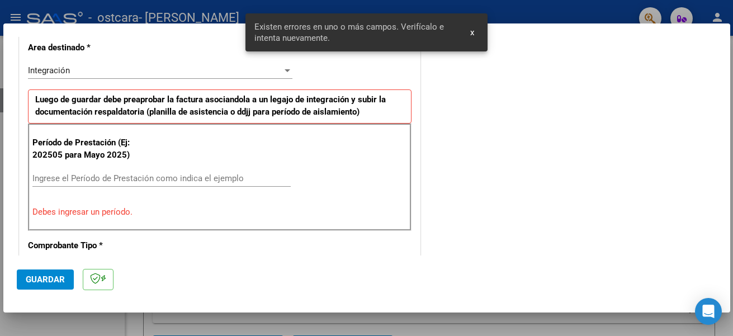
click at [92, 177] on input "Ingrese el Período de Prestación como indica el ejemplo" at bounding box center [161, 178] width 258 height 10
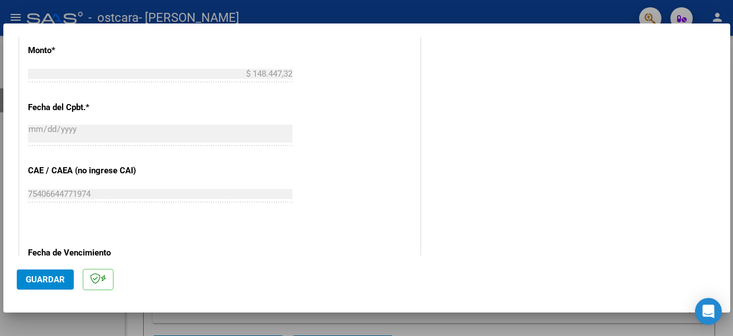
scroll to position [651, 0]
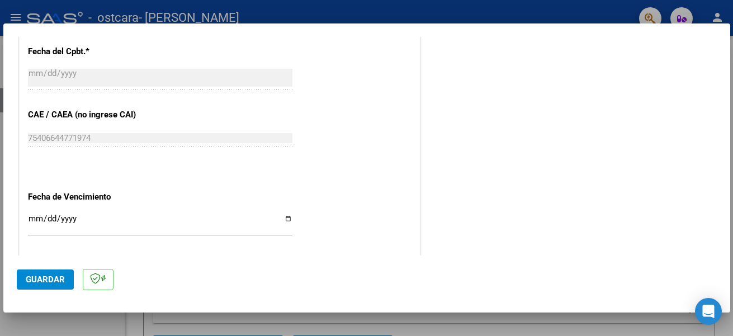
type input "202509"
click at [285, 216] on input "Ingresar la fecha" at bounding box center [160, 223] width 264 height 18
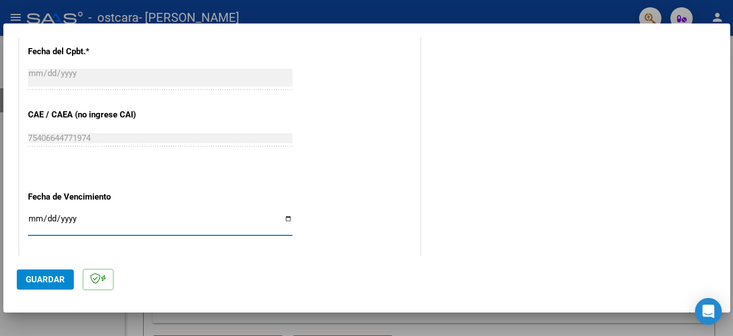
type input "[DATE]"
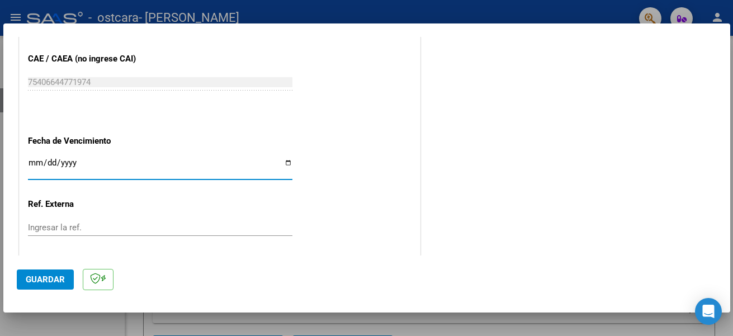
scroll to position [765, 0]
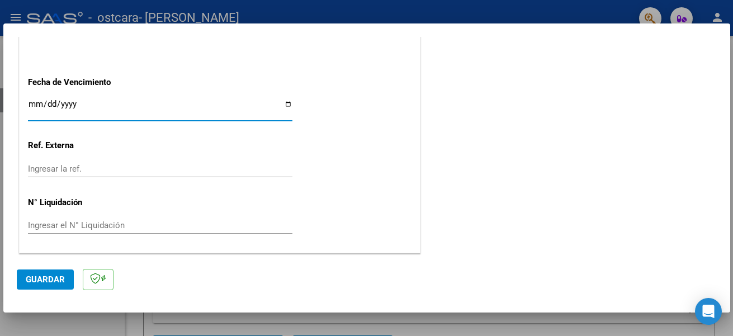
click at [48, 277] on span "Guardar" at bounding box center [45, 280] width 39 height 10
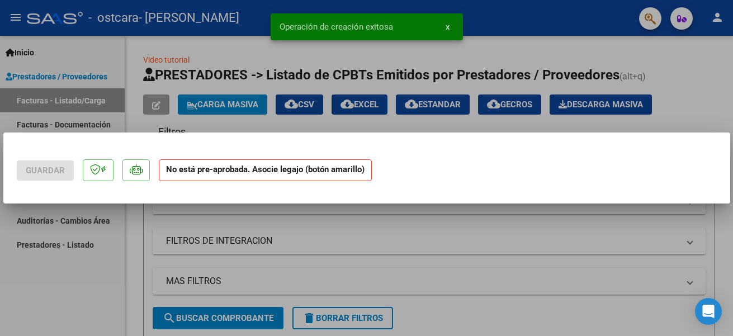
scroll to position [0, 0]
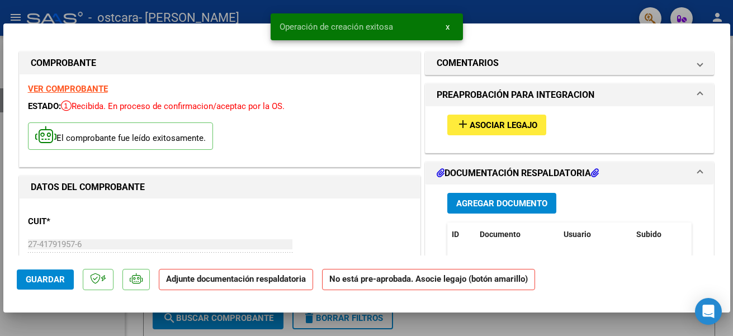
click at [491, 123] on span "Asociar Legajo" at bounding box center [504, 125] width 68 height 10
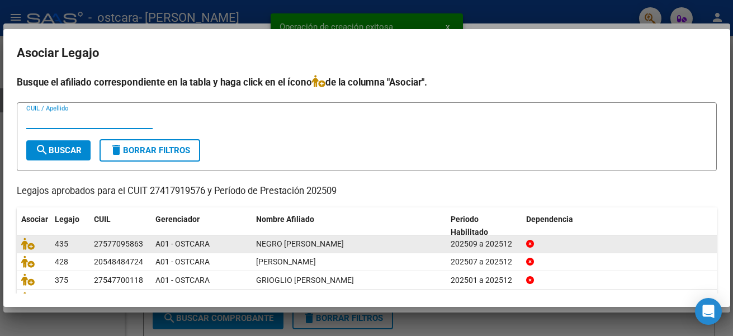
scroll to position [56, 0]
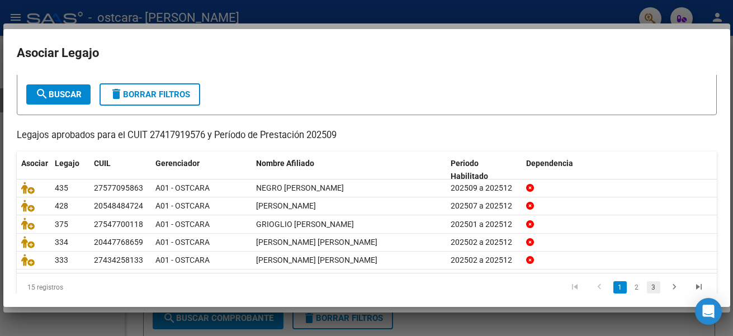
click at [647, 287] on link "3" at bounding box center [653, 287] width 13 height 12
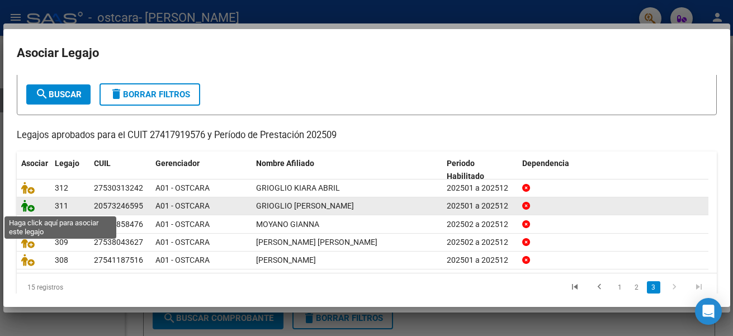
click at [31, 208] on icon at bounding box center [27, 206] width 13 height 12
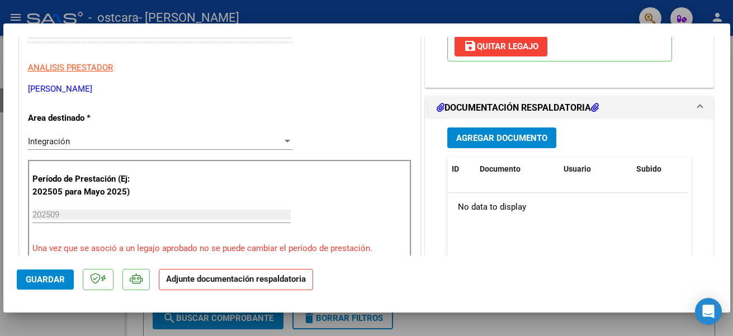
scroll to position [224, 0]
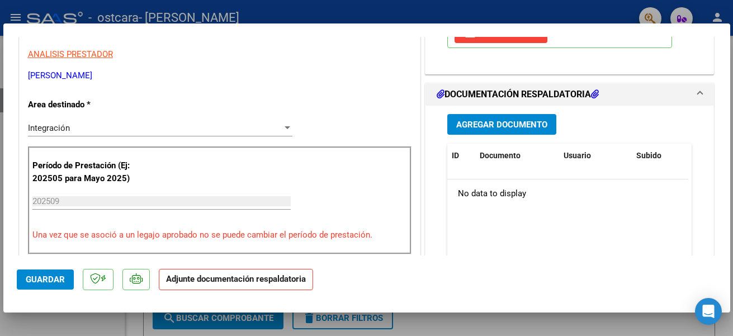
click at [473, 124] on span "Agregar Documento" at bounding box center [501, 125] width 91 height 10
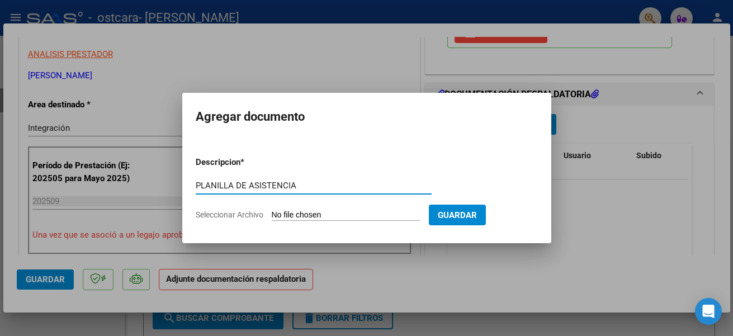
type input "PLANILLA DE ASISTENCIA"
click at [251, 217] on span "Seleccionar Archivo" at bounding box center [230, 214] width 68 height 9
click at [272, 217] on input "Seleccionar Archivo" at bounding box center [346, 215] width 148 height 11
type input "C:\fakepath\ASISTENCIA SETIEMBRE [PERSON_NAME].pdf"
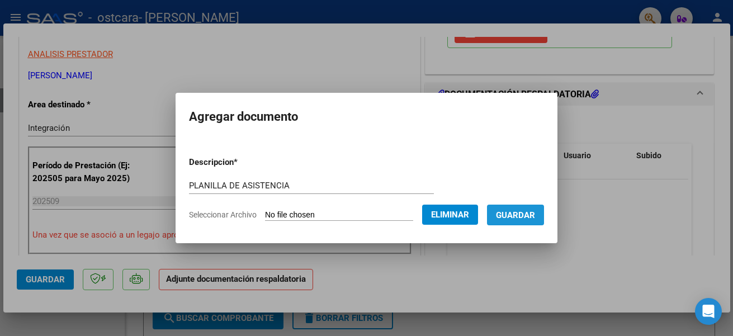
click at [526, 211] on span "Guardar" at bounding box center [515, 215] width 39 height 10
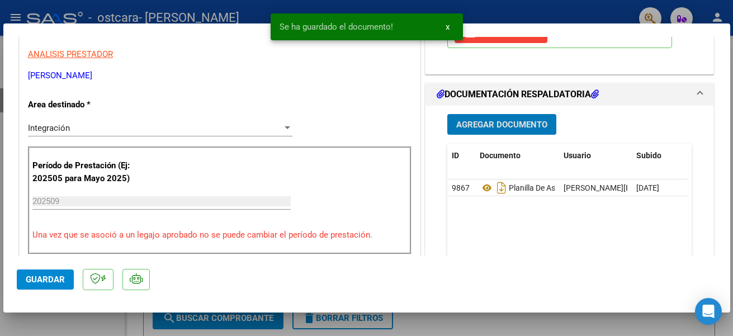
scroll to position [168, 0]
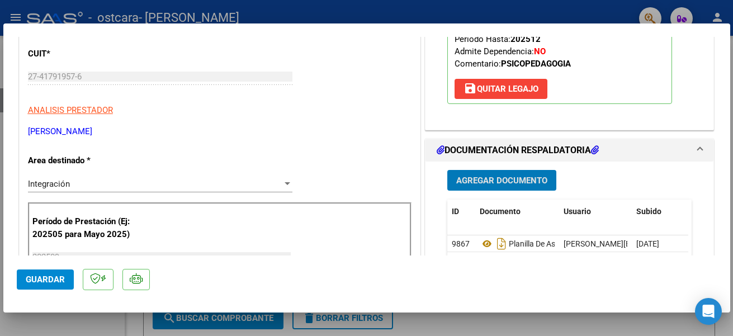
click at [55, 280] on span "Guardar" at bounding box center [45, 280] width 39 height 10
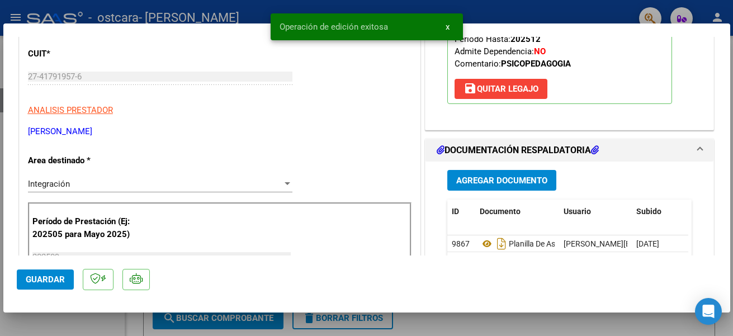
click at [446, 328] on div at bounding box center [366, 168] width 733 height 336
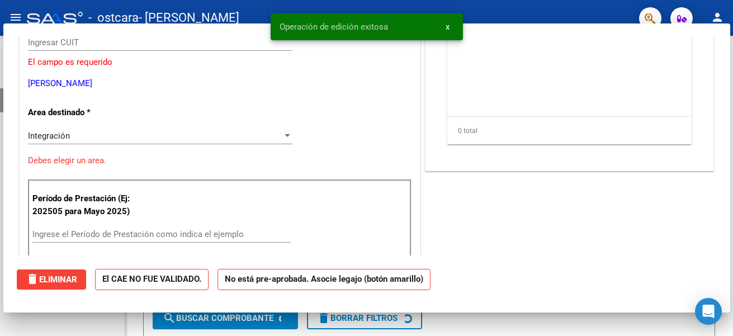
scroll to position [0, 0]
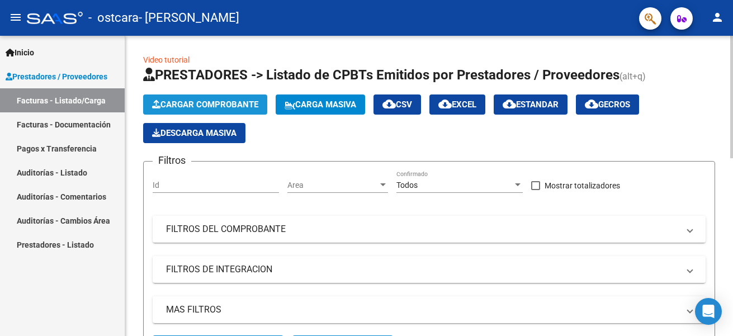
click at [213, 103] on span "Cargar Comprobante" at bounding box center [205, 105] width 106 height 10
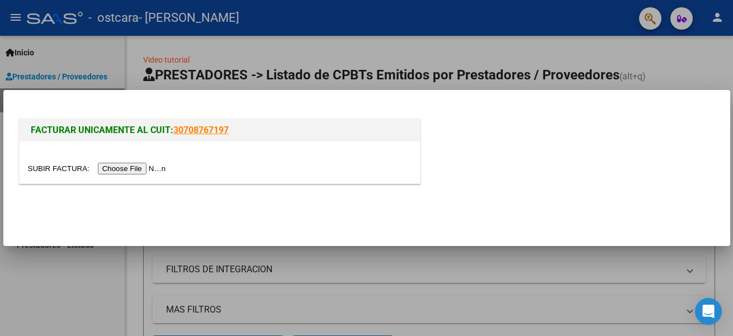
click at [152, 169] on input "file" at bounding box center [98, 169] width 141 height 12
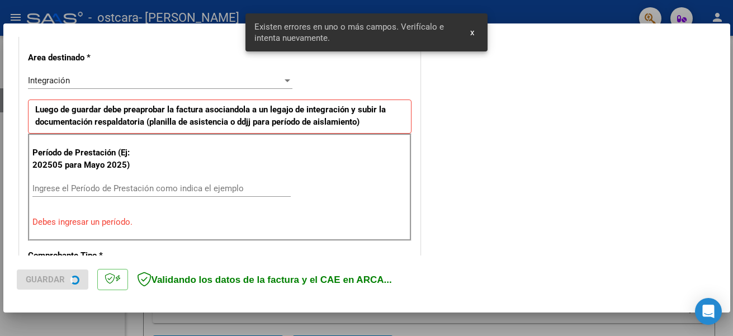
scroll to position [259, 0]
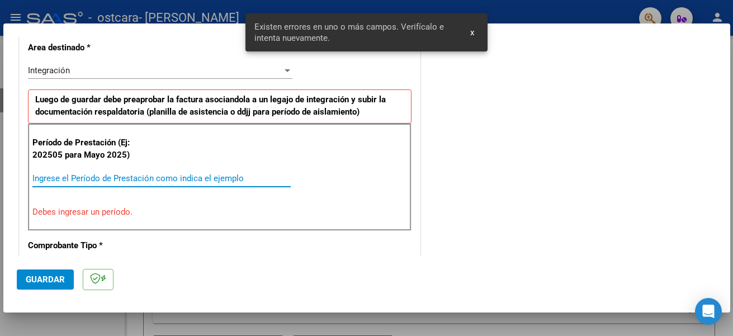
click at [140, 173] on input "Ingrese el Período de Prestación como indica el ejemplo" at bounding box center [161, 178] width 258 height 10
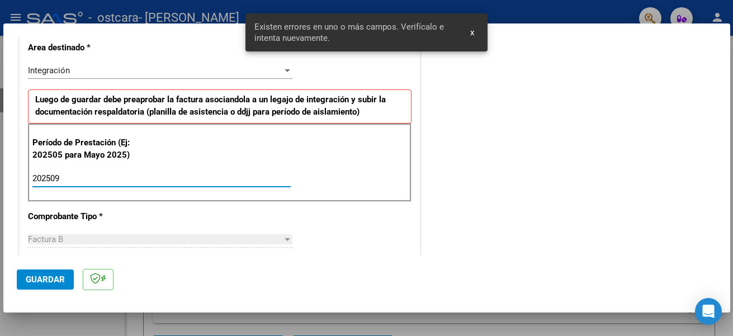
type input "202509"
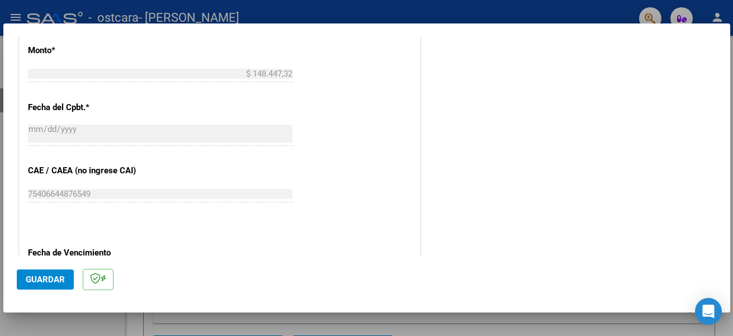
scroll to position [651, 0]
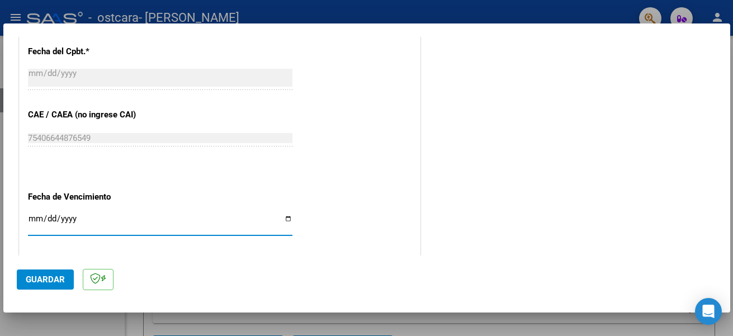
click at [282, 216] on input "Ingresar la fecha" at bounding box center [160, 223] width 264 height 18
type input "[DATE]"
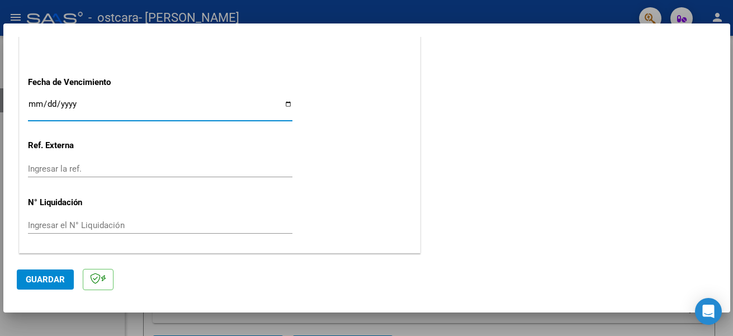
click at [55, 272] on button "Guardar" at bounding box center [45, 280] width 57 height 20
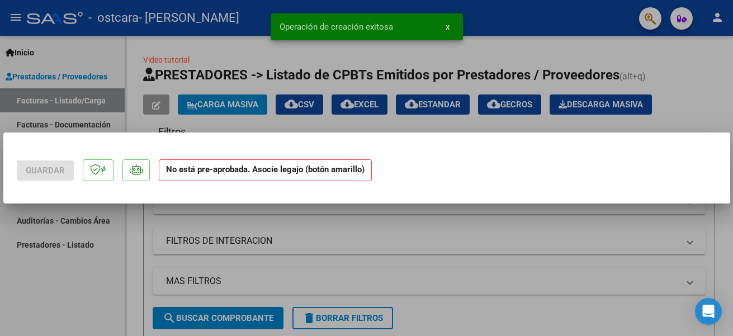
scroll to position [0, 0]
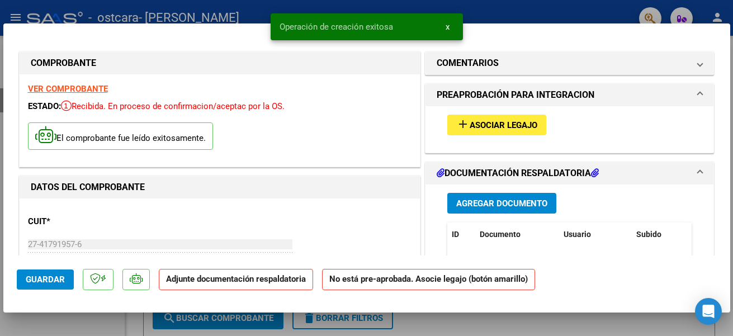
click at [470, 124] on span "Asociar Legajo" at bounding box center [504, 125] width 68 height 10
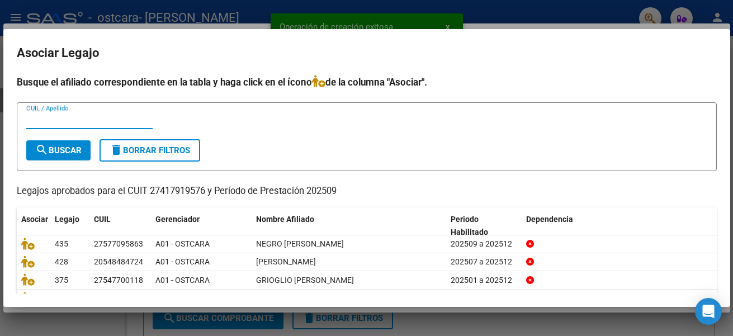
scroll to position [75, 0]
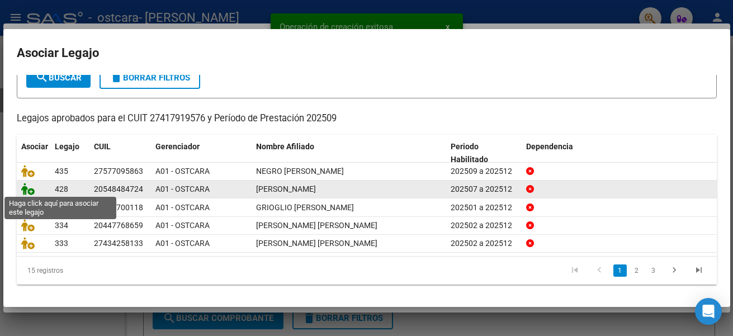
click at [29, 189] on icon at bounding box center [27, 189] width 13 height 12
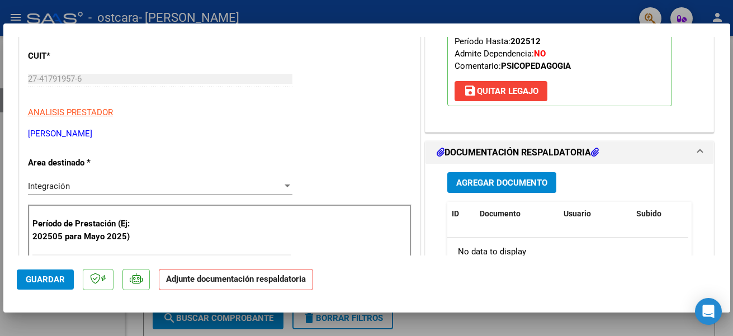
scroll to position [168, 0]
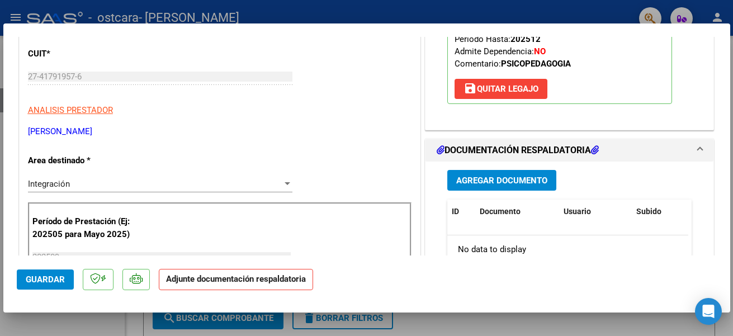
click at [489, 183] on span "Agregar Documento" at bounding box center [501, 181] width 91 height 10
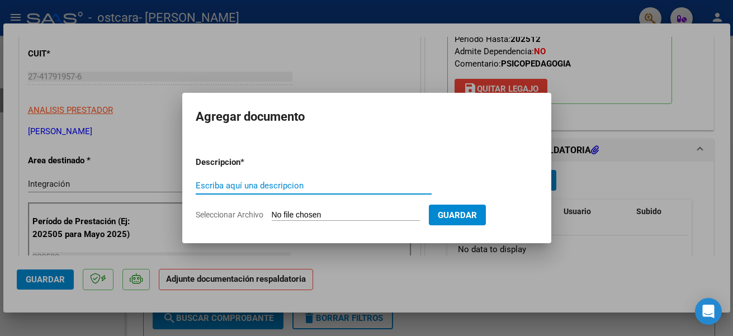
click at [251, 187] on input "Escriba aquí una descripcion" at bounding box center [314, 186] width 236 height 10
type input "PLANILLA DE ASISTENCIA"
click at [250, 212] on span "Seleccionar Archivo" at bounding box center [230, 214] width 68 height 9
click at [272, 212] on input "Seleccionar Archivo" at bounding box center [346, 215] width 148 height 11
type input "C:\fakepath\ASISTENCIA SETIEMBRE [PERSON_NAME].pdf"
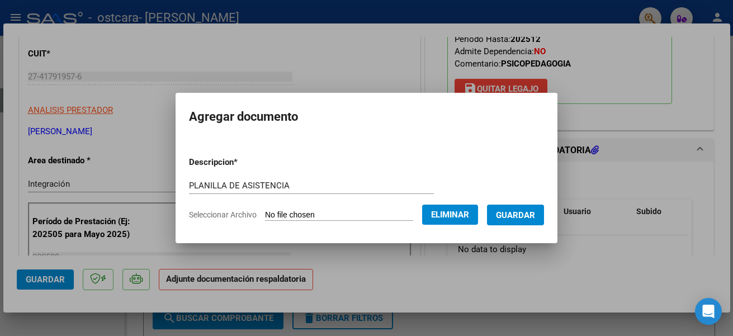
click at [531, 211] on span "Guardar" at bounding box center [515, 215] width 39 height 10
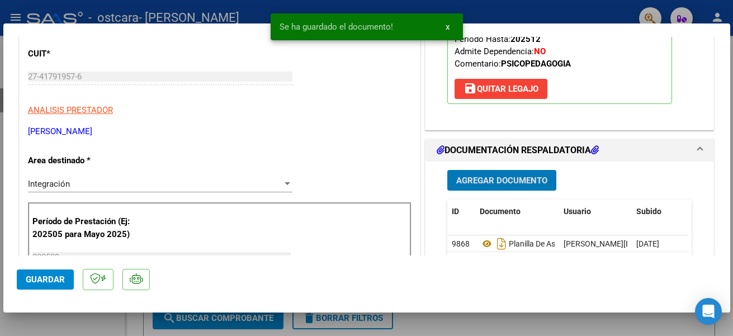
scroll to position [112, 0]
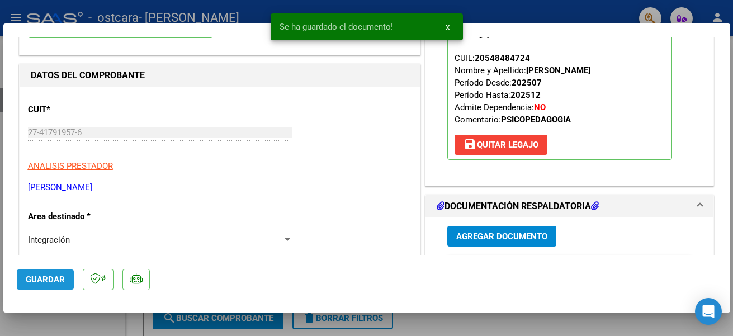
click at [62, 283] on span "Guardar" at bounding box center [45, 280] width 39 height 10
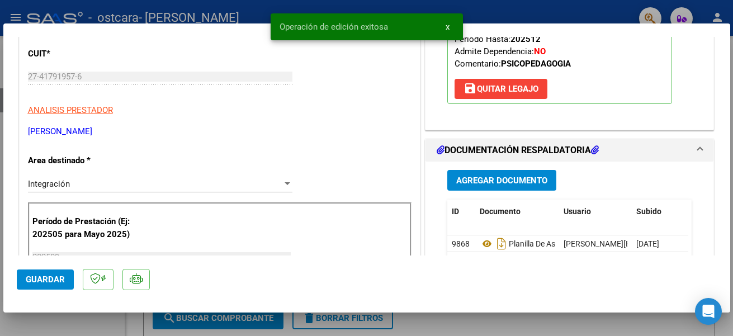
scroll to position [224, 0]
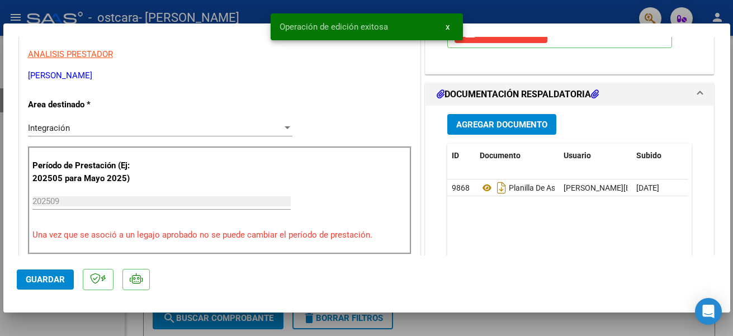
click at [34, 320] on div at bounding box center [366, 168] width 733 height 336
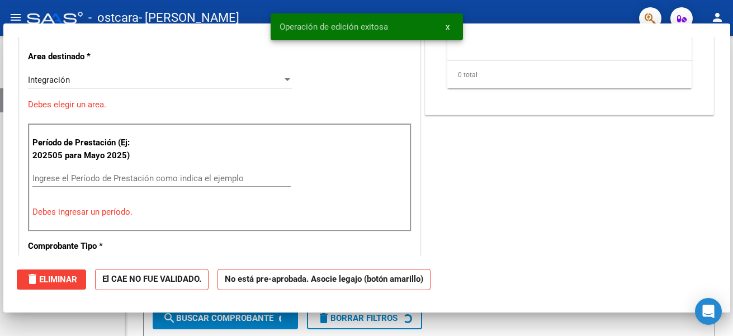
scroll to position [0, 0]
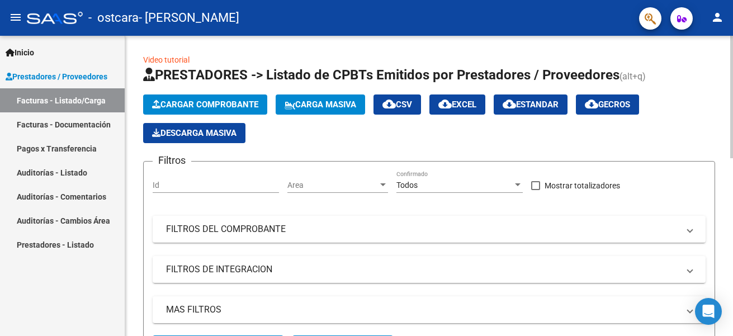
click at [226, 101] on span "Cargar Comprobante" at bounding box center [205, 105] width 106 height 10
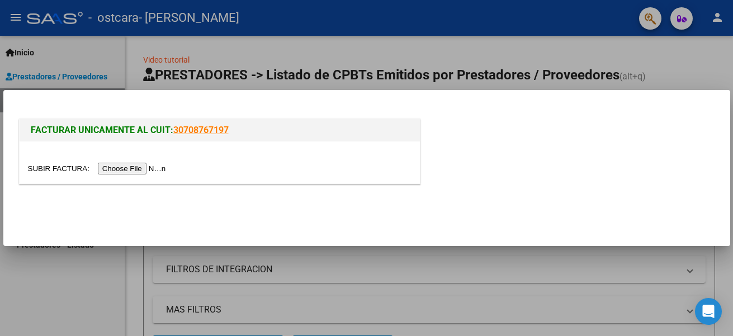
click at [157, 167] on input "file" at bounding box center [98, 169] width 141 height 12
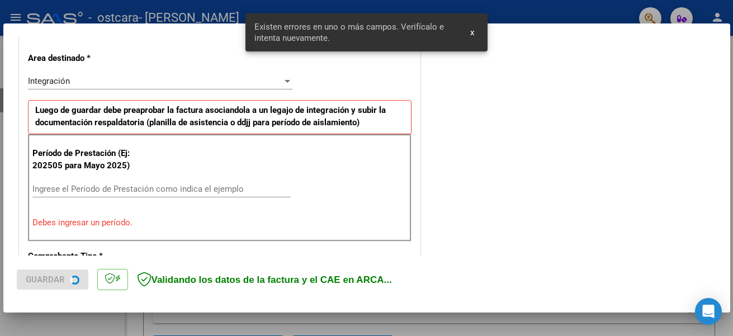
scroll to position [259, 0]
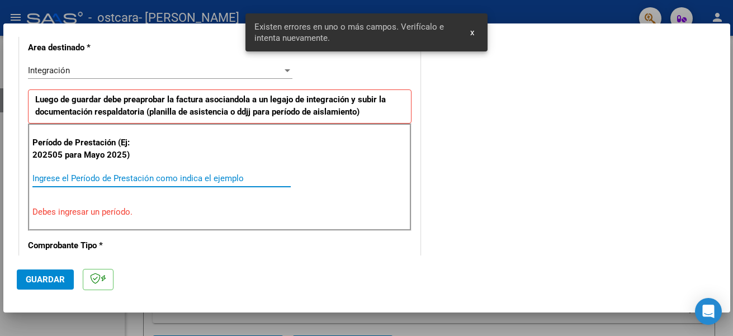
click at [128, 179] on input "Ingrese el Período de Prestación como indica el ejemplo" at bounding box center [161, 178] width 258 height 10
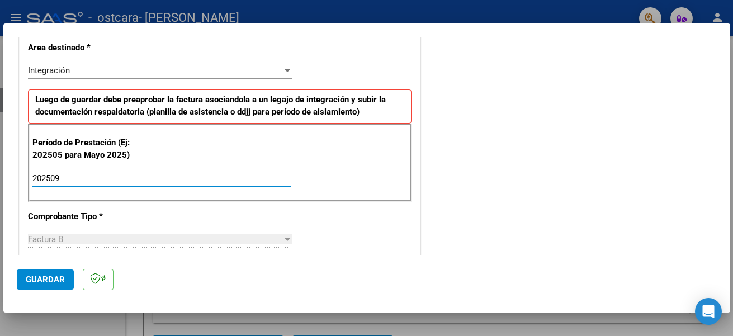
type input "202509"
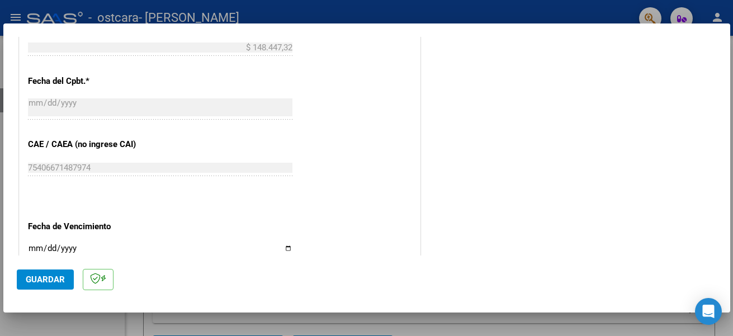
scroll to position [651, 0]
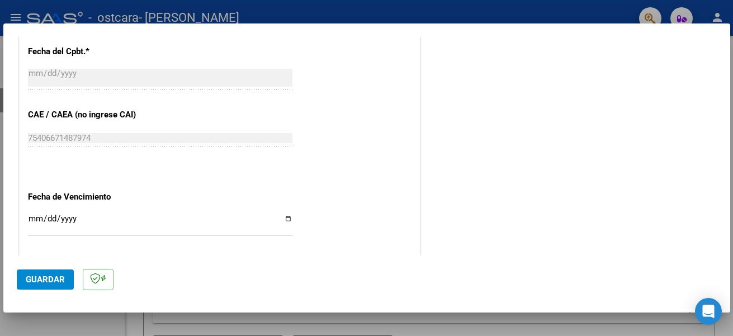
click at [283, 218] on input "Ingresar la fecha" at bounding box center [160, 223] width 264 height 18
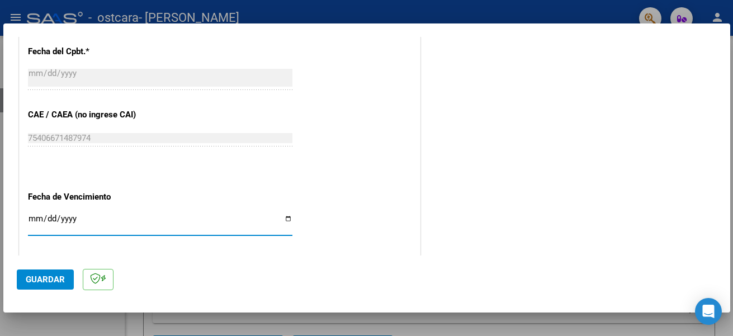
type input "[DATE]"
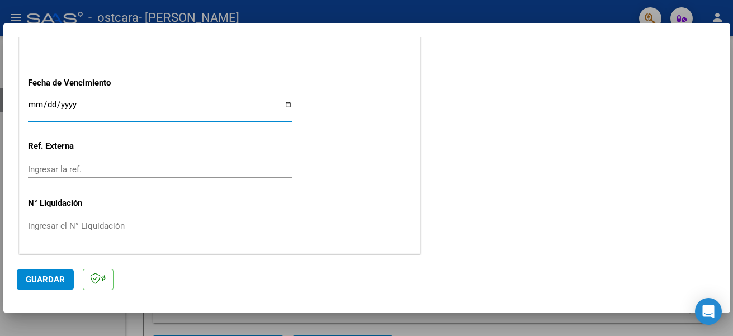
scroll to position [765, 0]
click at [34, 278] on span "Guardar" at bounding box center [45, 280] width 39 height 10
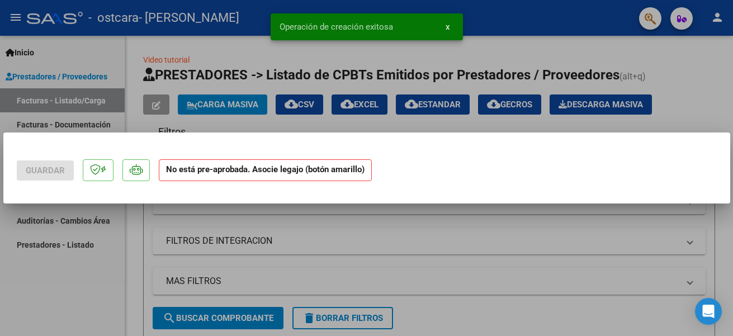
scroll to position [0, 0]
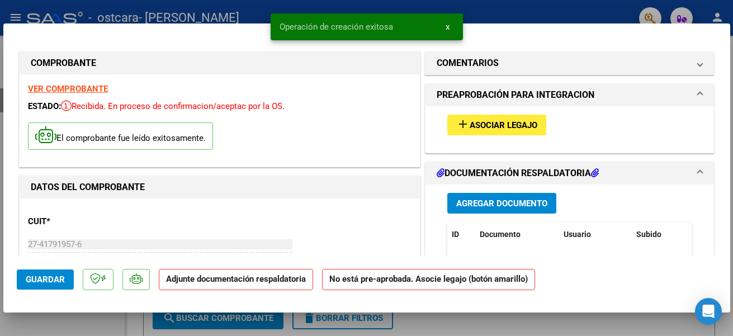
click at [470, 124] on span "Asociar Legajo" at bounding box center [504, 125] width 68 height 10
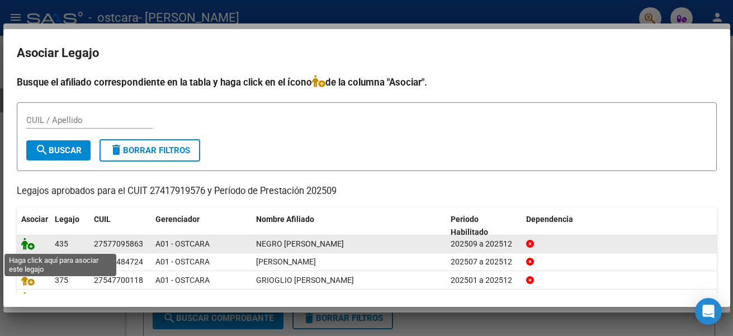
click at [30, 245] on icon at bounding box center [27, 244] width 13 height 12
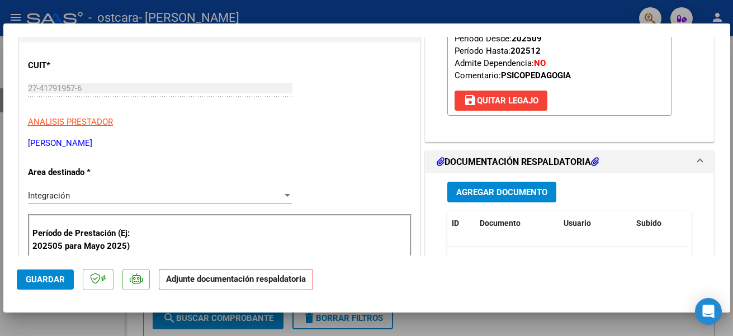
scroll to position [168, 0]
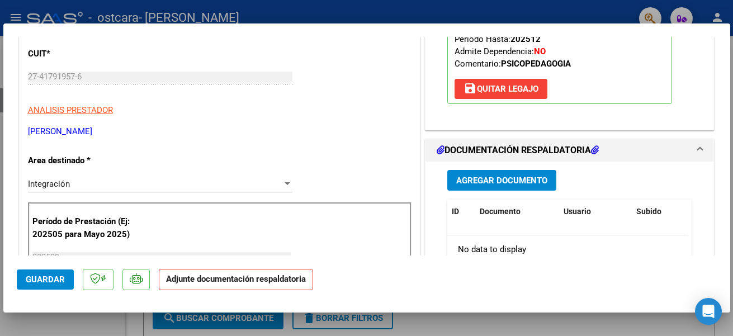
click at [498, 177] on span "Agregar Documento" at bounding box center [501, 181] width 91 height 10
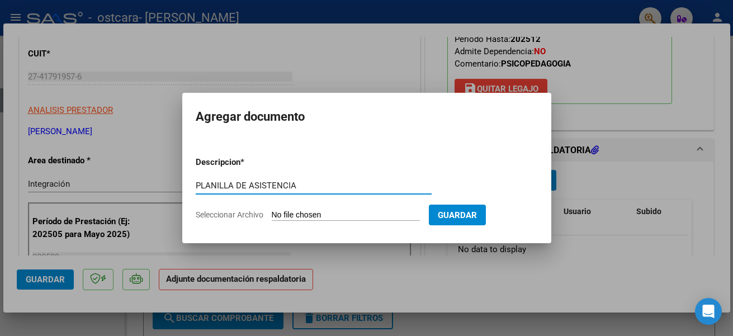
type input "PLANILLA DE ASISTENCIA"
click at [214, 214] on span "Seleccionar Archivo" at bounding box center [230, 214] width 68 height 9
click at [272, 214] on input "Seleccionar Archivo" at bounding box center [346, 215] width 148 height 11
type input "C:\fakepath\ASISTENCIA SETIEMBRE NEGRO [PERSON_NAME].pdf"
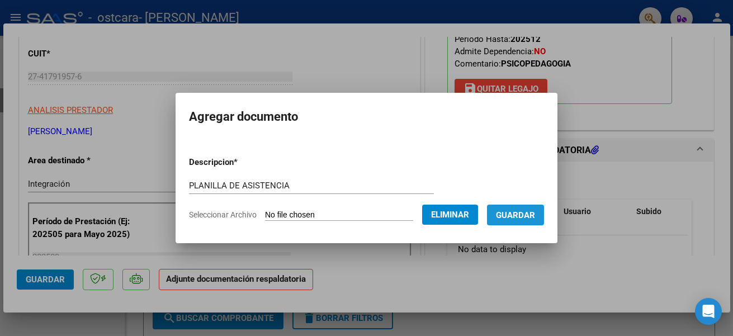
click at [523, 218] on span "Guardar" at bounding box center [515, 215] width 39 height 10
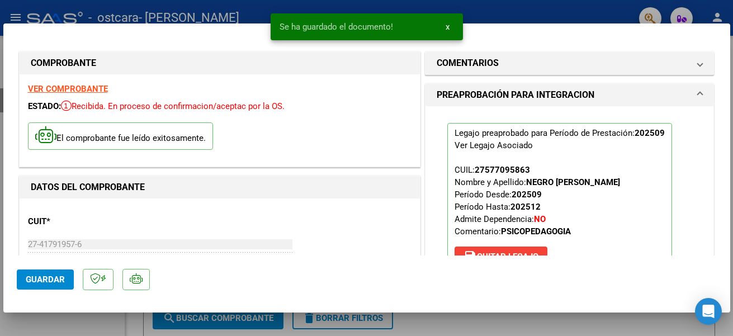
scroll to position [224, 0]
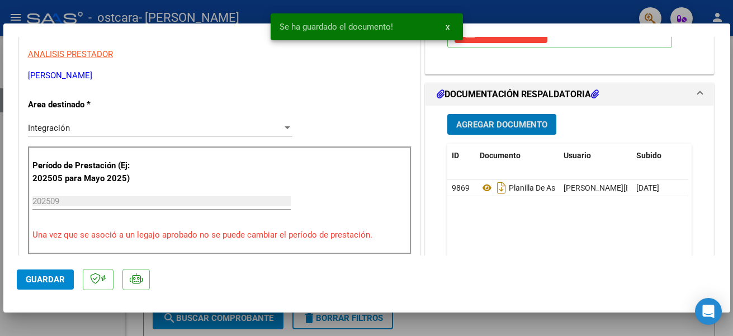
click at [50, 275] on span "Guardar" at bounding box center [45, 280] width 39 height 10
click at [448, 322] on div at bounding box center [366, 168] width 733 height 336
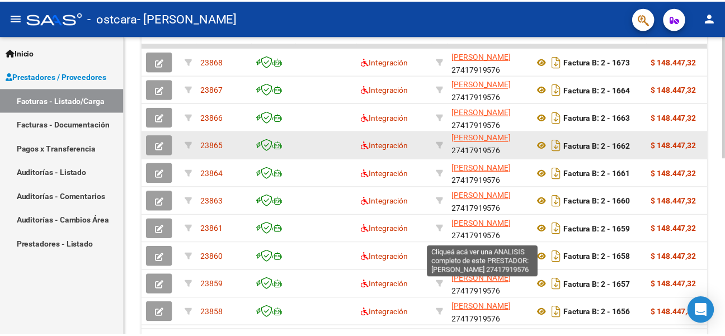
scroll to position [270, 0]
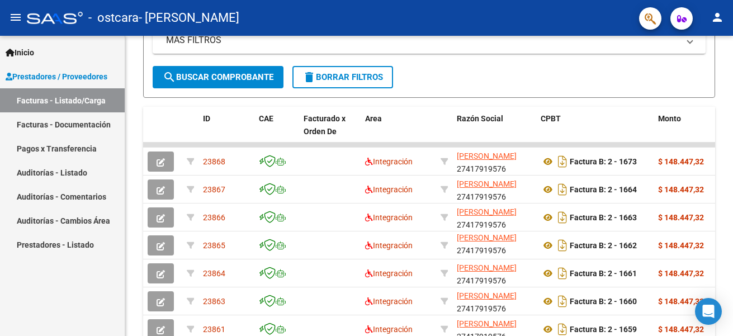
click at [719, 13] on mat-icon "person" at bounding box center [717, 17] width 13 height 13
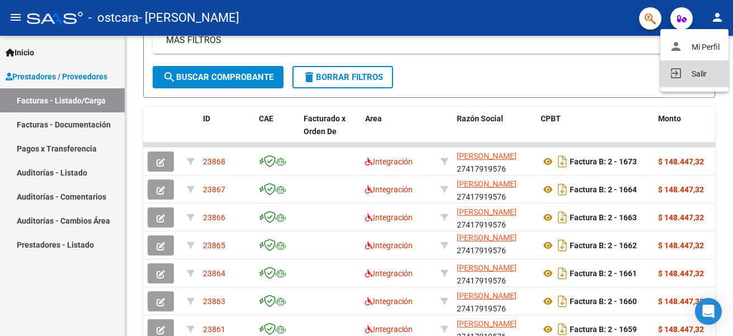
click at [703, 69] on button "exit_to_app Salir" at bounding box center [694, 73] width 68 height 27
